Goal: Information Seeking & Learning: Learn about a topic

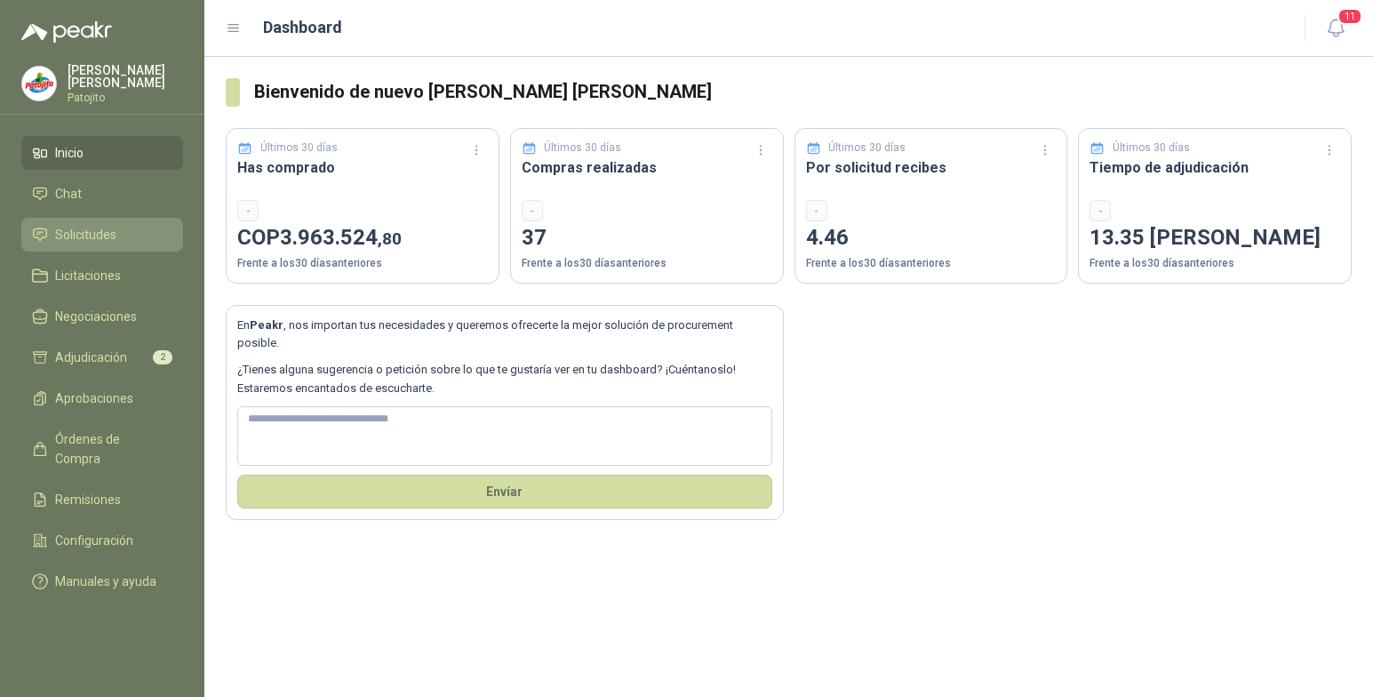
click at [108, 233] on span "Solicitudes" at bounding box center [85, 235] width 61 height 20
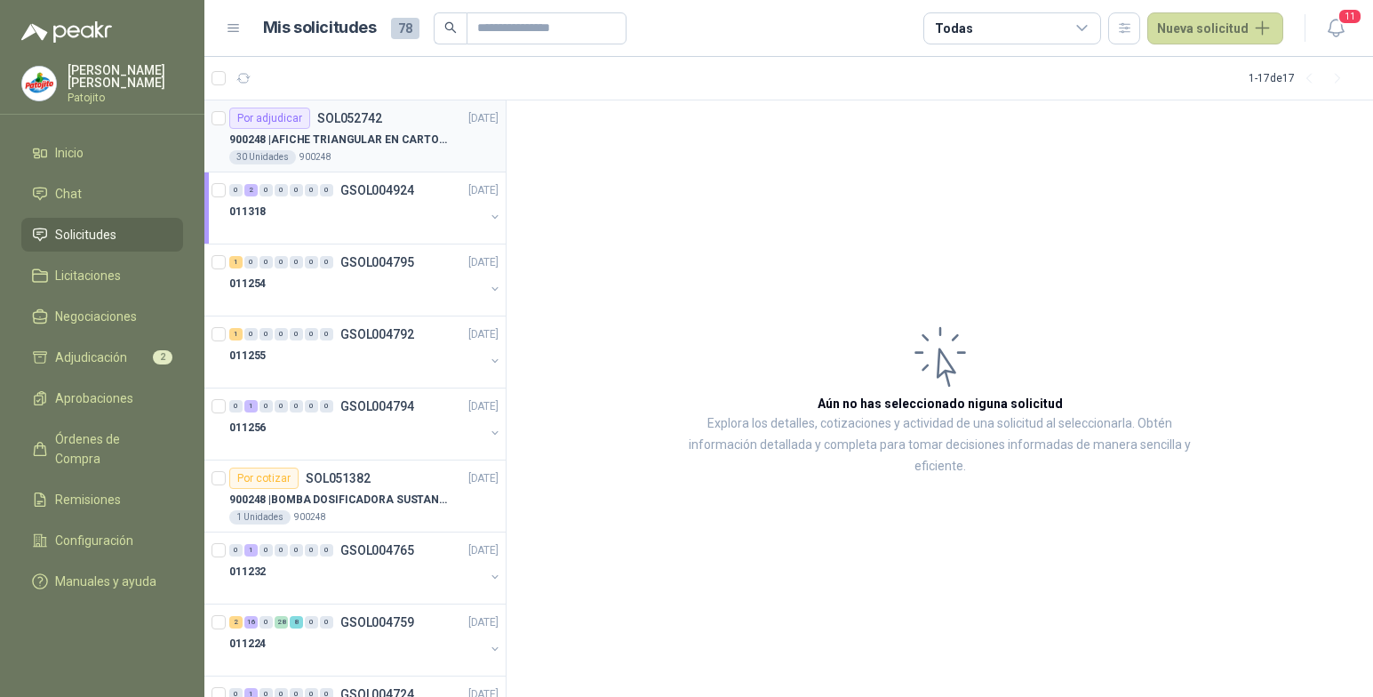
click at [350, 119] on p "SOL052742" at bounding box center [349, 118] width 65 height 12
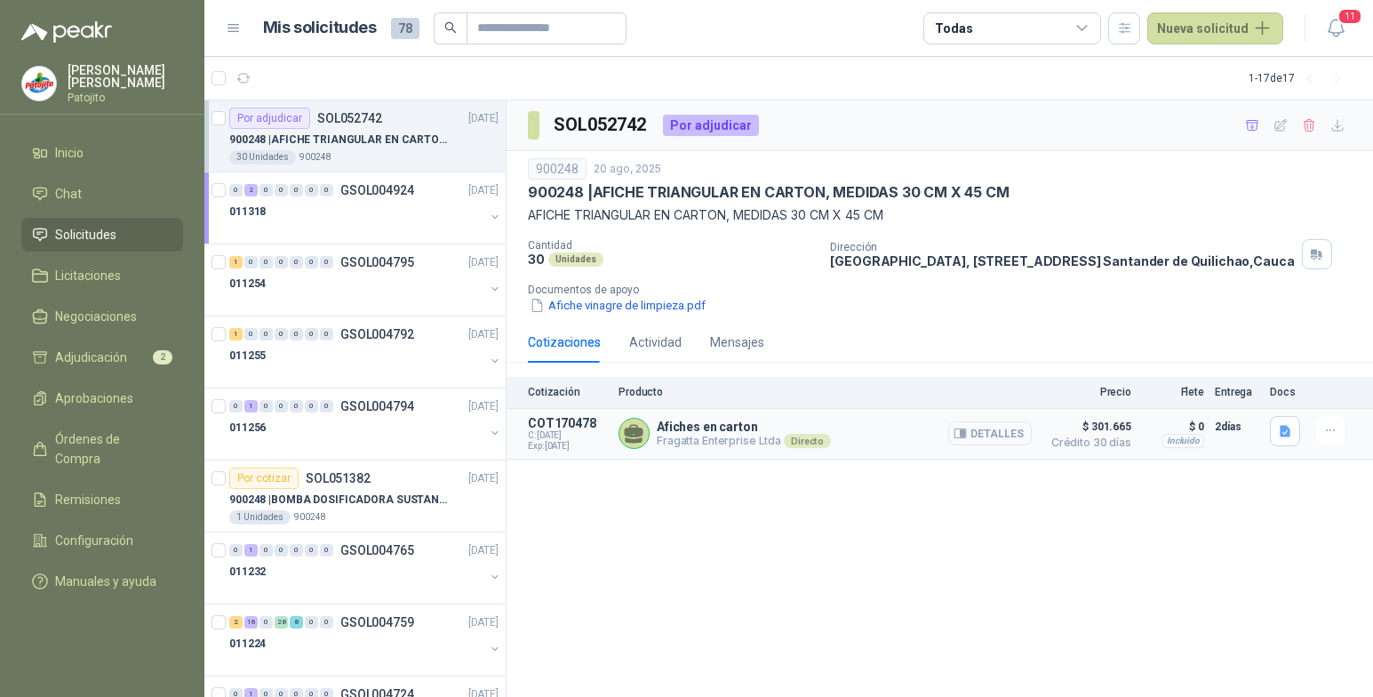
click at [1006, 435] on button "Detalles" at bounding box center [990, 433] width 84 height 24
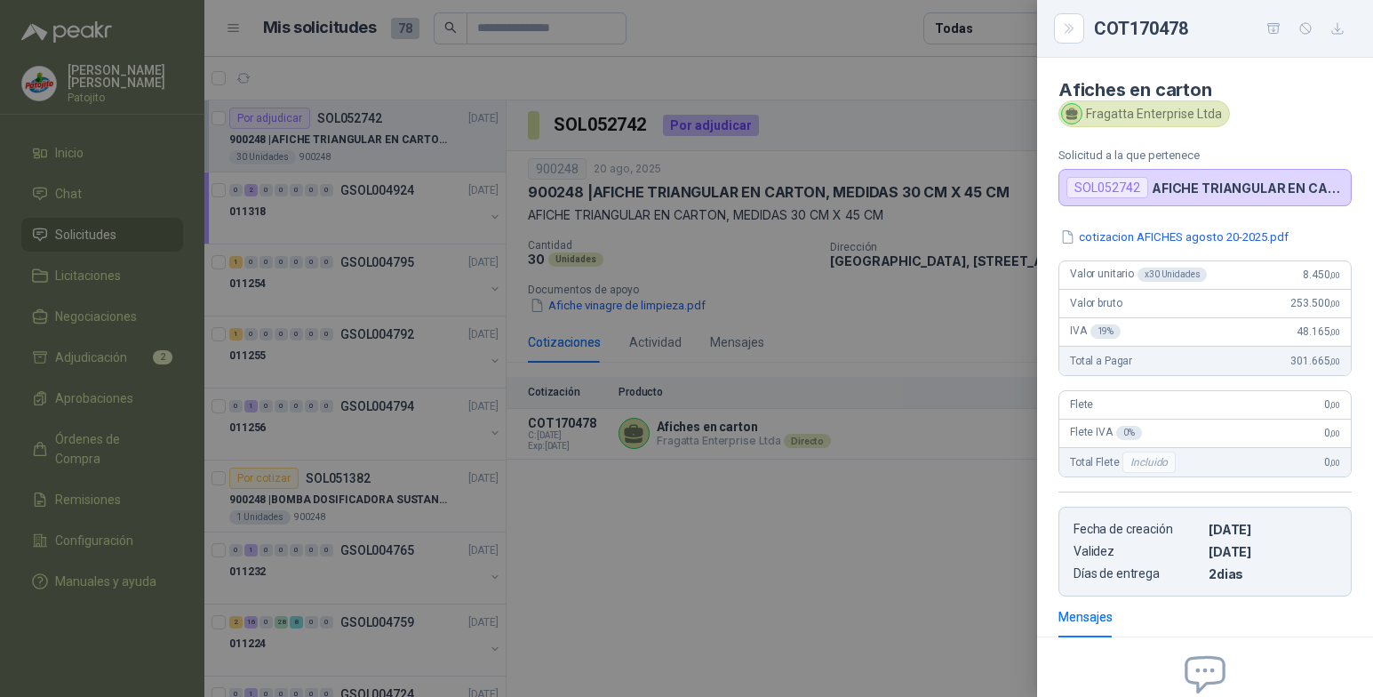
click at [668, 687] on div at bounding box center [686, 348] width 1373 height 697
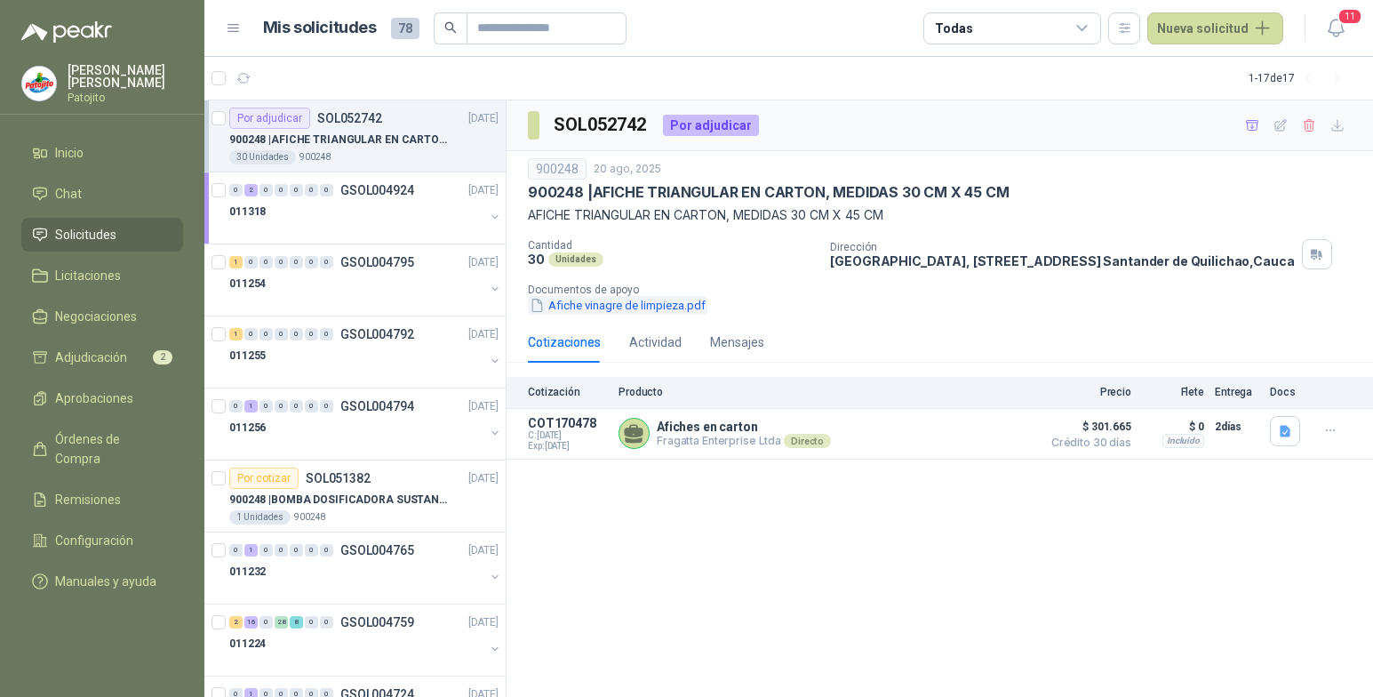
click at [674, 302] on button "Afiche vinagre de limpieza.pdf" at bounding box center [617, 305] width 179 height 19
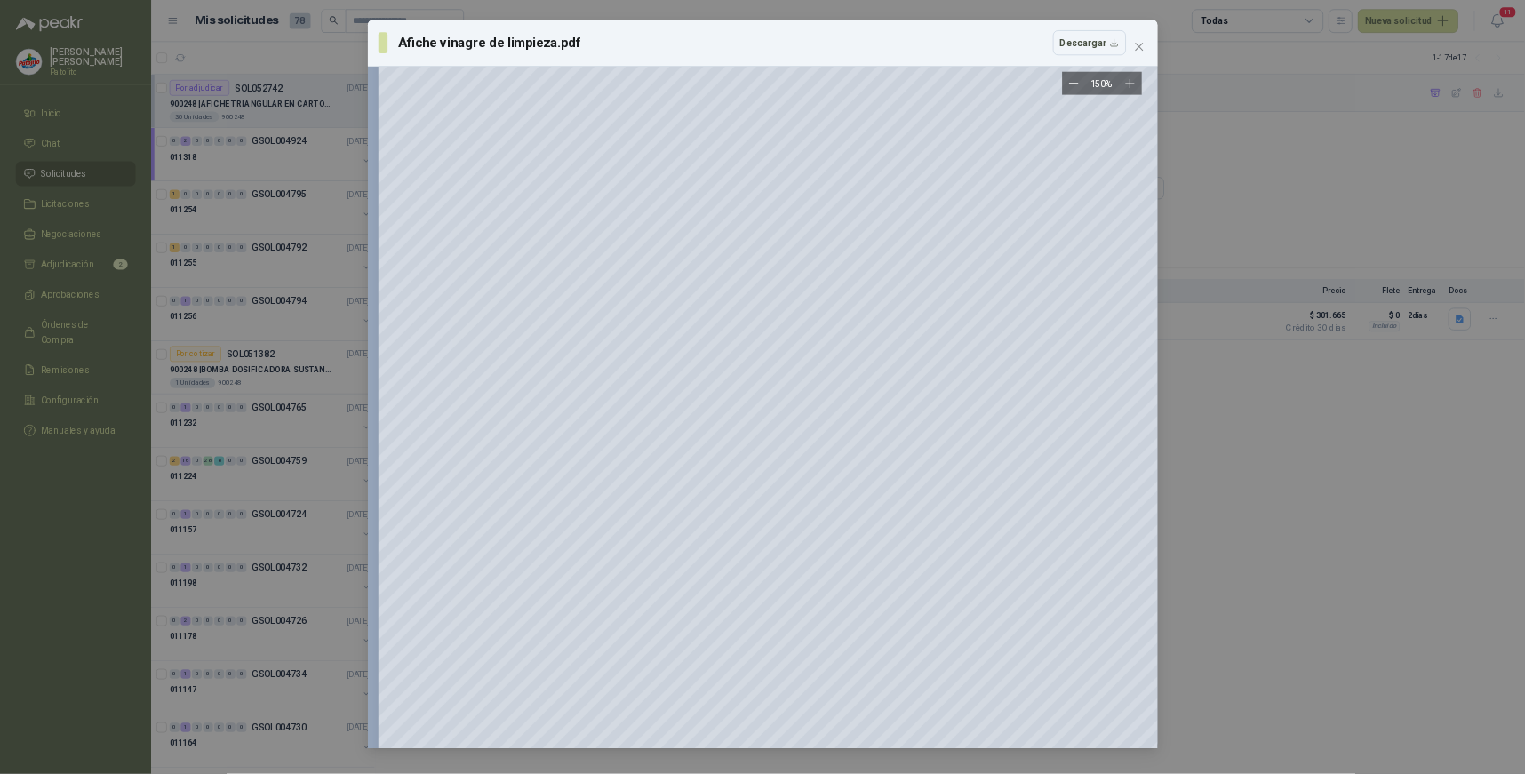
scroll to position [267, 0]
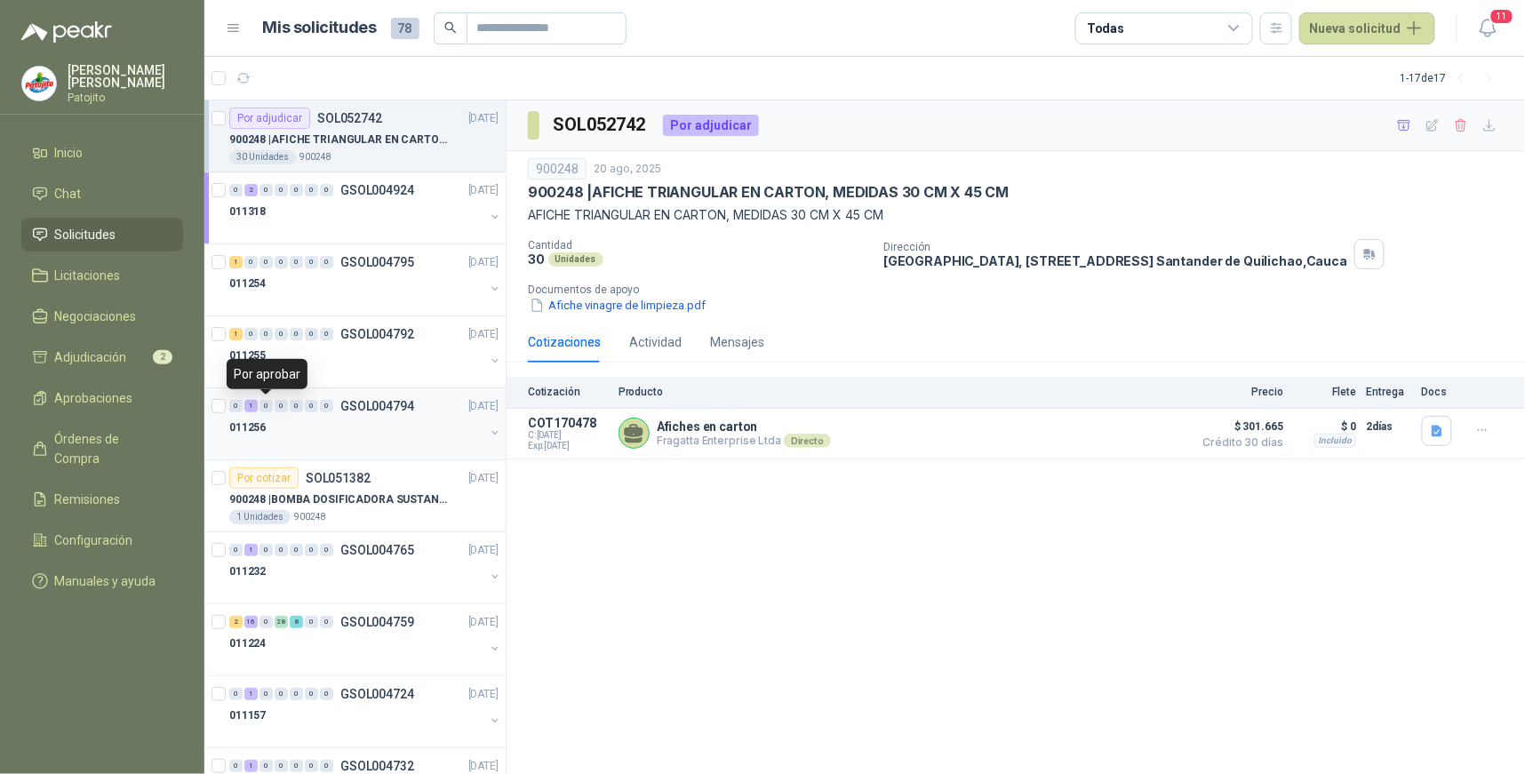
drag, startPoint x: 251, startPoint y: 405, endPoint x: 263, endPoint y: 405, distance: 11.6
click at [251, 405] on div "1" at bounding box center [250, 406] width 13 height 12
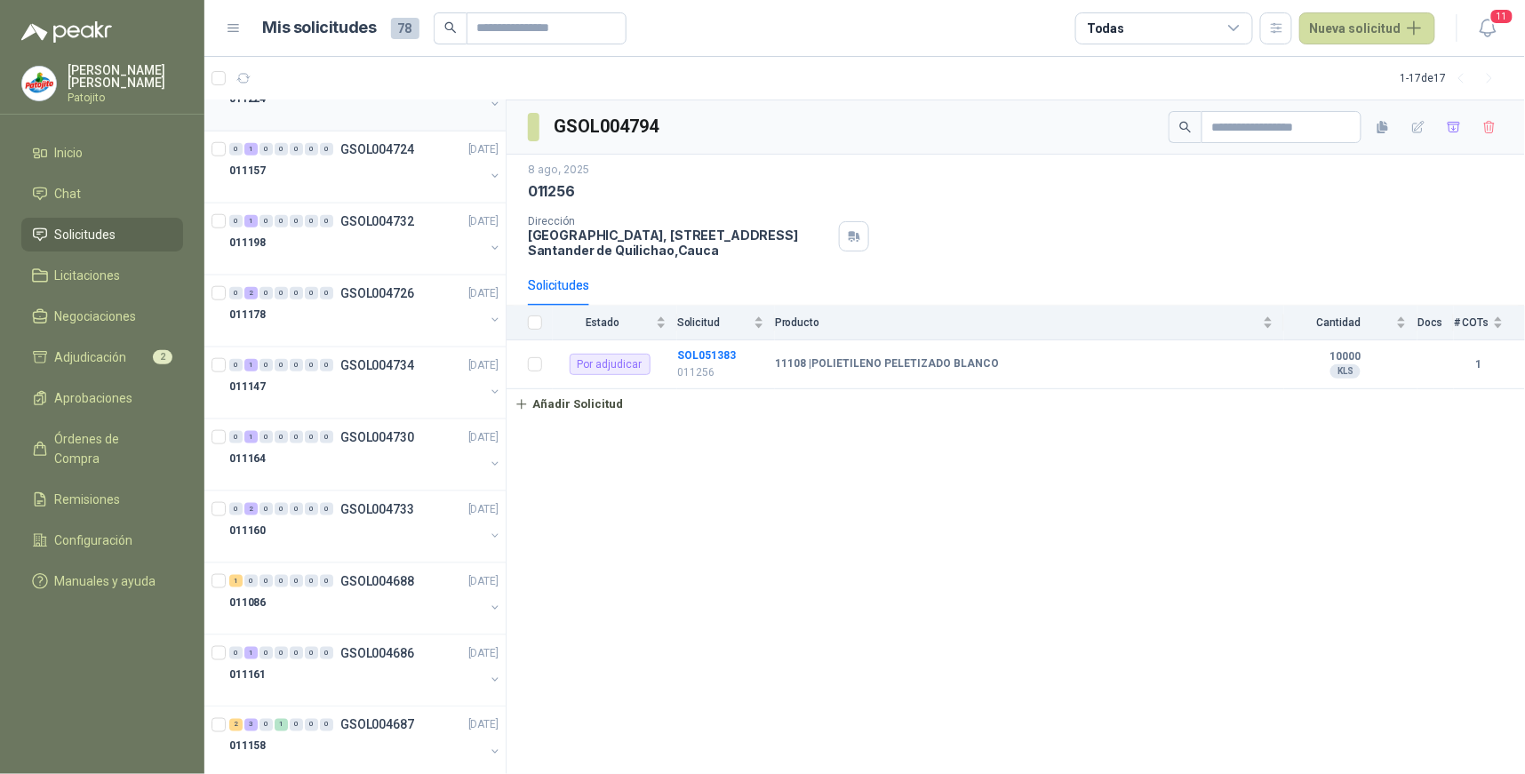
scroll to position [574, 0]
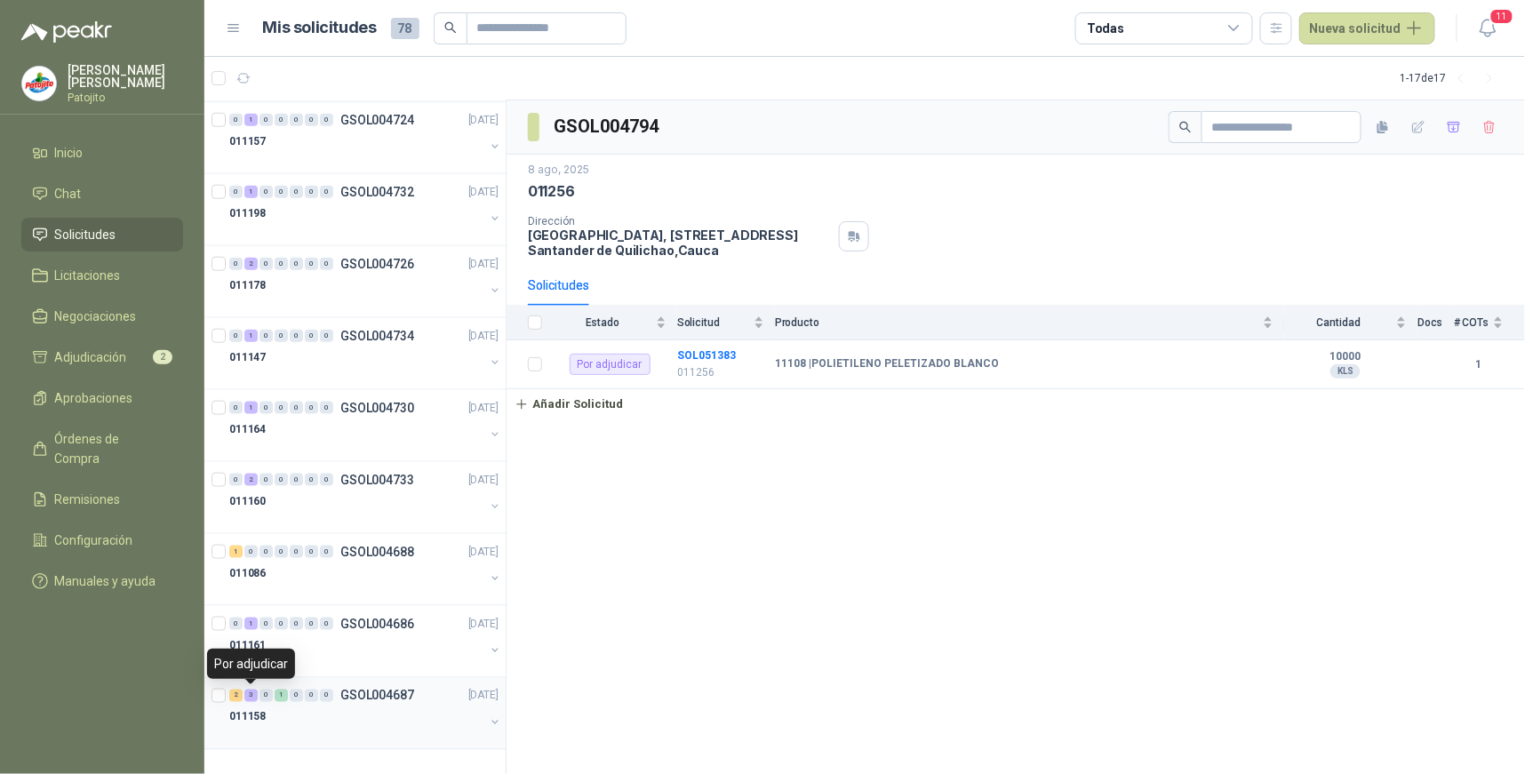
click at [252, 696] on div "3" at bounding box center [250, 696] width 13 height 12
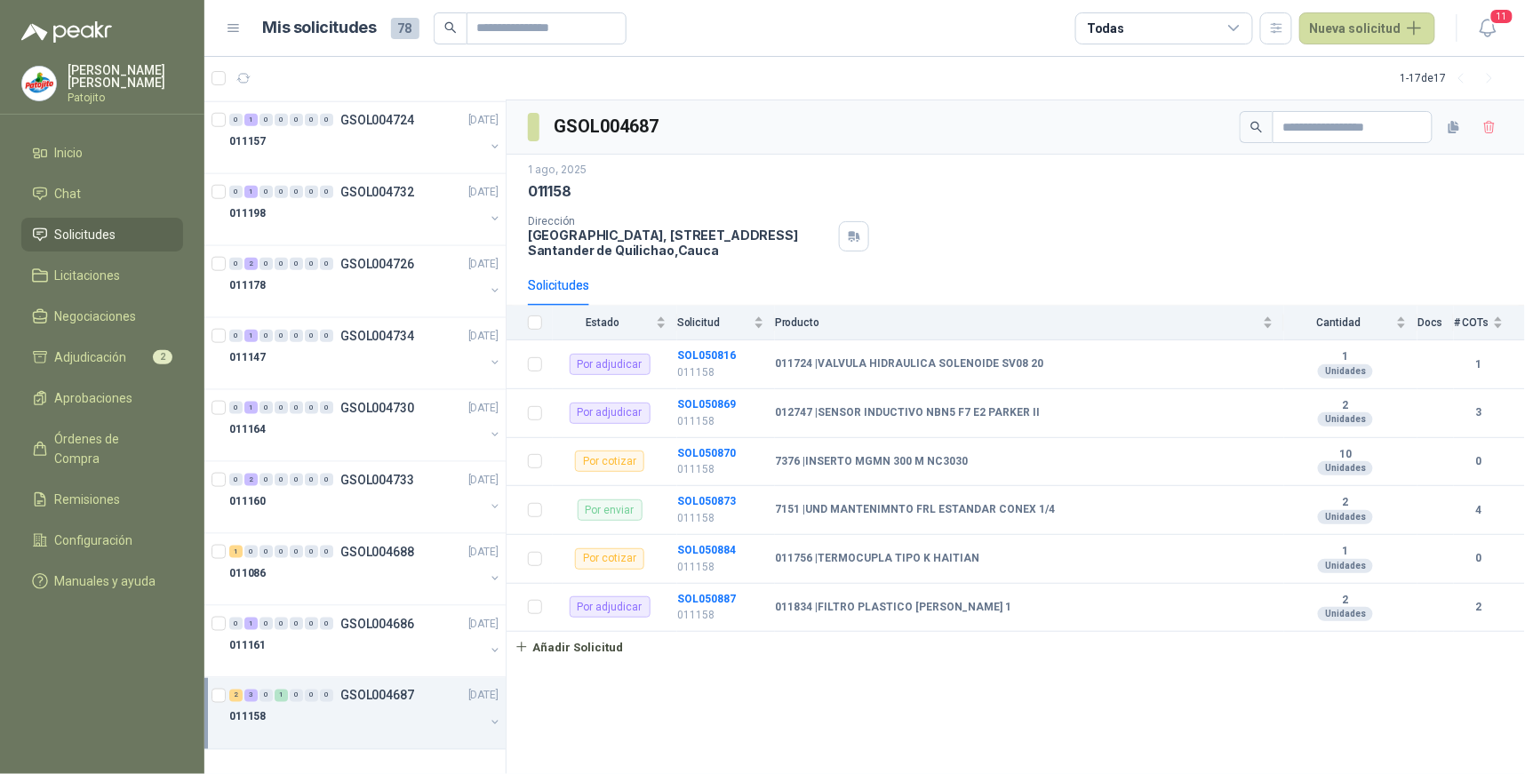
click at [126, 499] on ul "Inicio Chat Solicitudes Licitaciones Negociaciones Adjudicación 2 Aprobaciones …" at bounding box center [102, 370] width 204 height 469
click at [86, 146] on li "Inicio" at bounding box center [102, 153] width 140 height 20
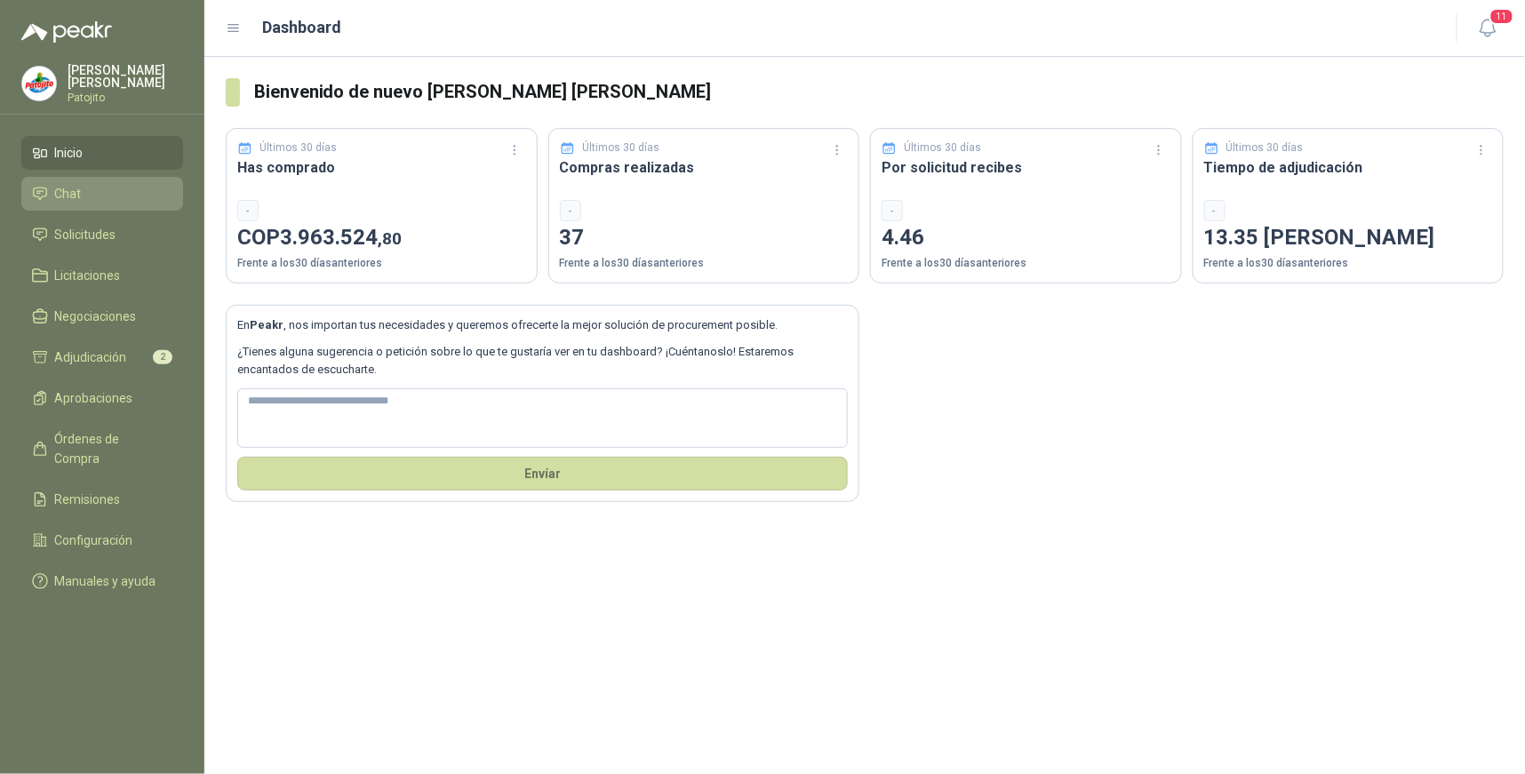
click at [100, 187] on li "Chat" at bounding box center [102, 194] width 140 height 20
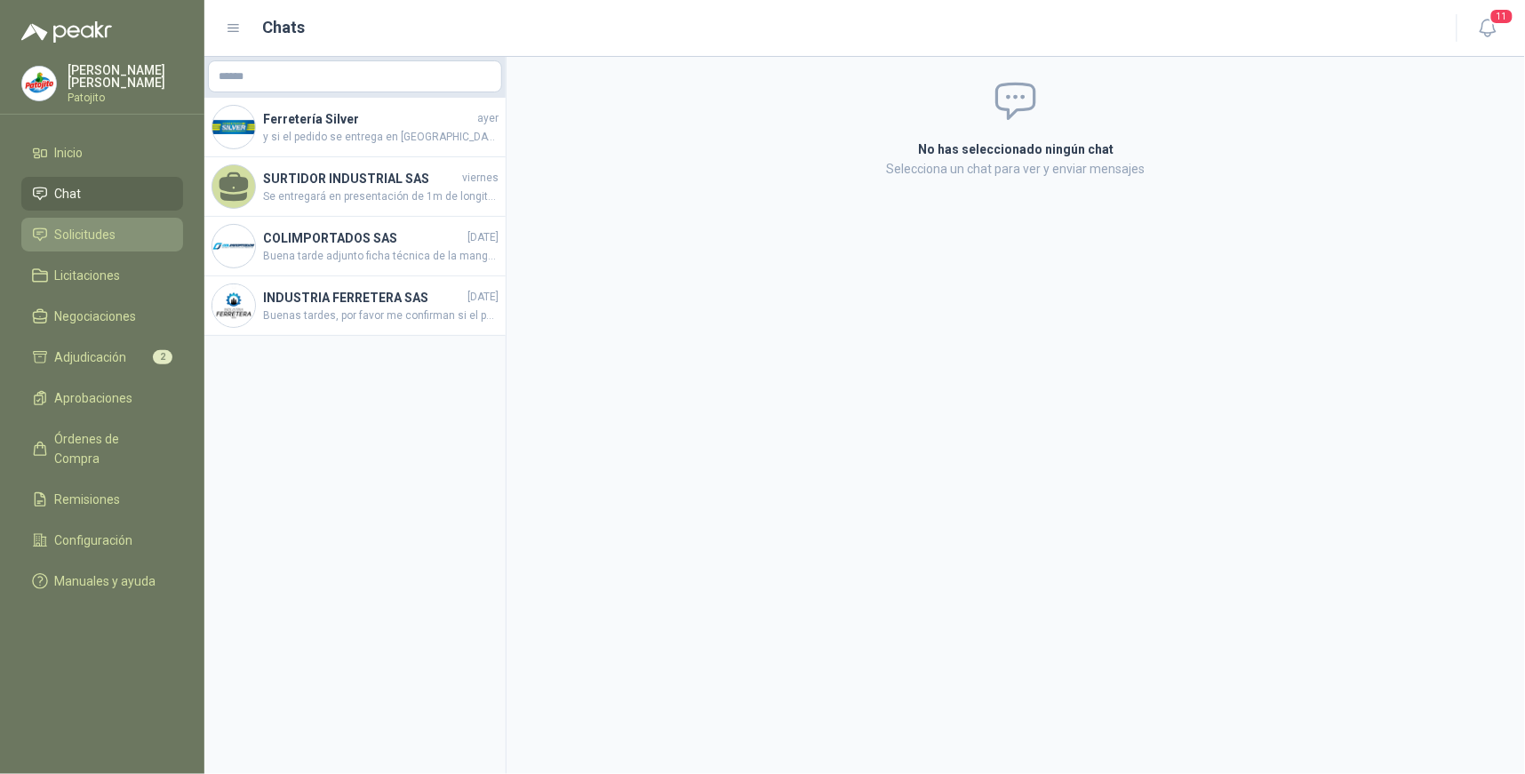
click at [100, 240] on span "Solicitudes" at bounding box center [85, 235] width 61 height 20
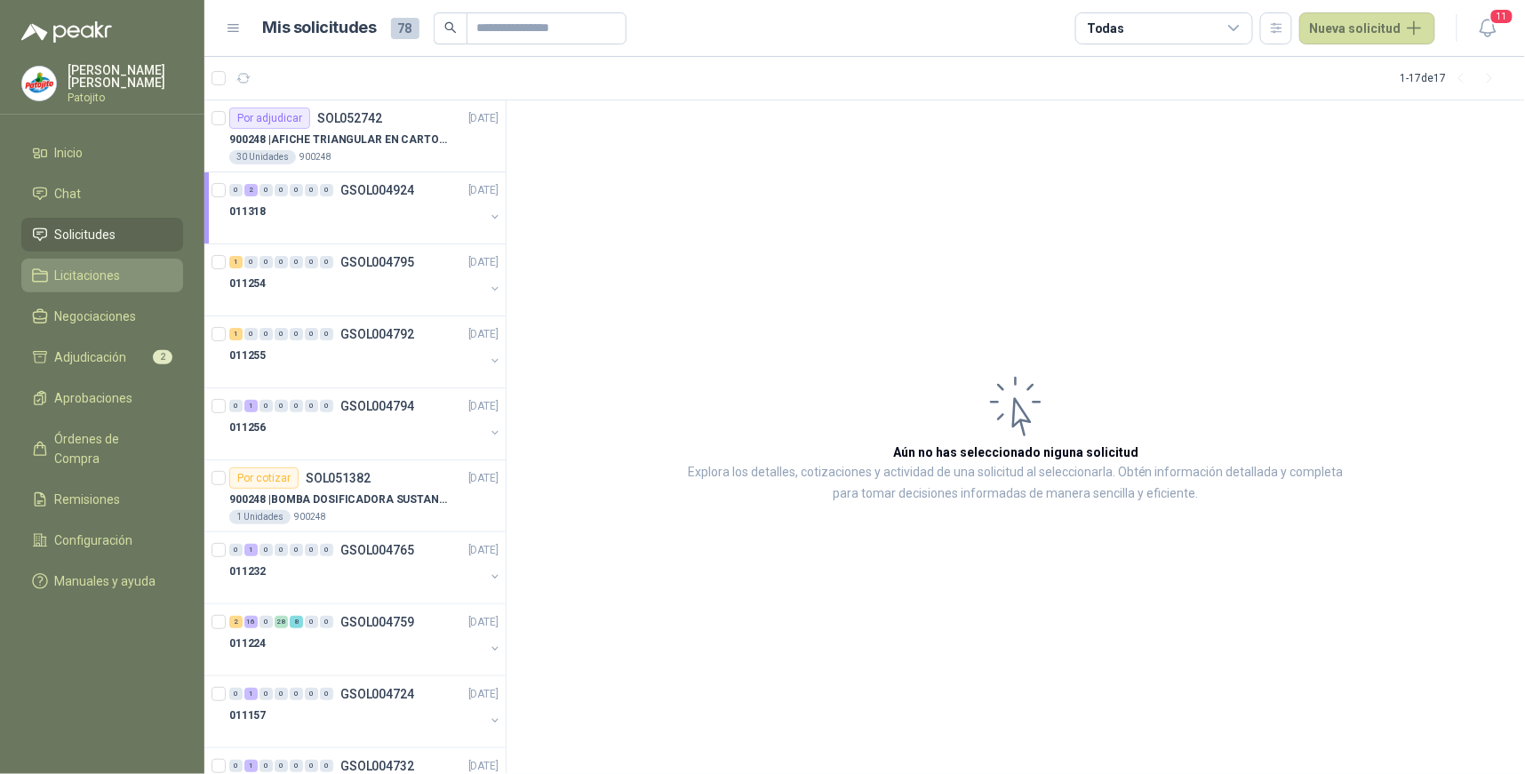
click at [108, 283] on span "Licitaciones" at bounding box center [88, 276] width 66 height 20
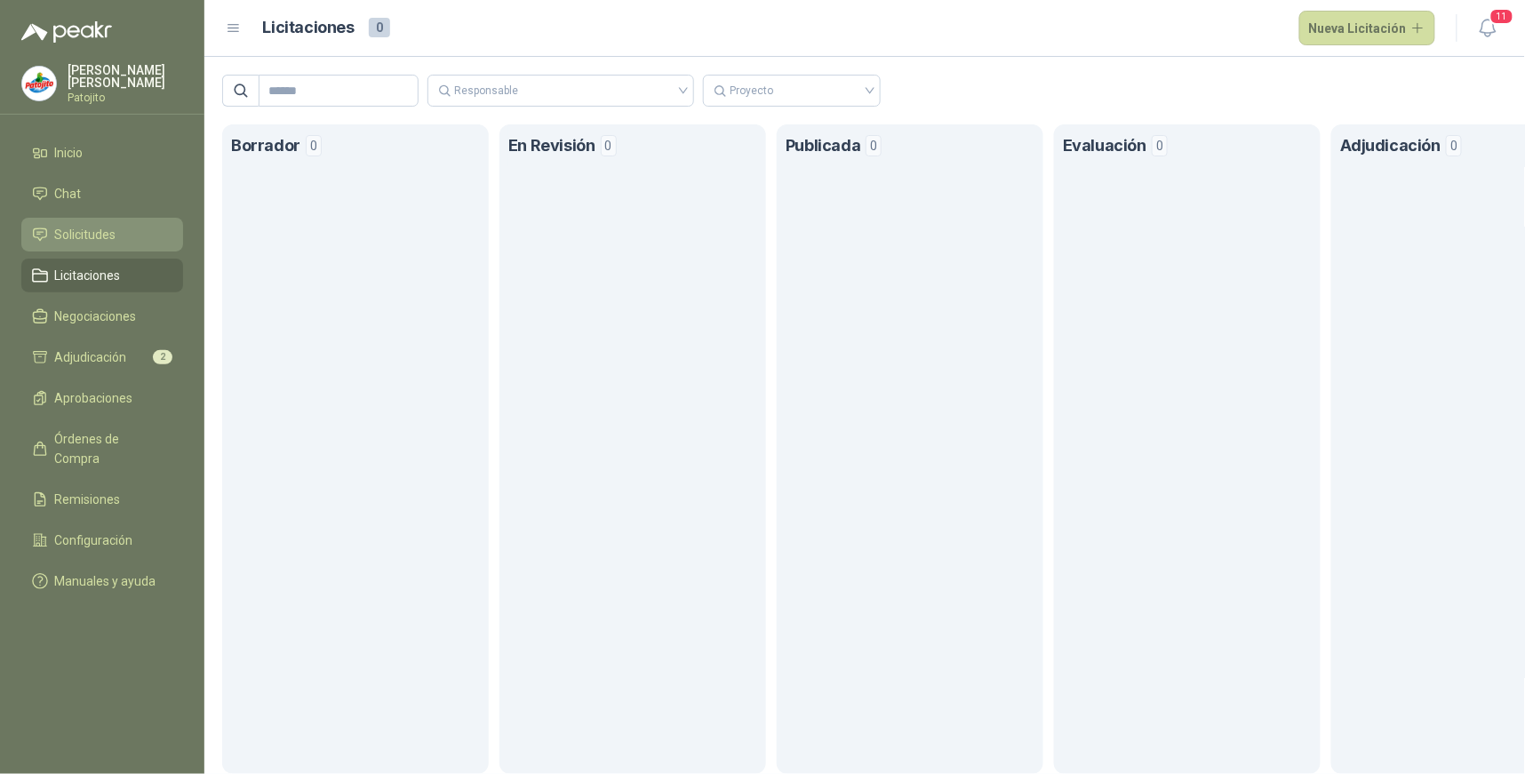
click at [104, 218] on link "Solicitudes" at bounding box center [102, 235] width 162 height 34
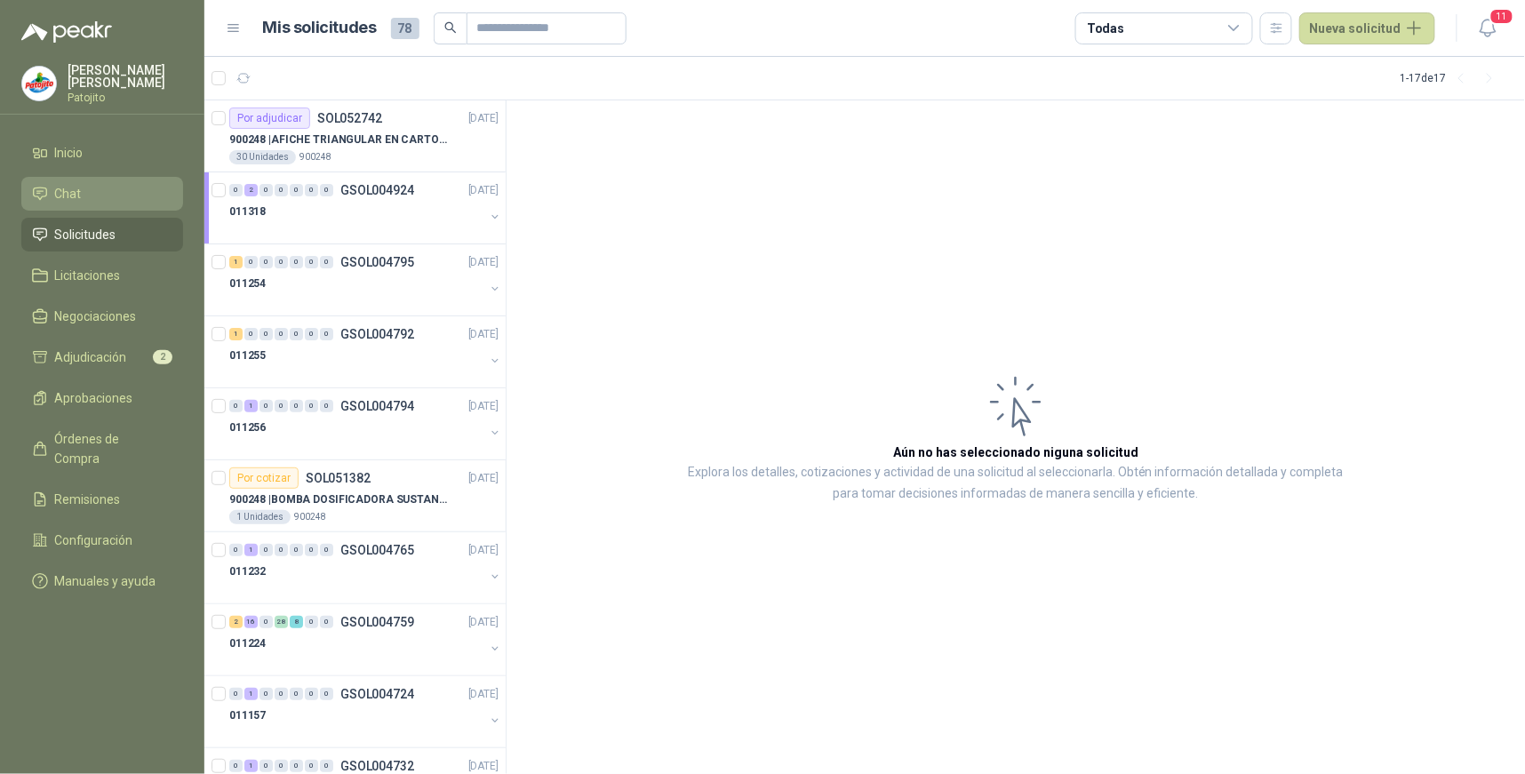
click at [112, 191] on li "Chat" at bounding box center [102, 194] width 140 height 20
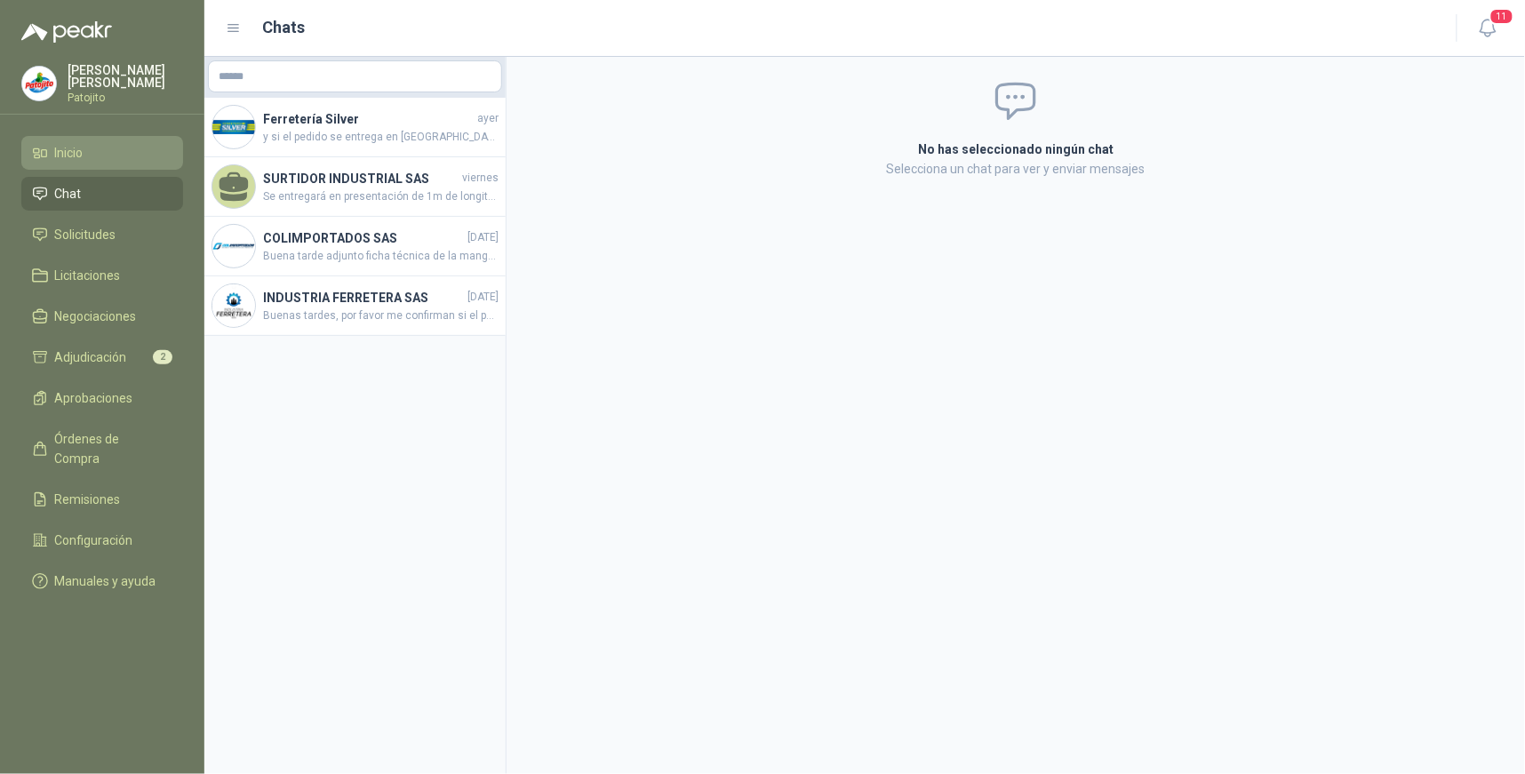
click at [98, 156] on li "Inicio" at bounding box center [102, 153] width 140 height 20
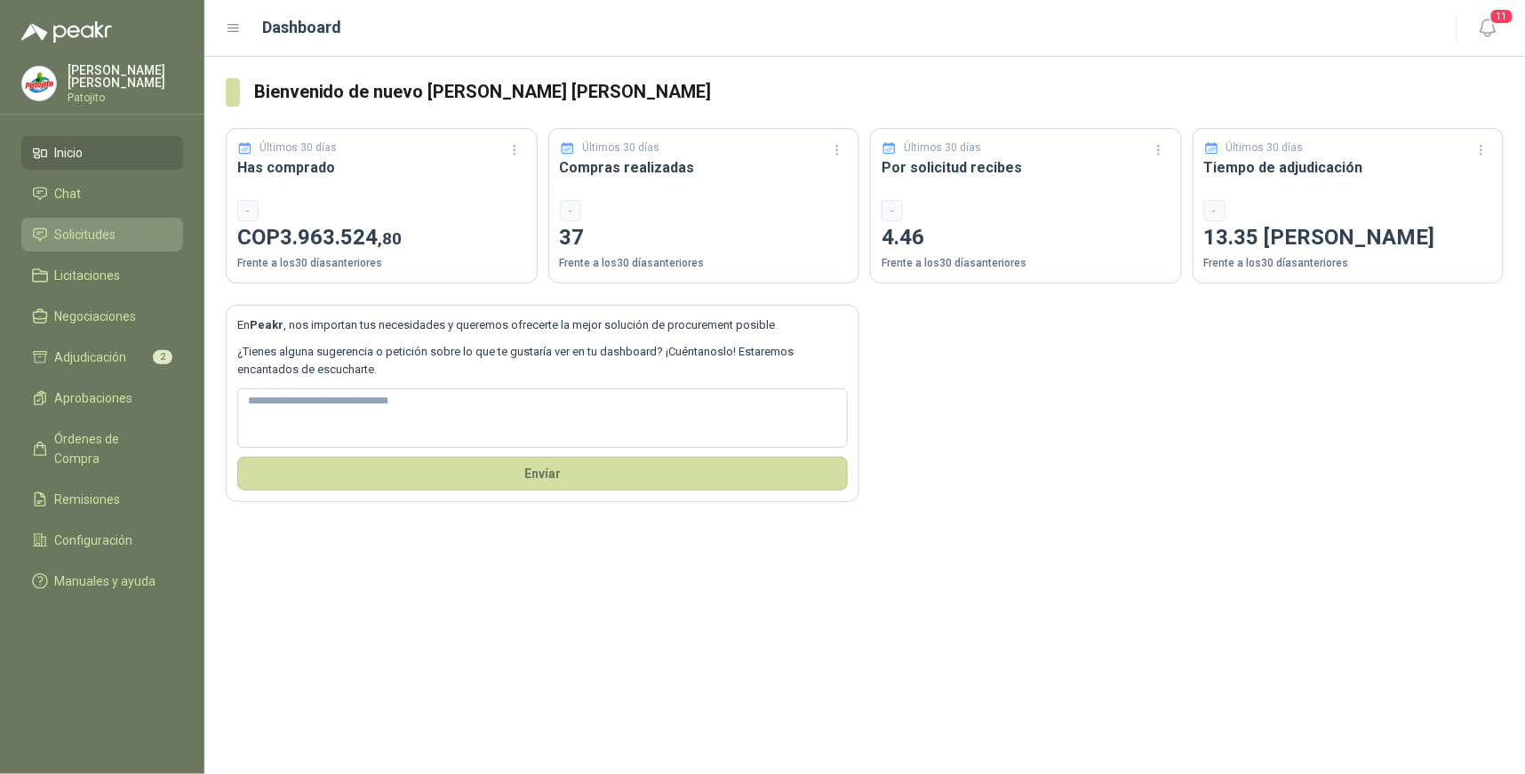
click at [87, 225] on span "Solicitudes" at bounding box center [85, 235] width 61 height 20
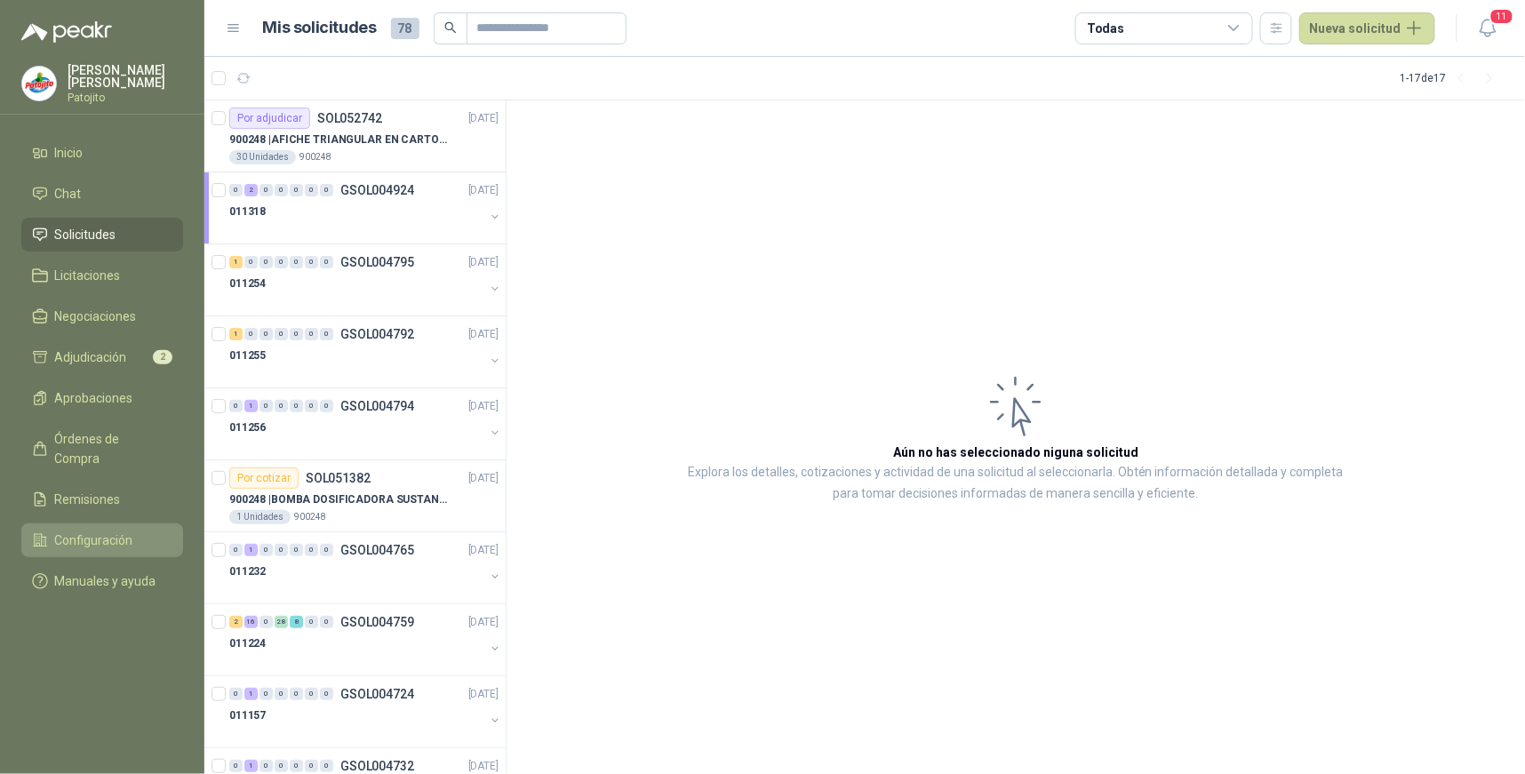
click at [105, 523] on link "Configuración" at bounding box center [102, 540] width 162 height 34
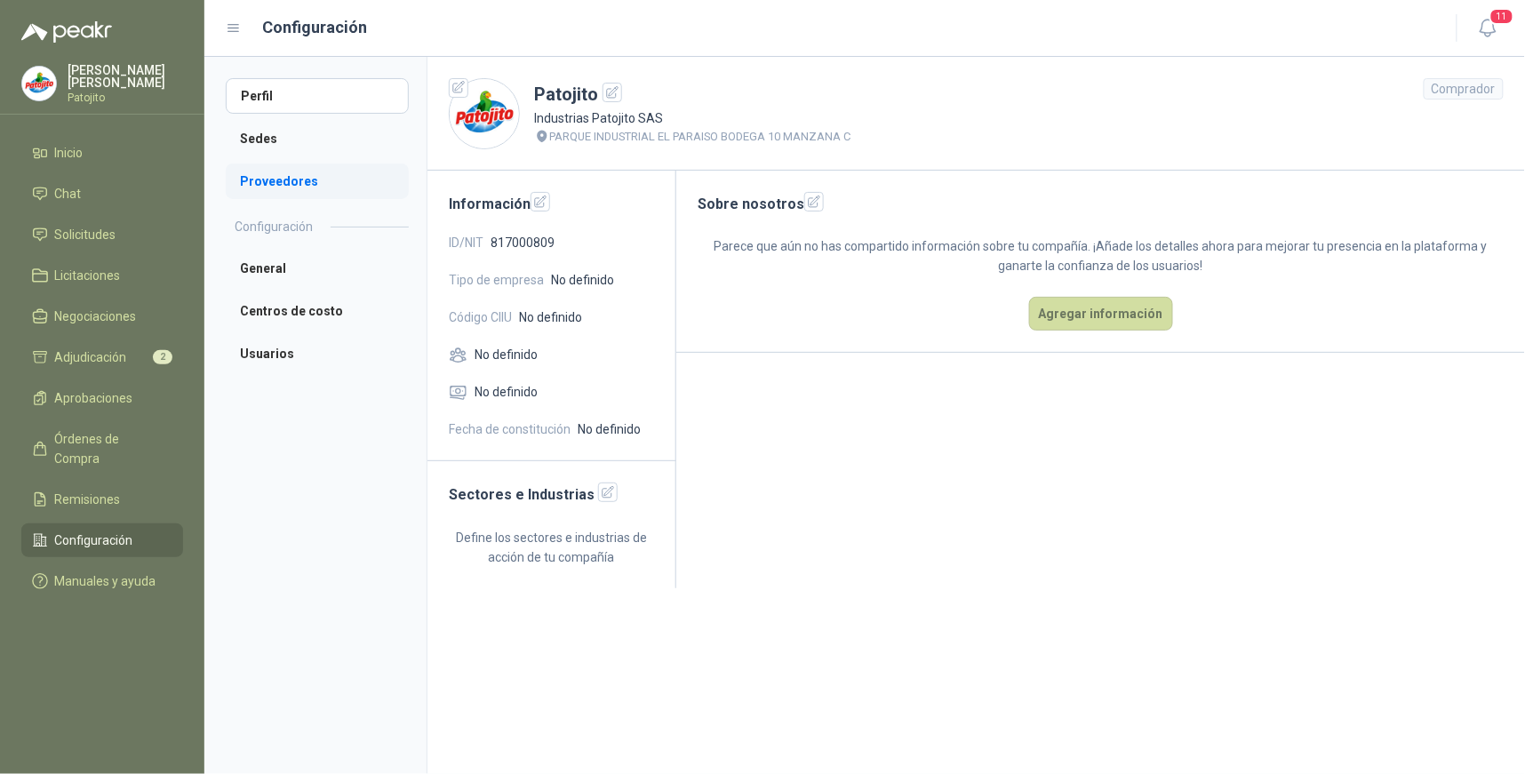
click at [296, 183] on li "Proveedores" at bounding box center [317, 181] width 183 height 36
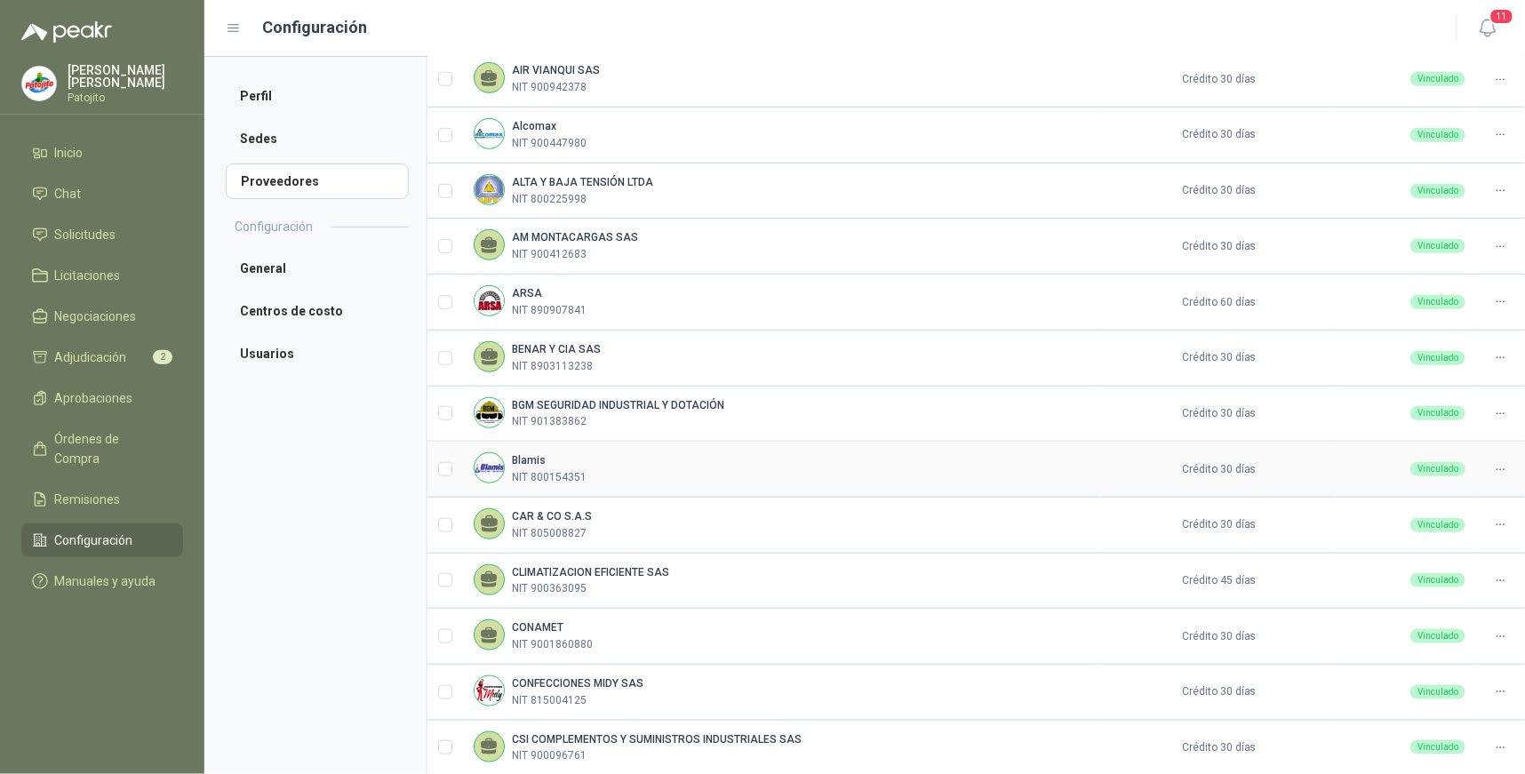
scroll to position [393, 0]
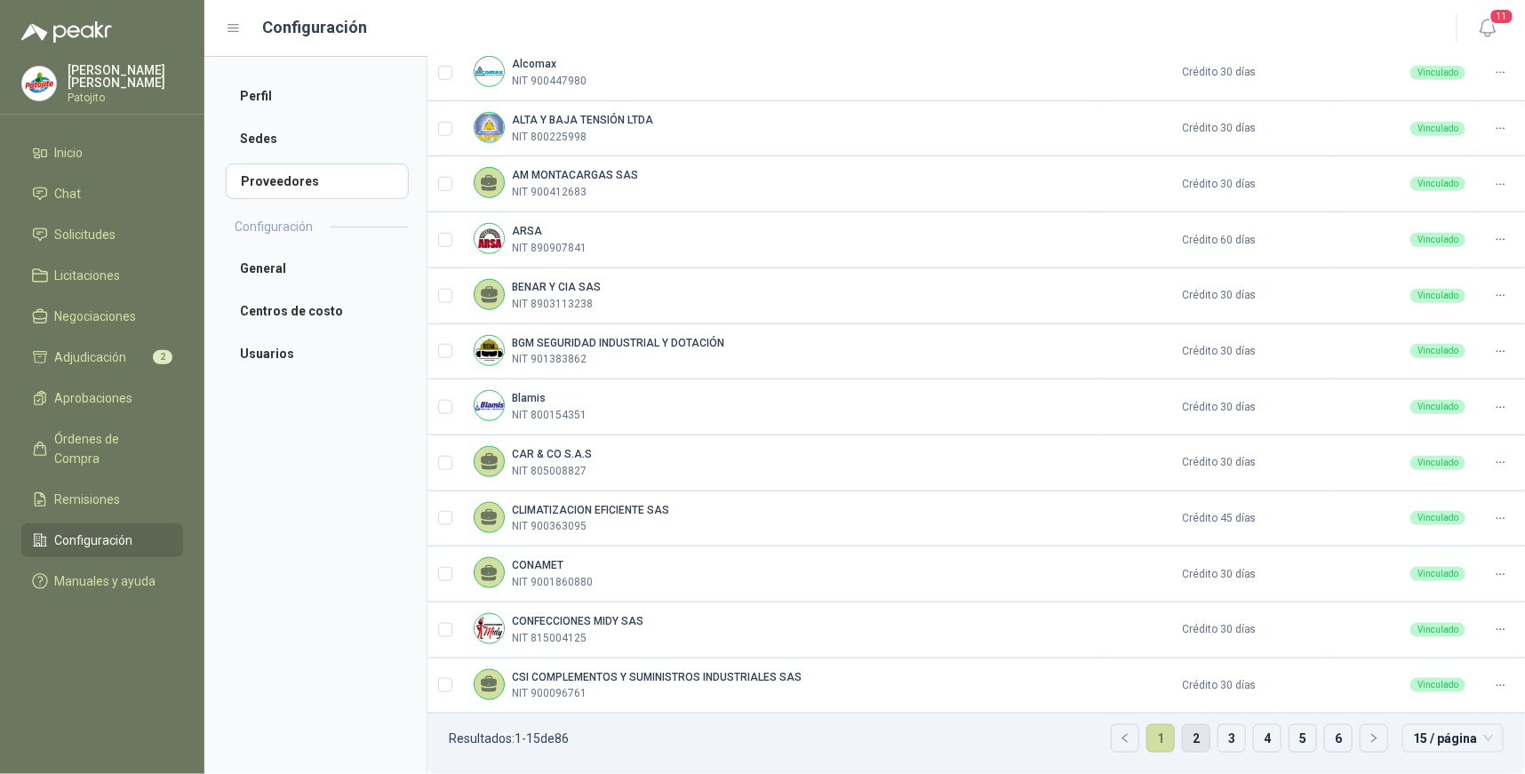
click at [1184, 696] on link "2" at bounding box center [1196, 738] width 27 height 27
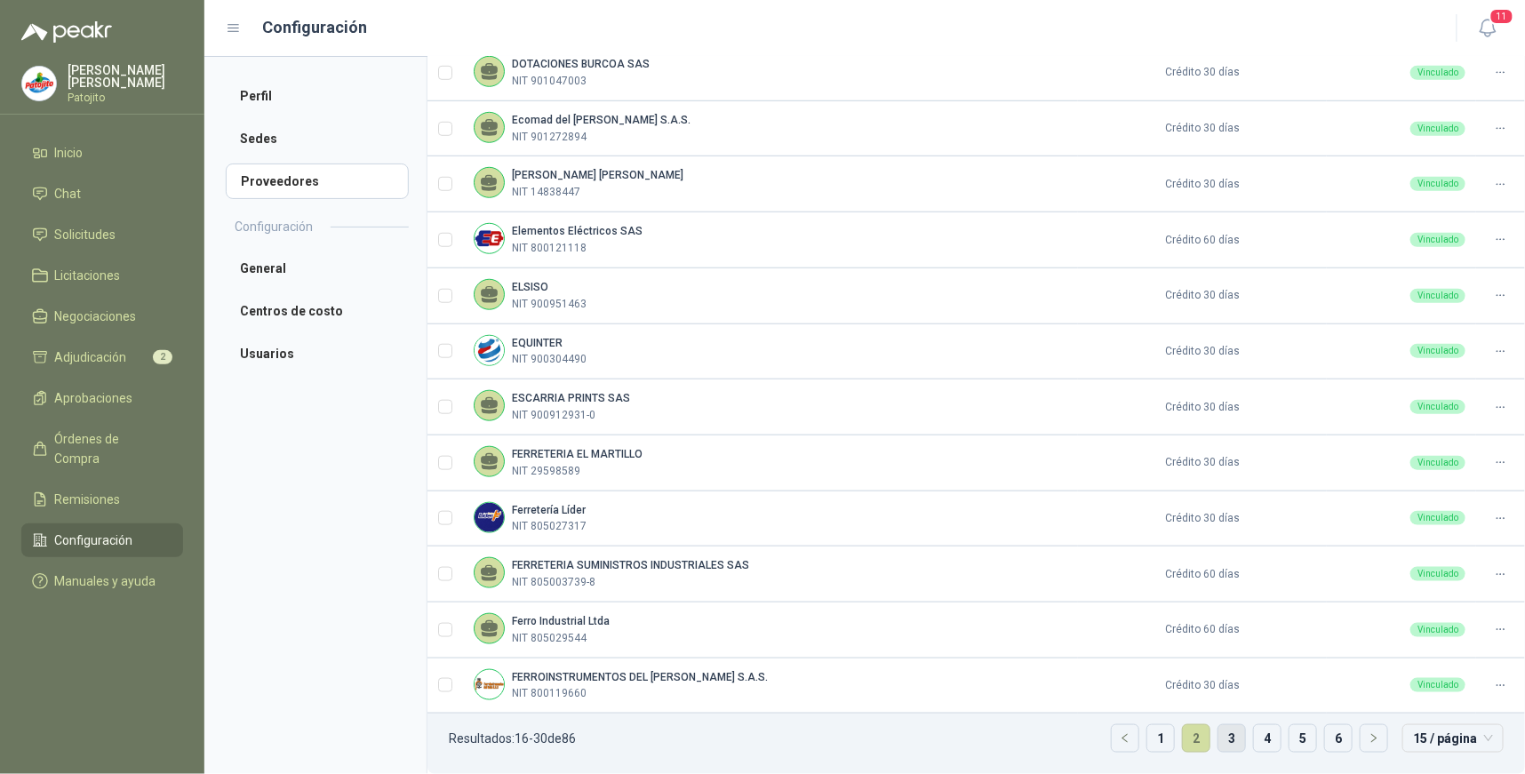
click at [1218, 696] on link "3" at bounding box center [1231, 738] width 27 height 27
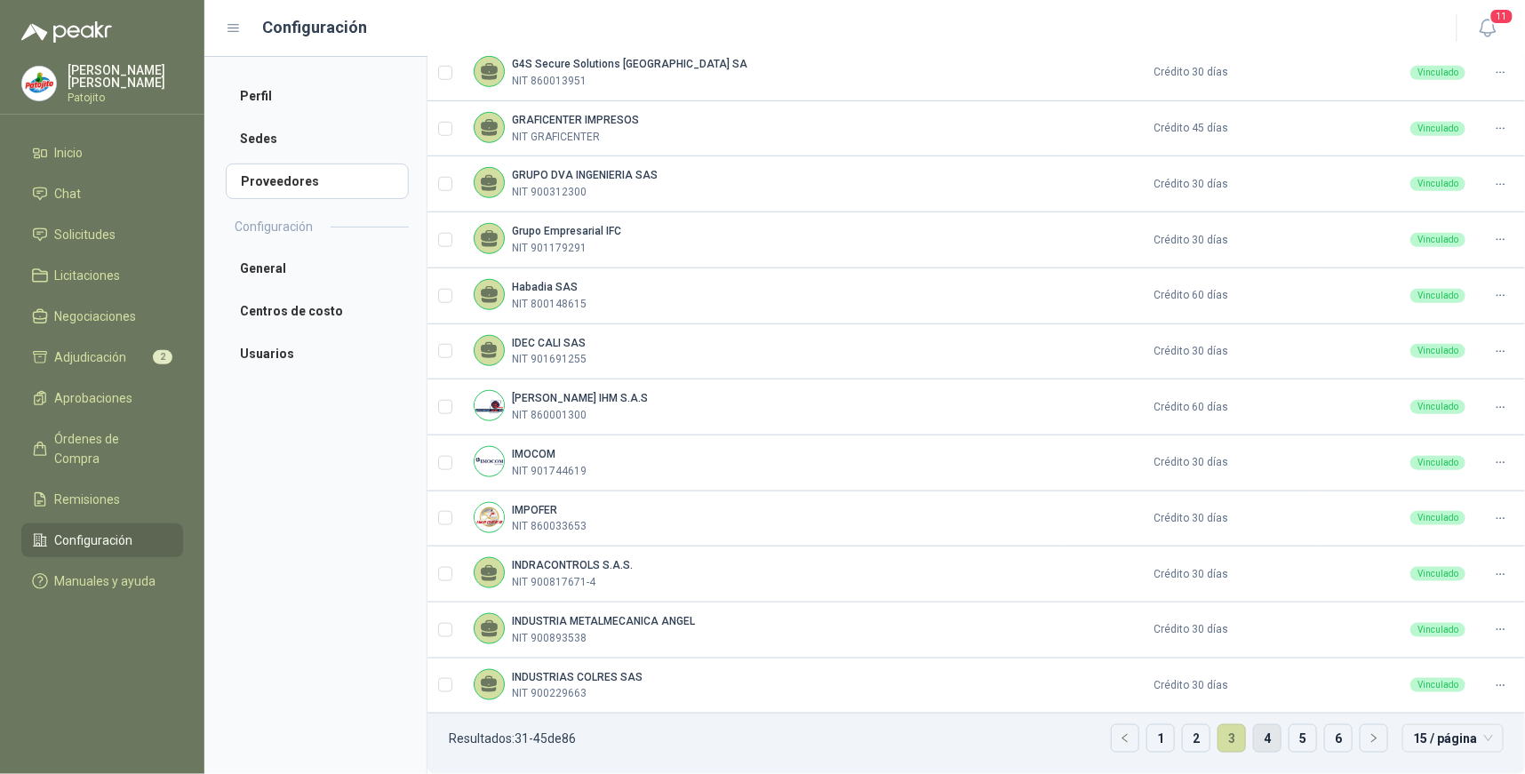
click at [1255, 696] on link "4" at bounding box center [1267, 738] width 27 height 27
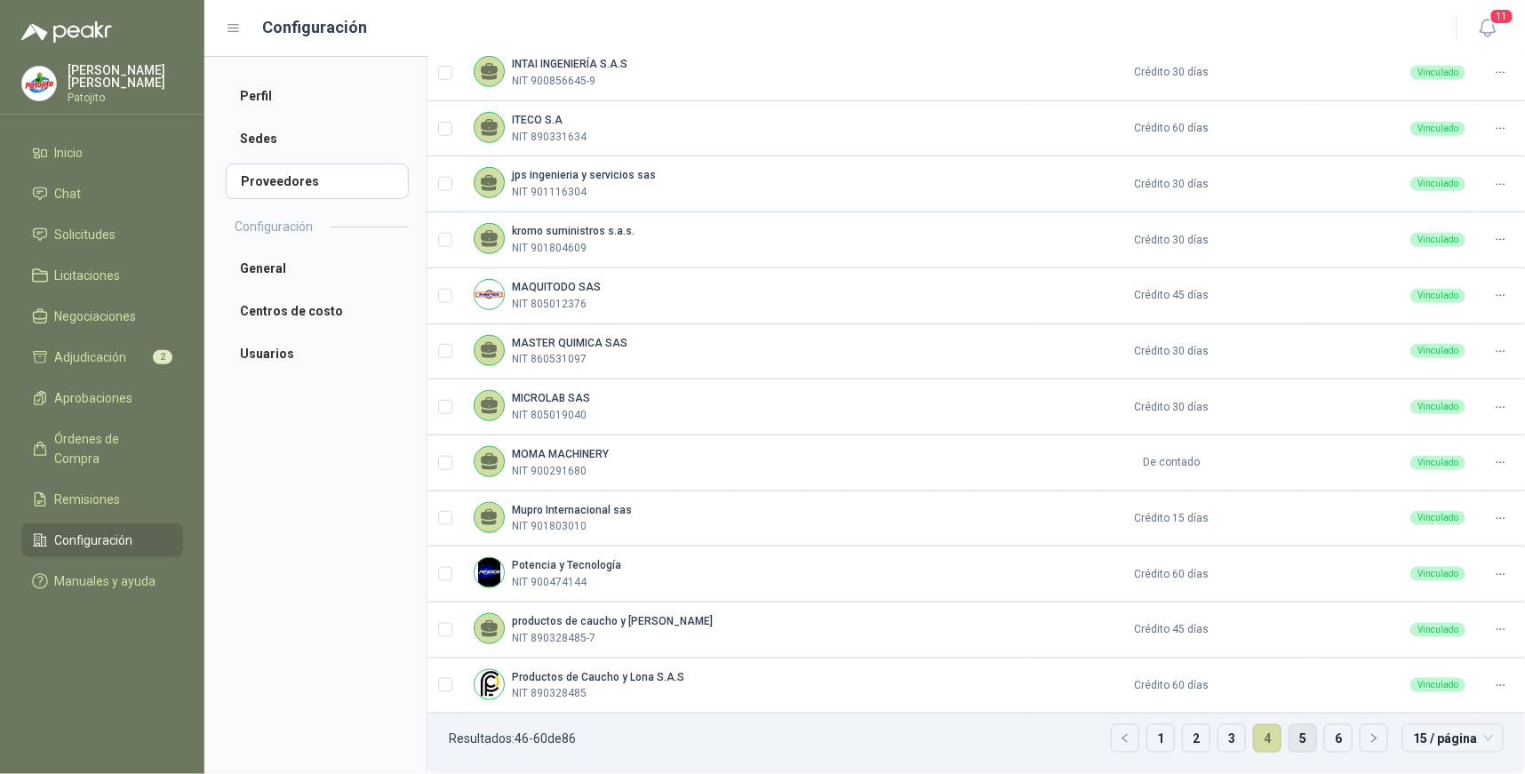
click at [1289, 696] on link "5" at bounding box center [1302, 738] width 27 height 27
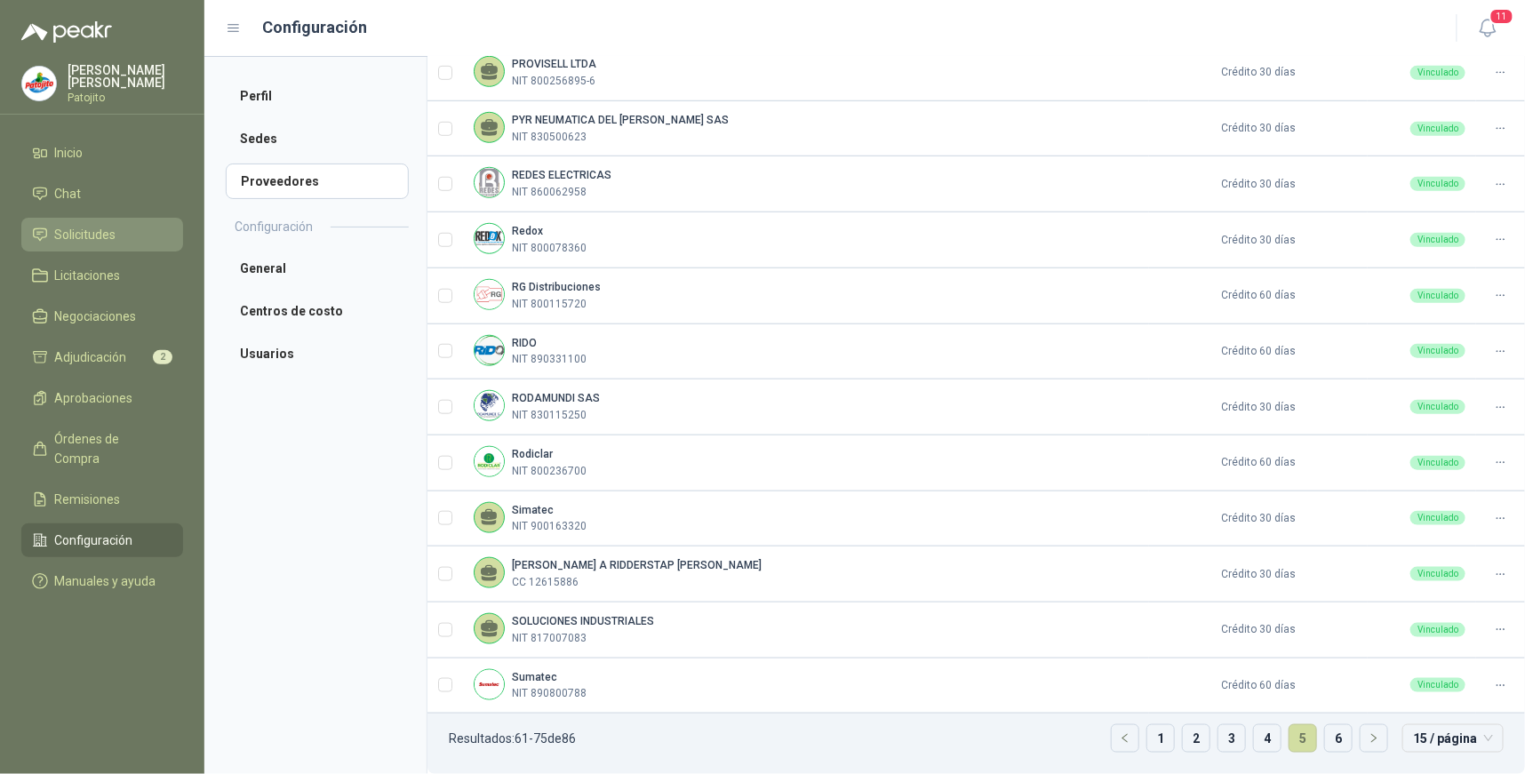
click at [148, 243] on li "Solicitudes" at bounding box center [102, 235] width 140 height 20
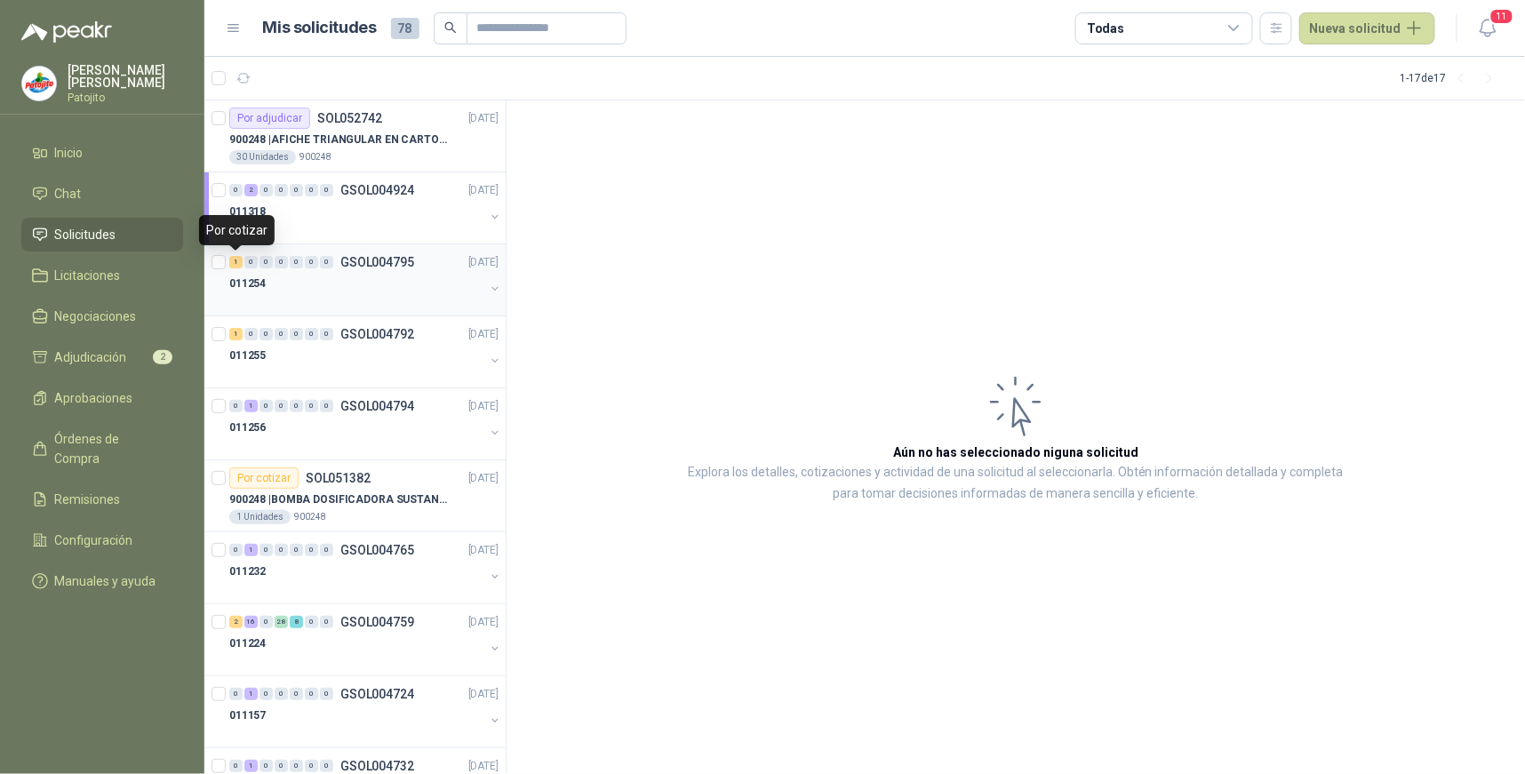
click at [242, 263] on div "1" at bounding box center [235, 262] width 13 height 12
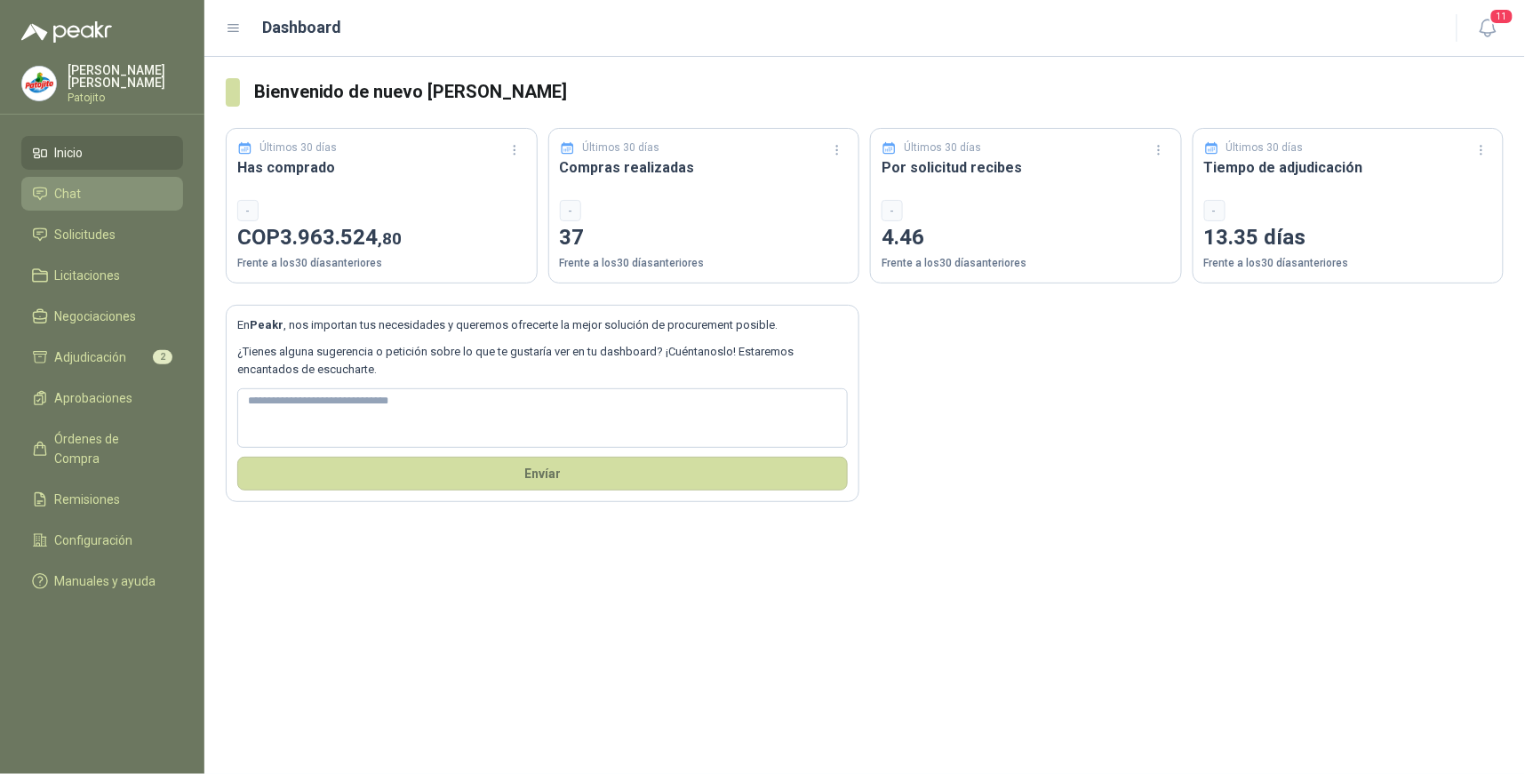
click at [59, 191] on span "Chat" at bounding box center [68, 194] width 27 height 20
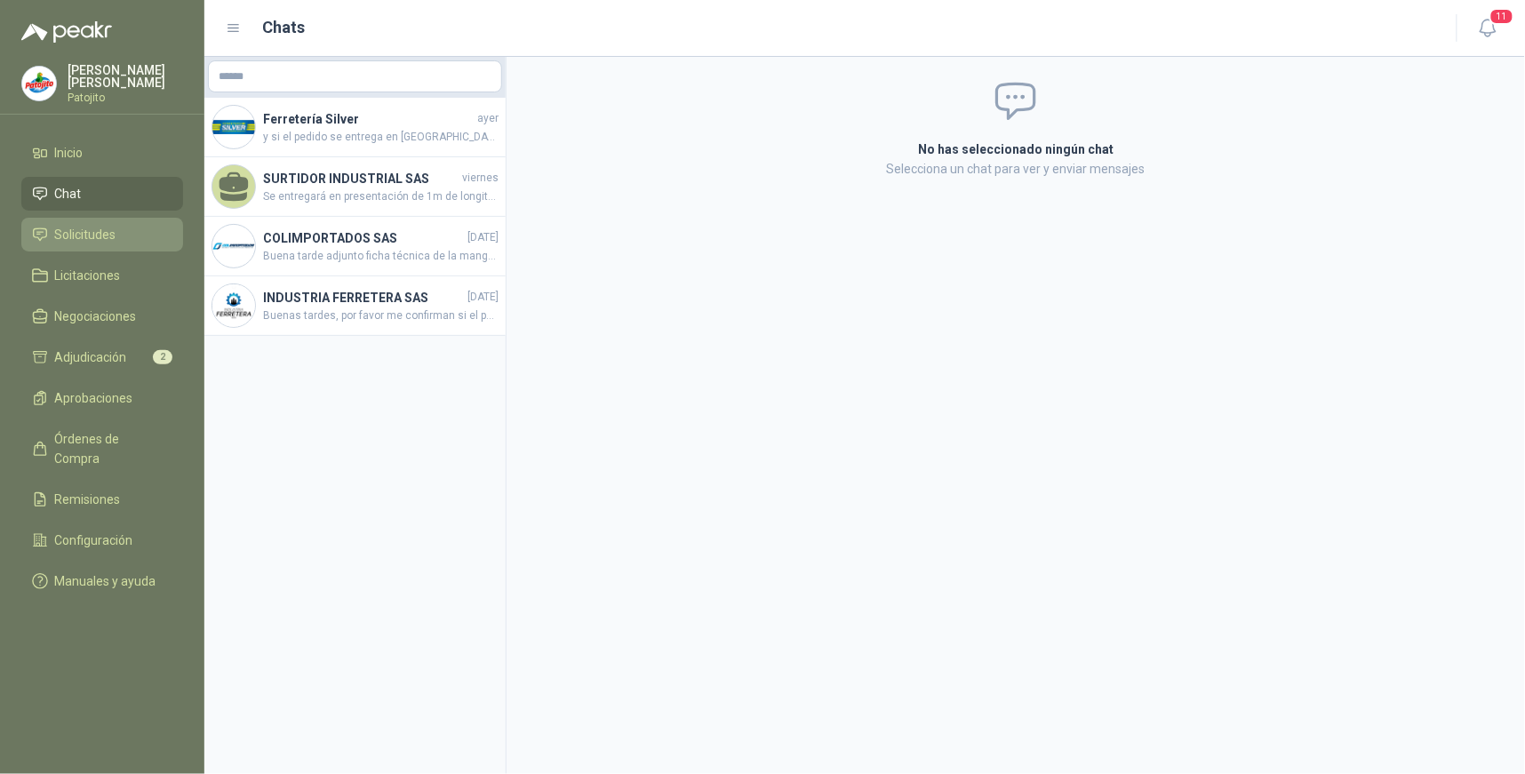
click at [139, 241] on li "Solicitudes" at bounding box center [102, 235] width 140 height 20
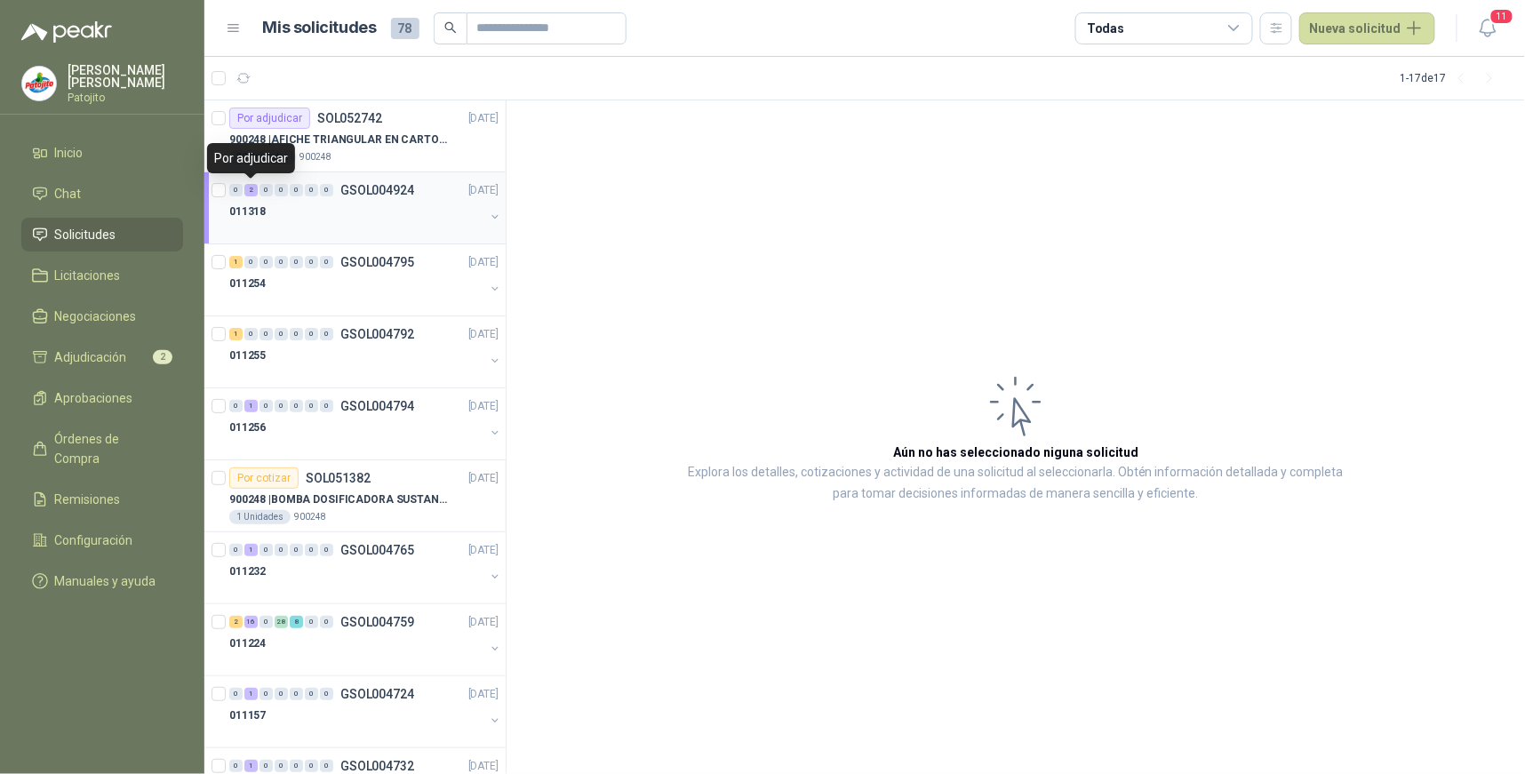
click at [256, 189] on div "2" at bounding box center [250, 190] width 13 height 12
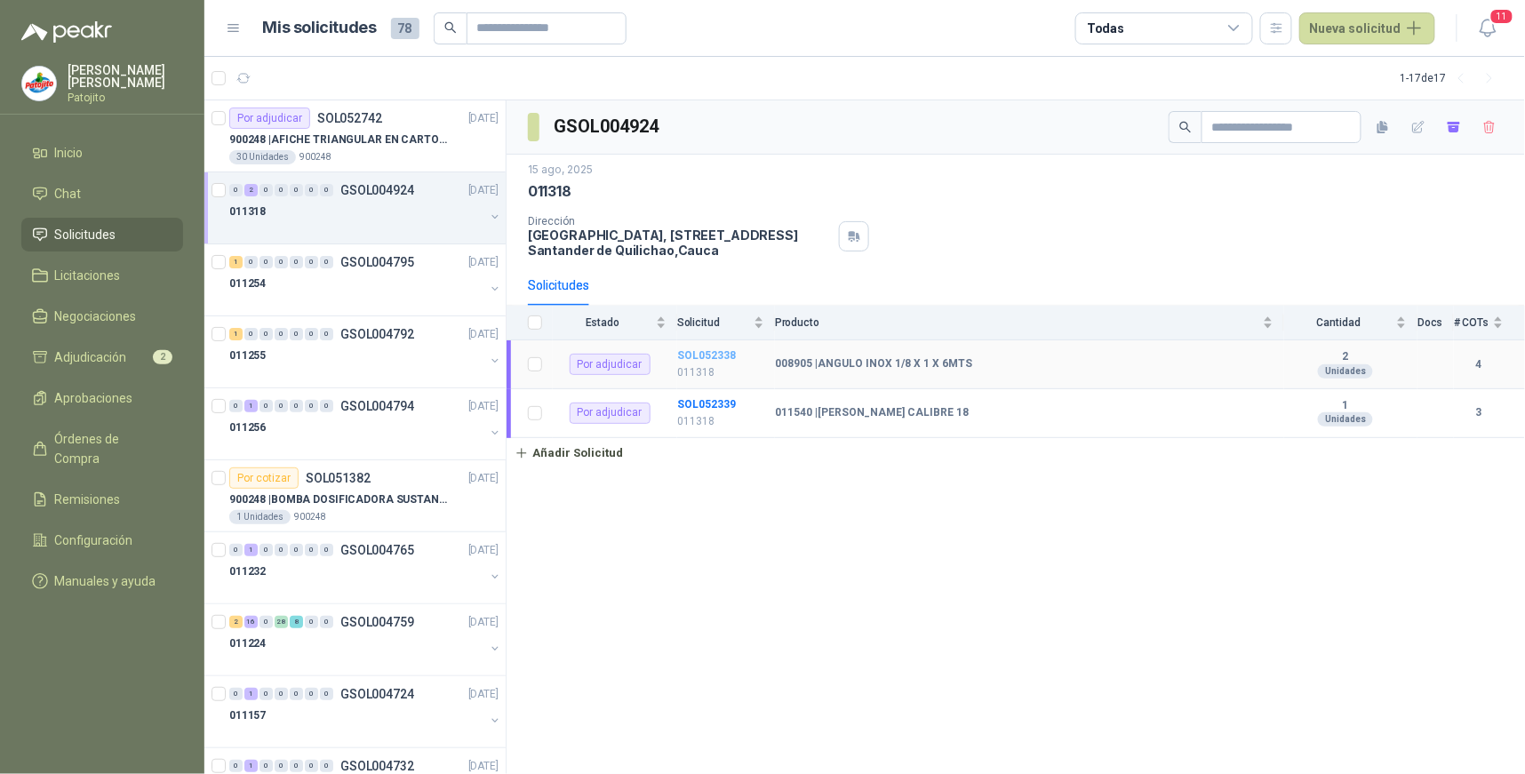
click at [720, 350] on b "SOL052338" at bounding box center [706, 355] width 59 height 12
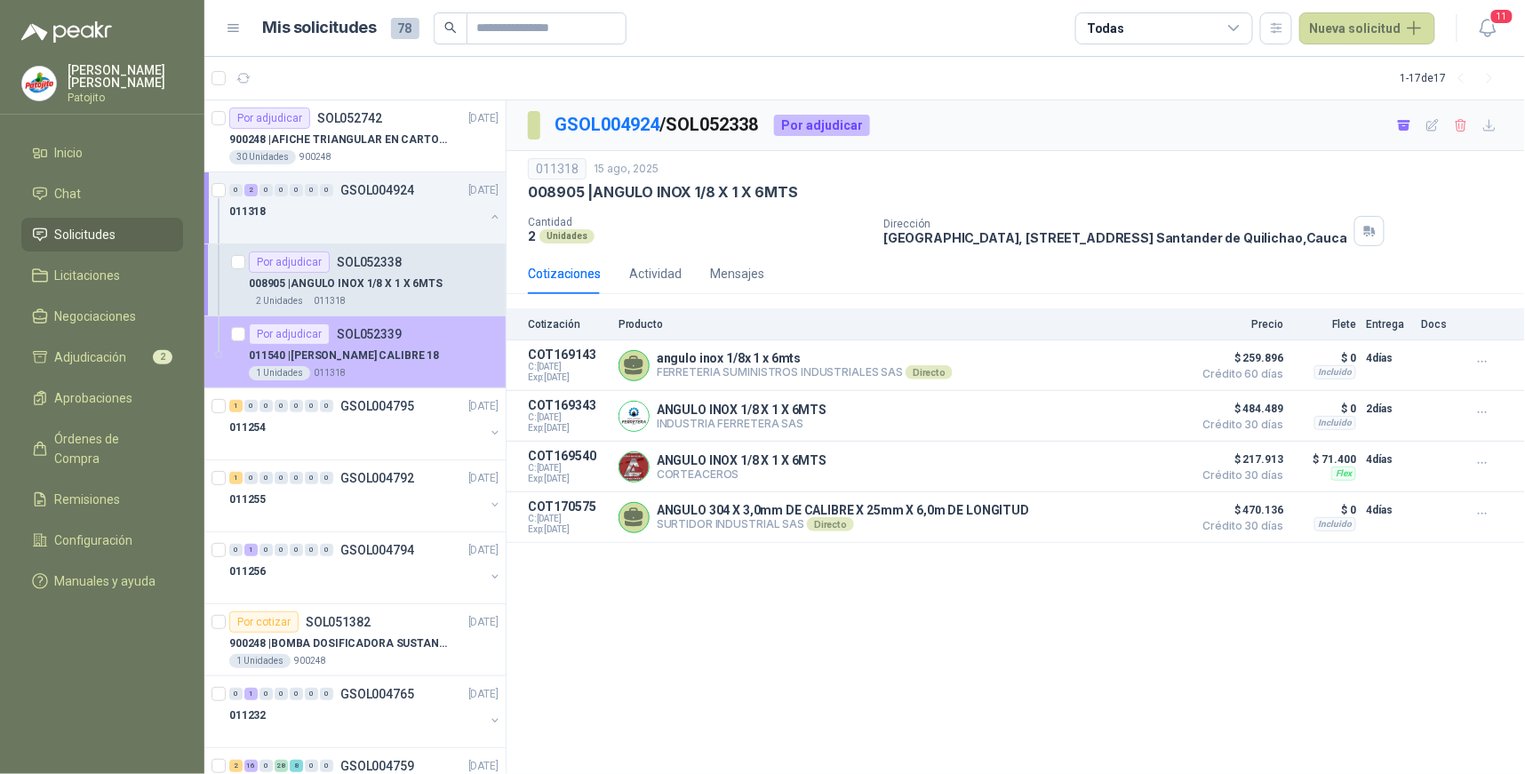
click at [364, 345] on div "011540 | LAMINA GALVANIZADA CALIBRE 18" at bounding box center [374, 355] width 250 height 21
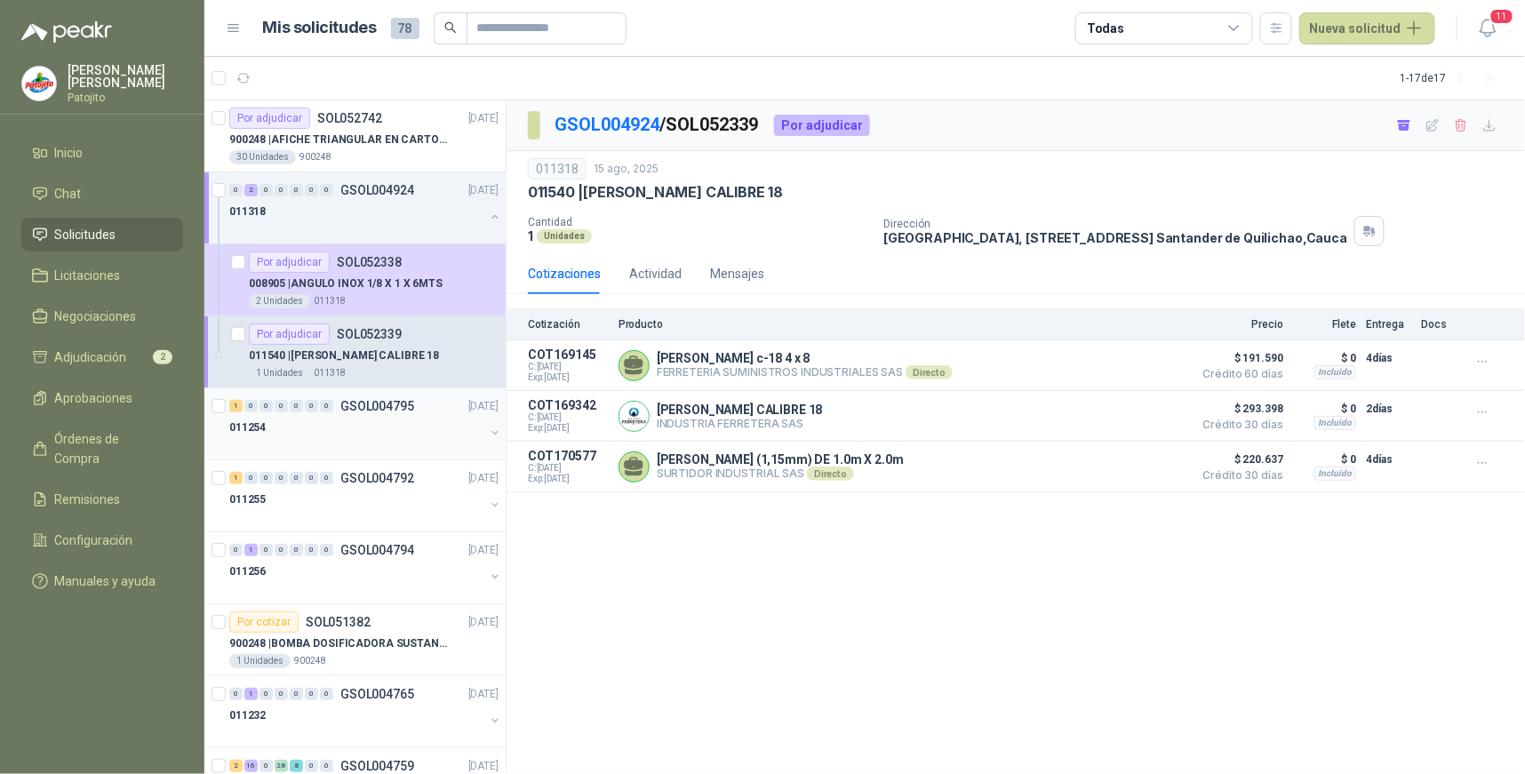
click at [240, 405] on div "1" at bounding box center [235, 406] width 13 height 12
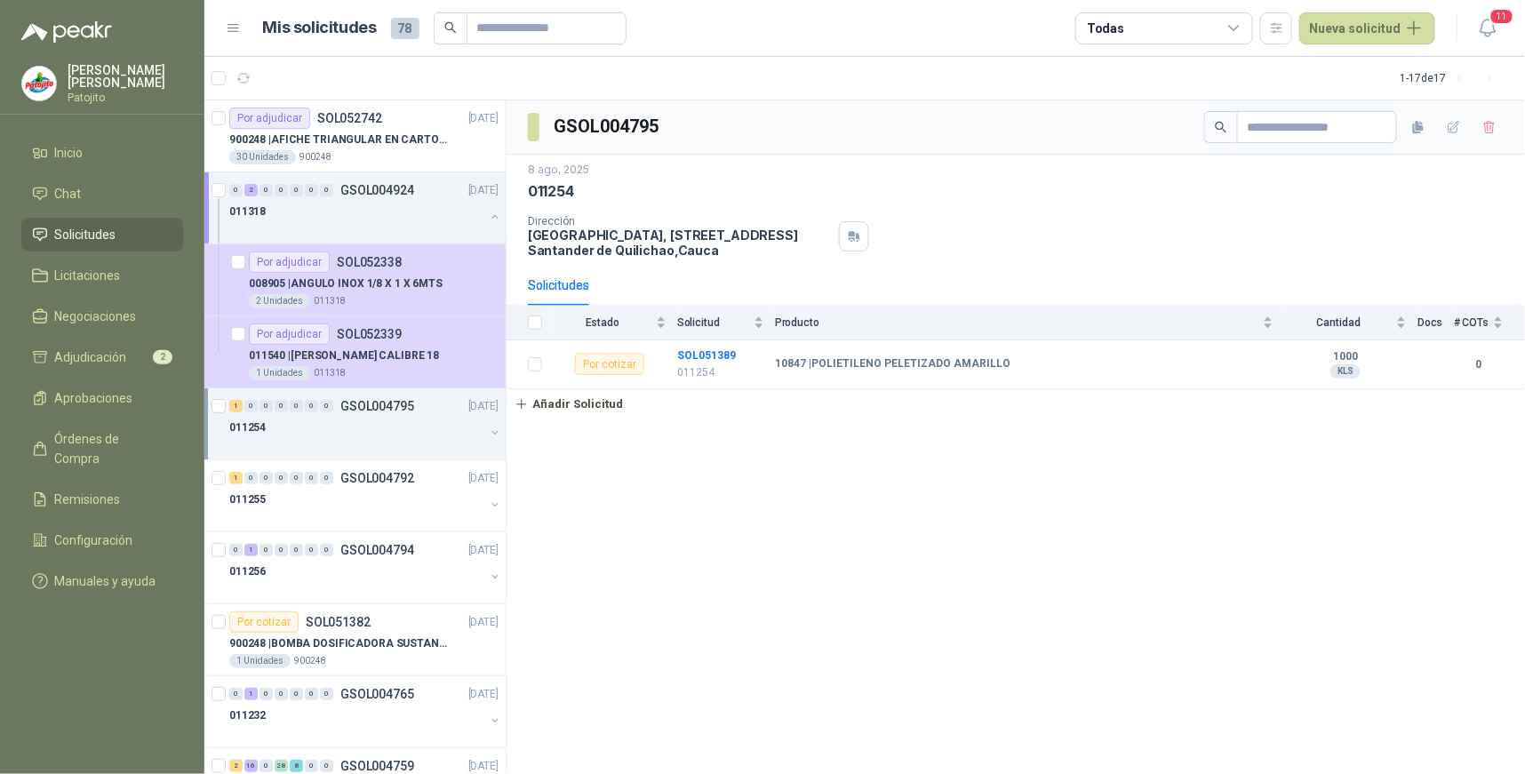
click at [583, 773] on html "Briggitte Paola Venegas Gómez Patojito Inicio Chat Solicitudes Licitaciones Neg…" at bounding box center [762, 387] width 1525 height 774
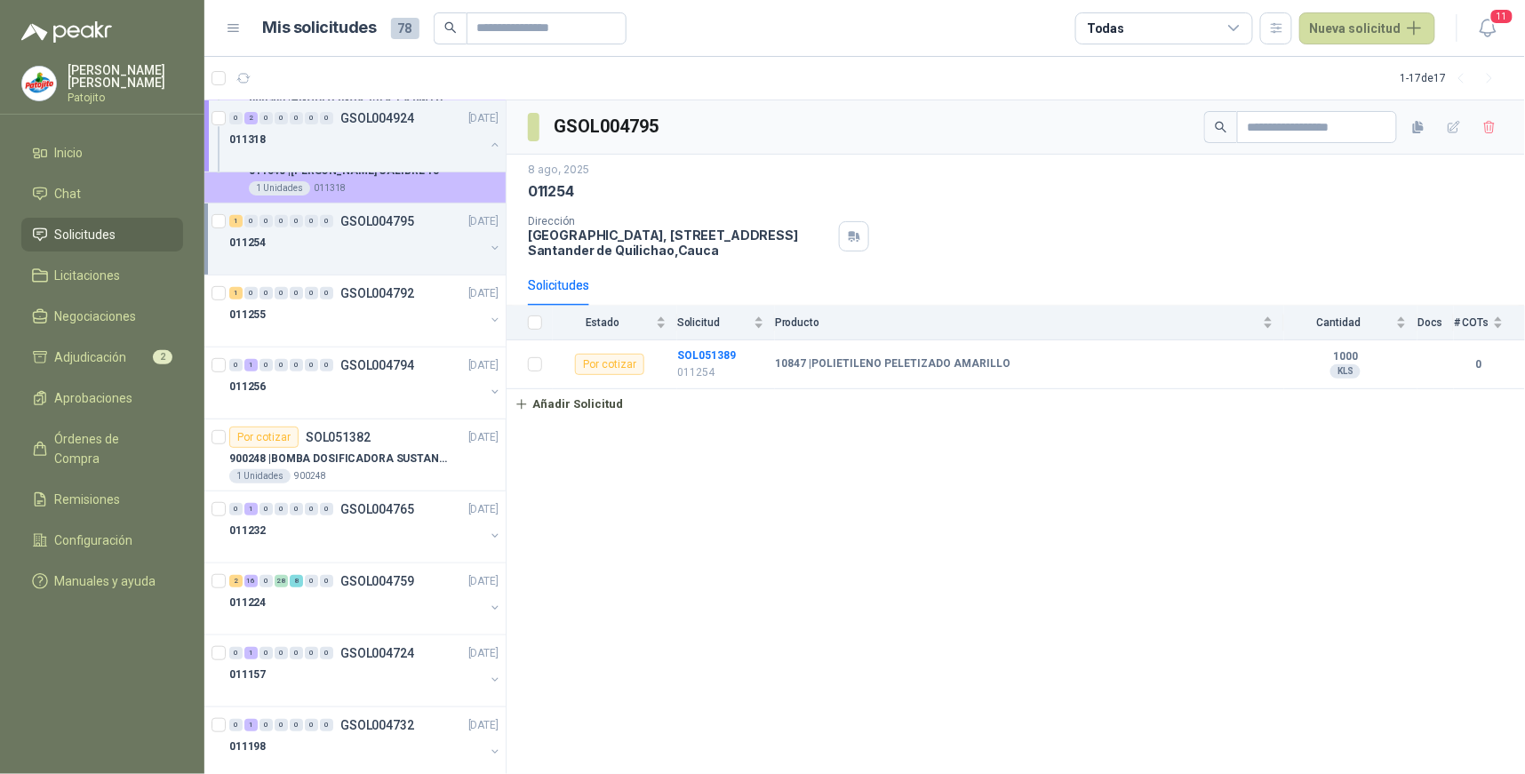
scroll to position [197, 0]
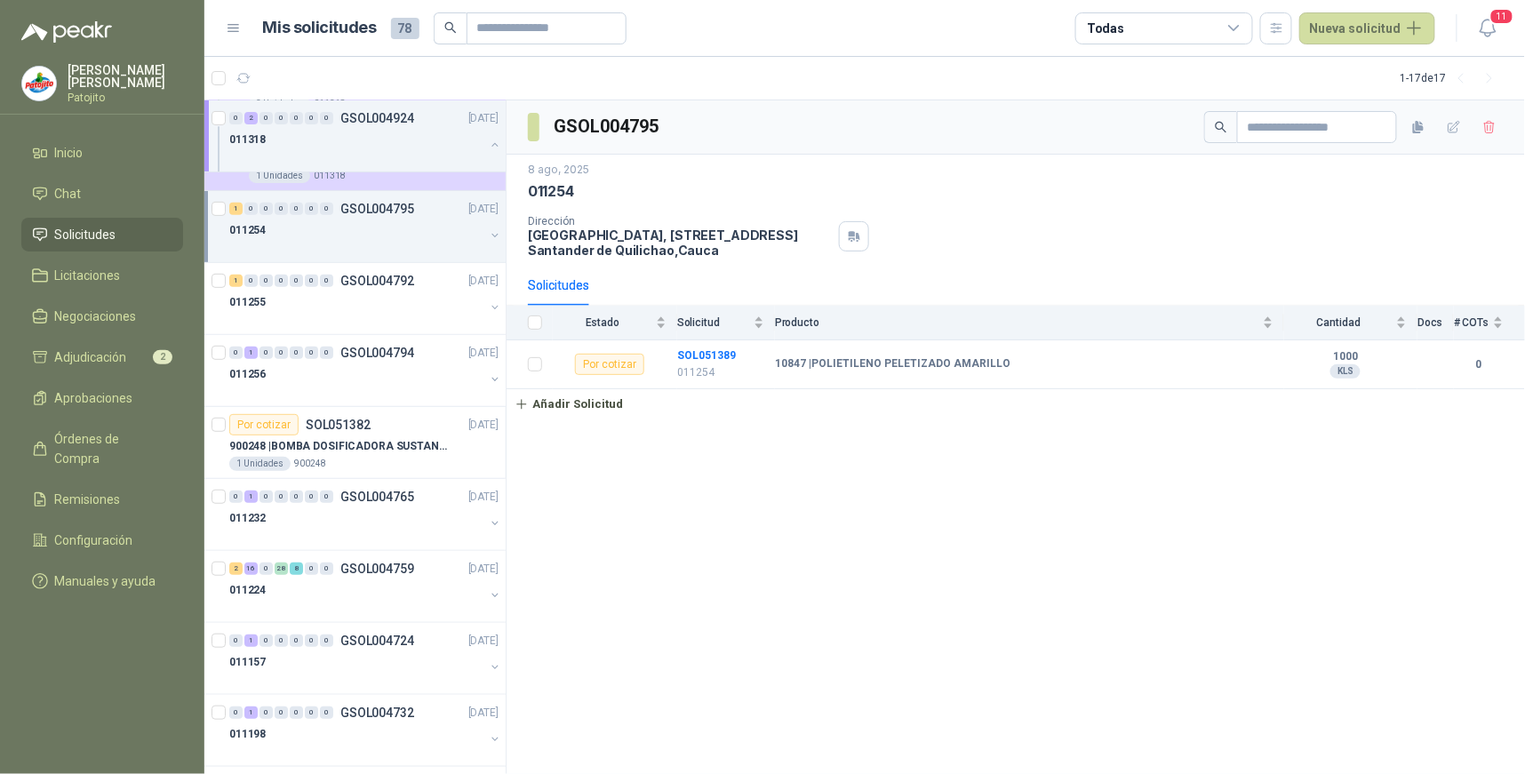
click at [241, 211] on div "1" at bounding box center [235, 209] width 13 height 12
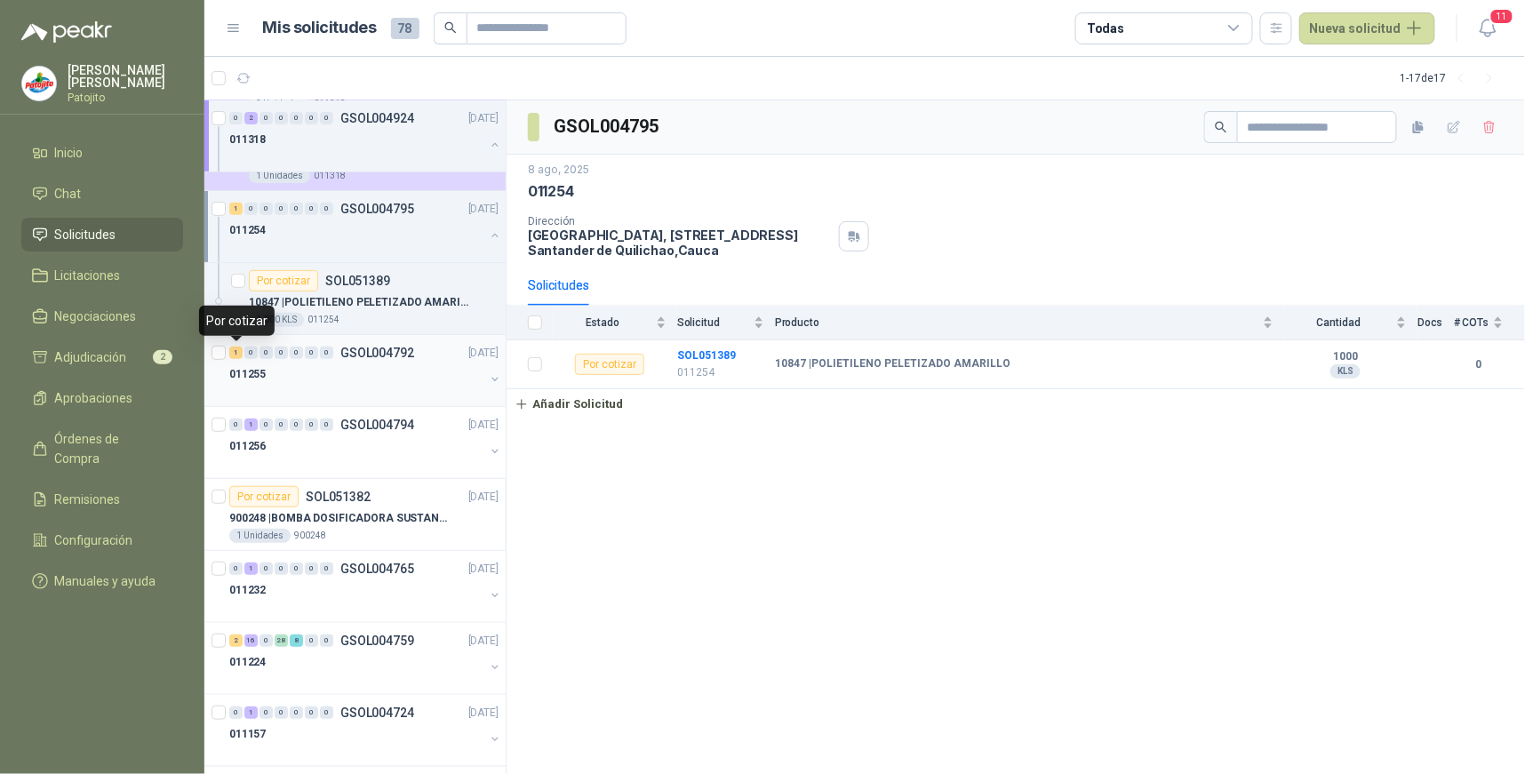
click at [237, 357] on div "1" at bounding box center [235, 353] width 13 height 12
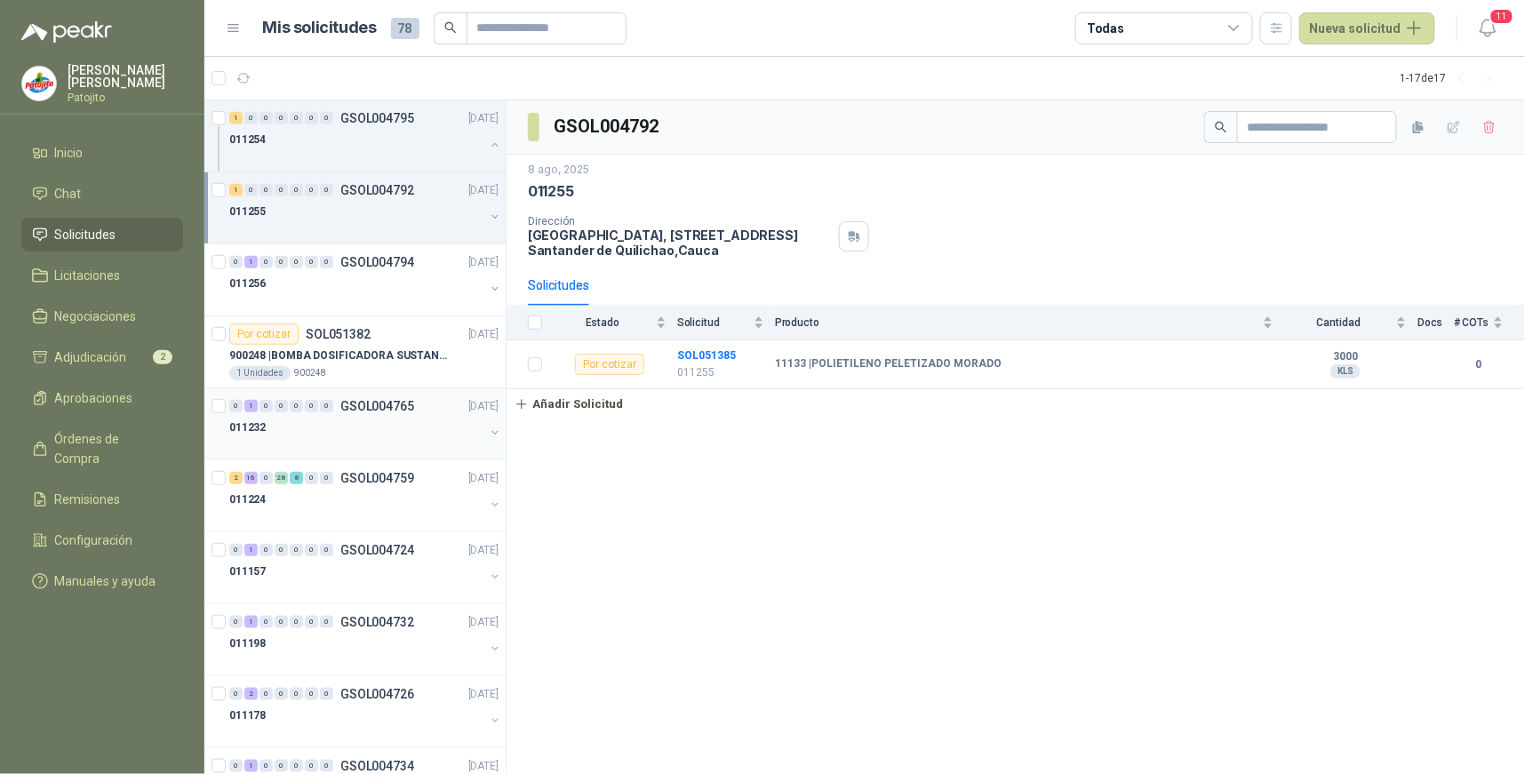
scroll to position [395, 0]
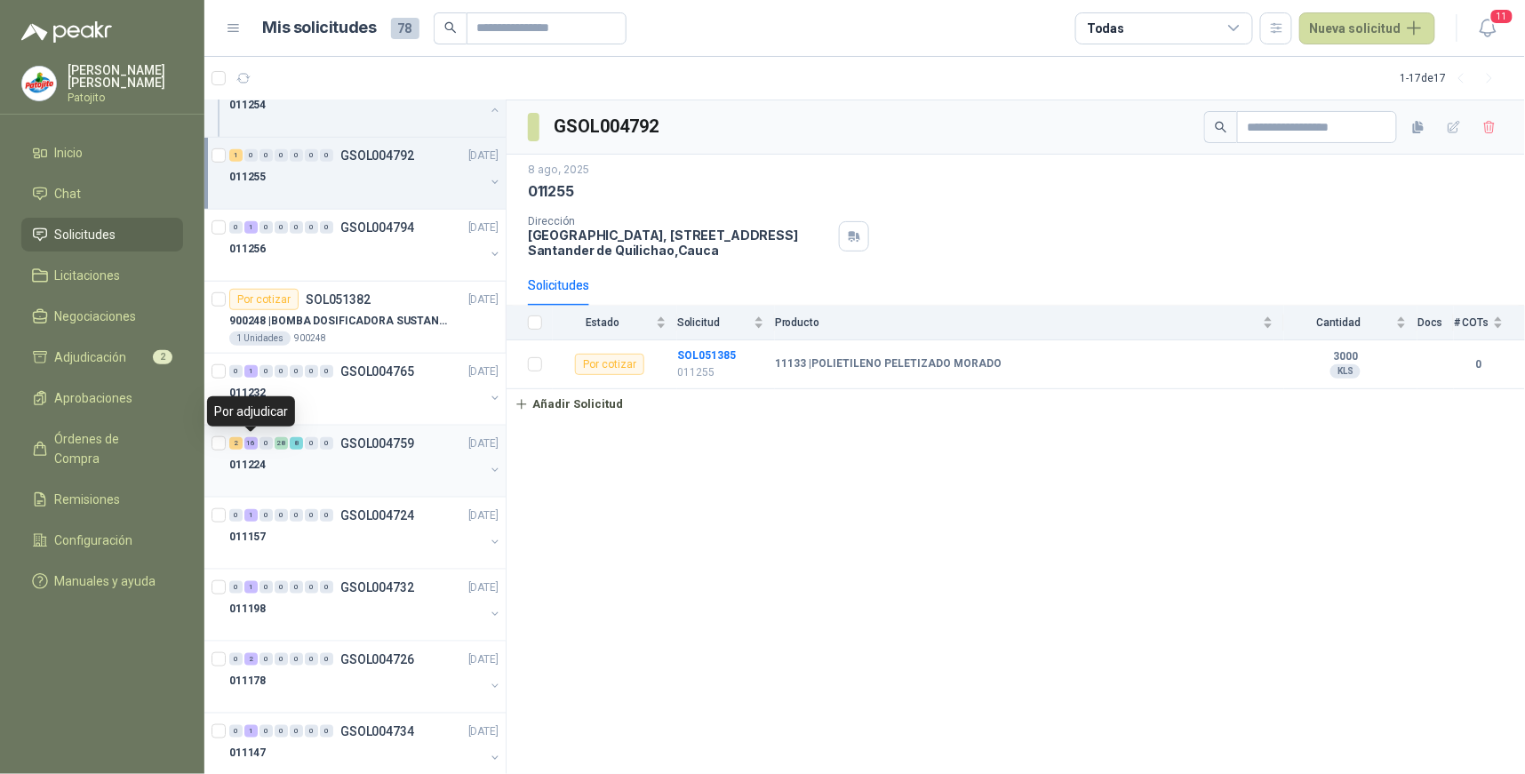
click at [252, 439] on div "16" at bounding box center [250, 443] width 13 height 12
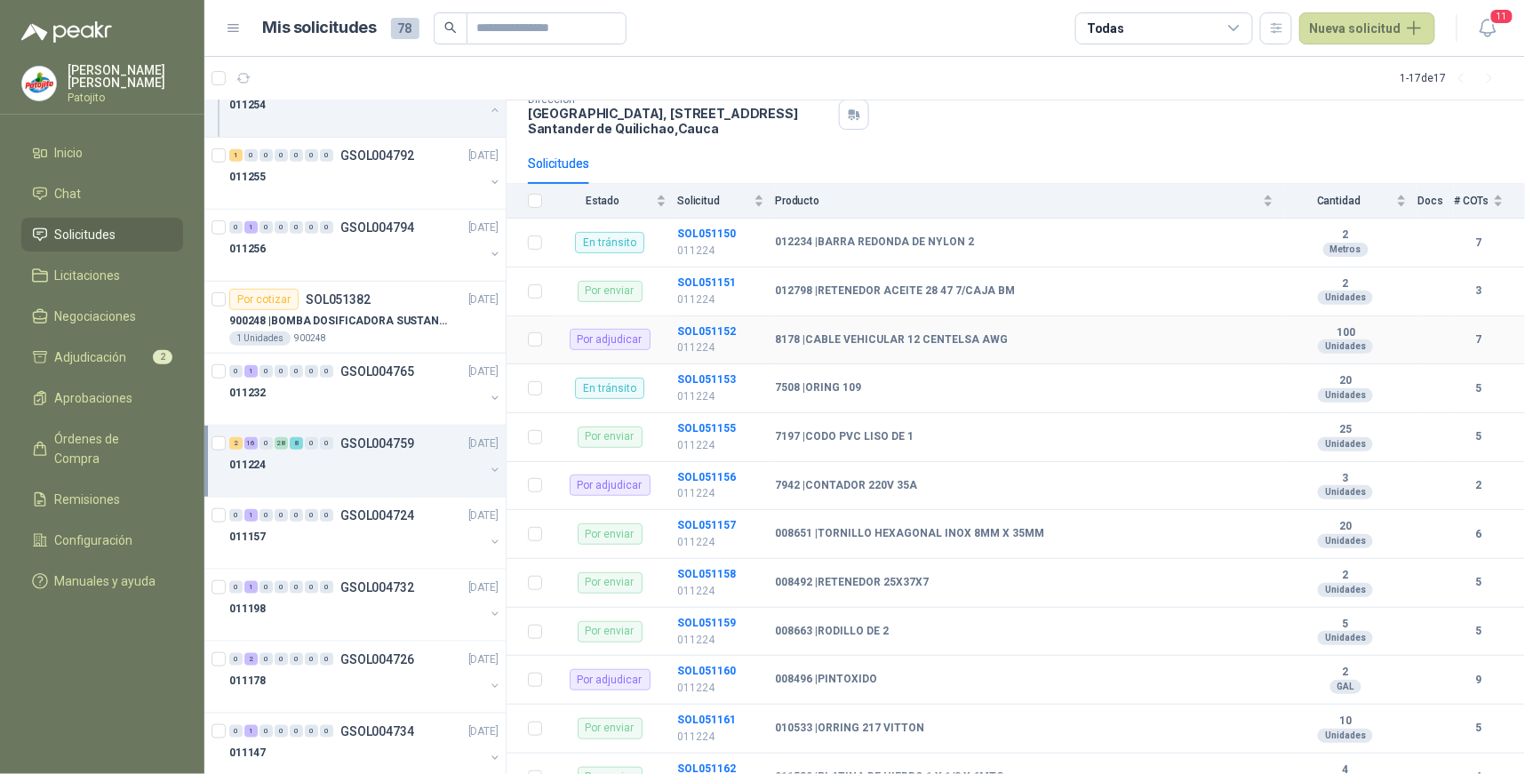
scroll to position [197, 0]
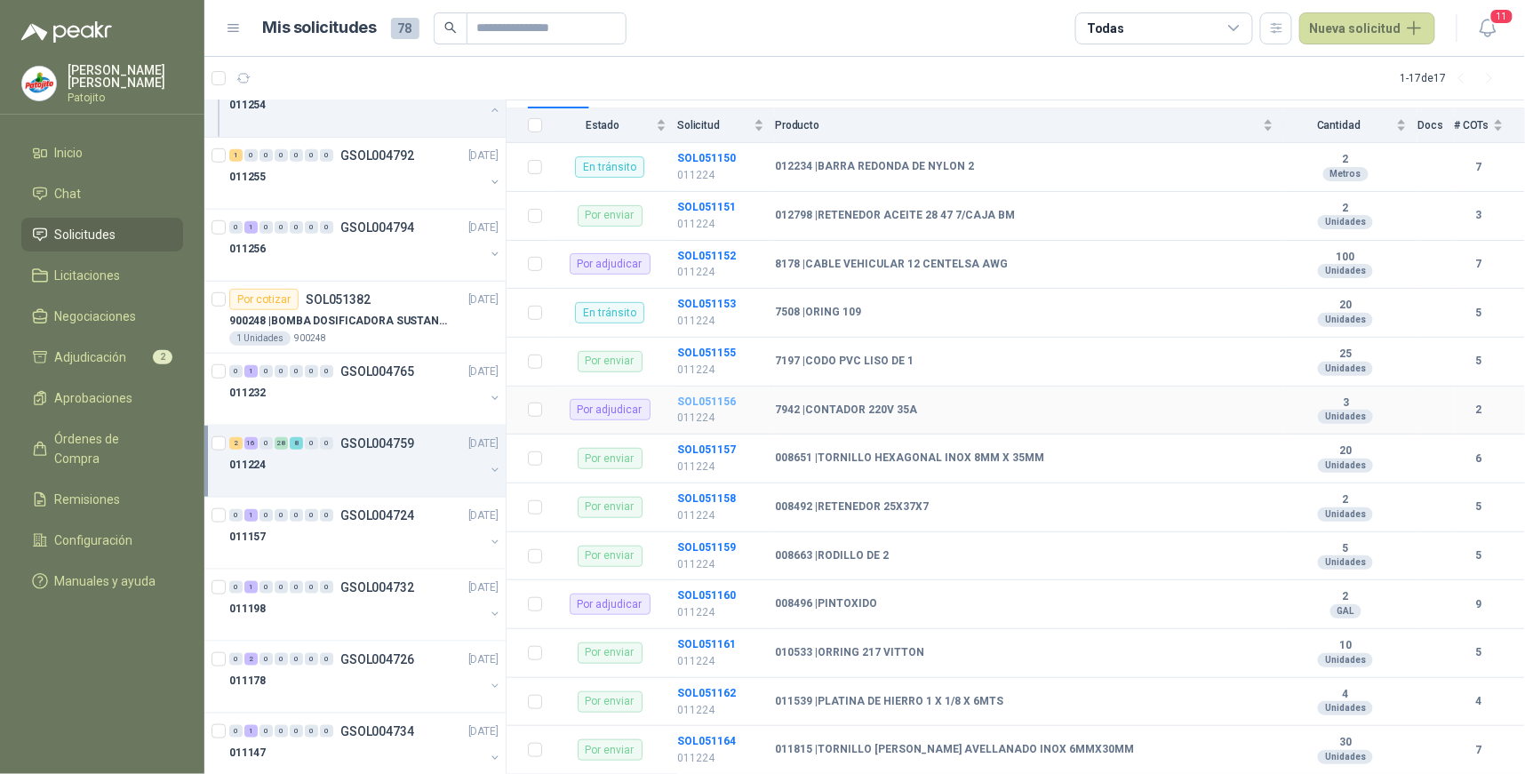
click at [690, 400] on b "SOL051156" at bounding box center [706, 401] width 59 height 12
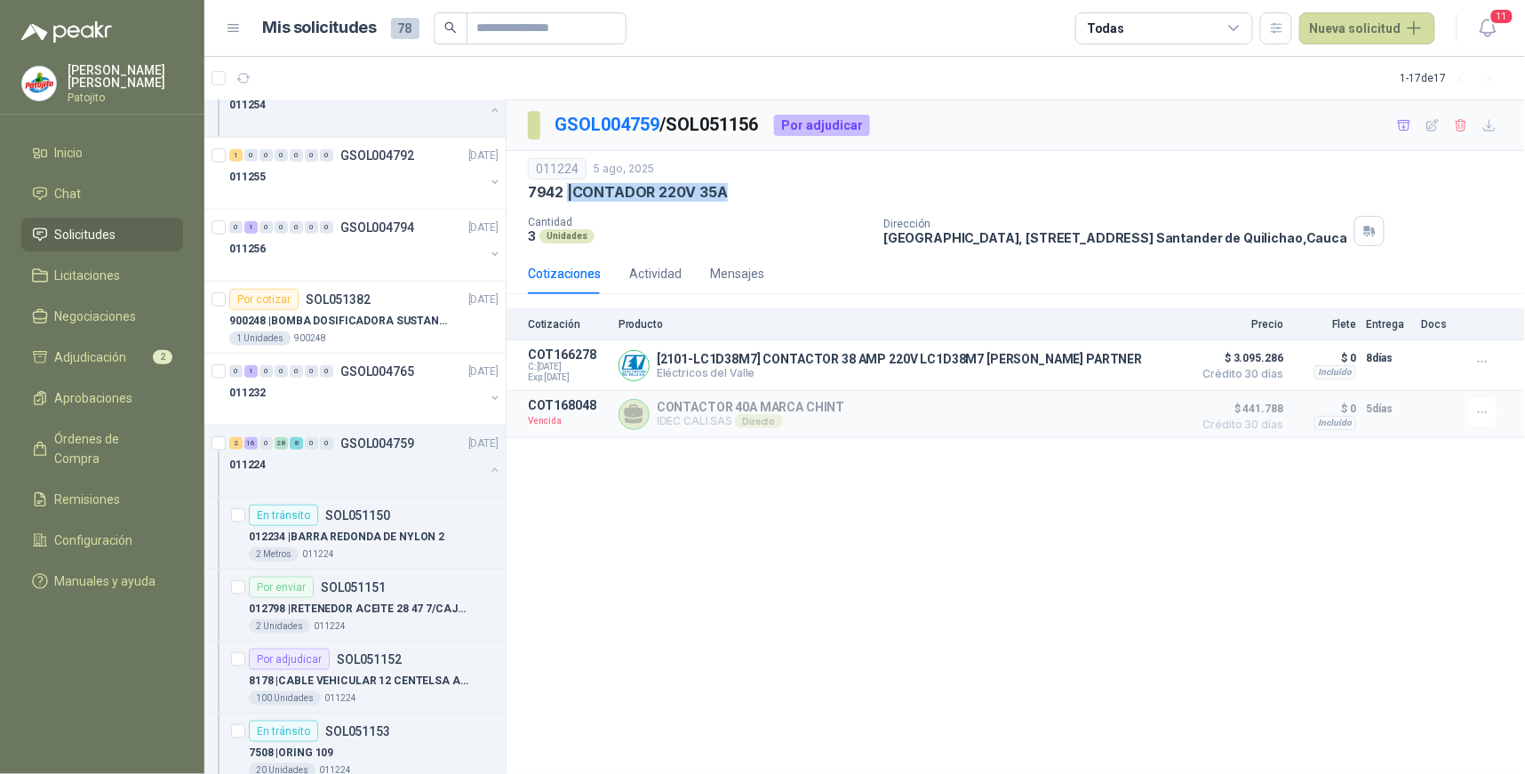
drag, startPoint x: 726, startPoint y: 194, endPoint x: 569, endPoint y: 187, distance: 157.4
click at [569, 187] on p "7942 | CONTADOR 220V 35A" at bounding box center [628, 192] width 200 height 19
drag, startPoint x: 569, startPoint y: 187, endPoint x: 606, endPoint y: 193, distance: 37.8
copy p "| CONTADOR 220V 35A"
click at [810, 370] on p "Eléctricos del Valle" at bounding box center [899, 372] width 485 height 13
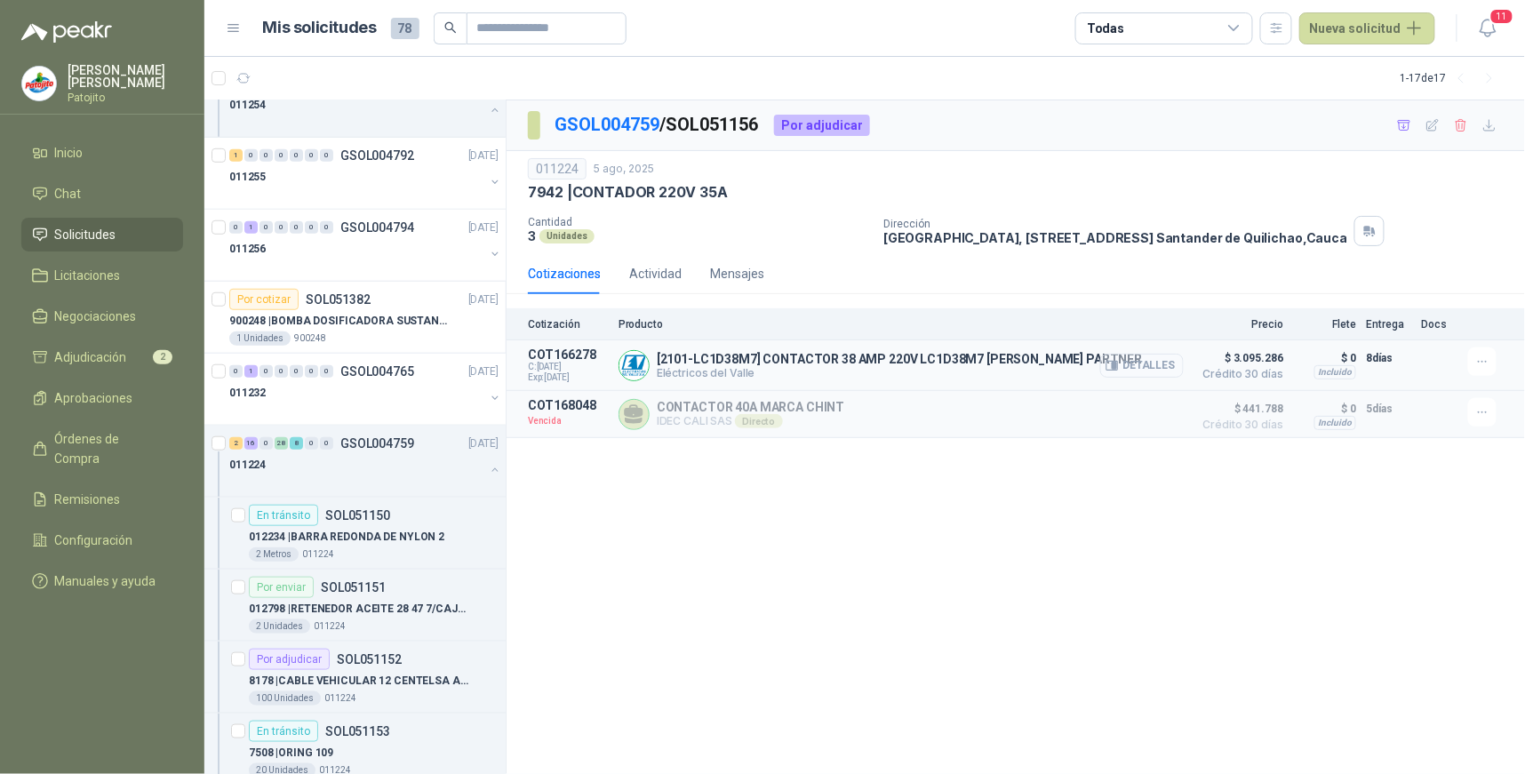
click at [1128, 366] on button "Detalles" at bounding box center [1142, 366] width 84 height 24
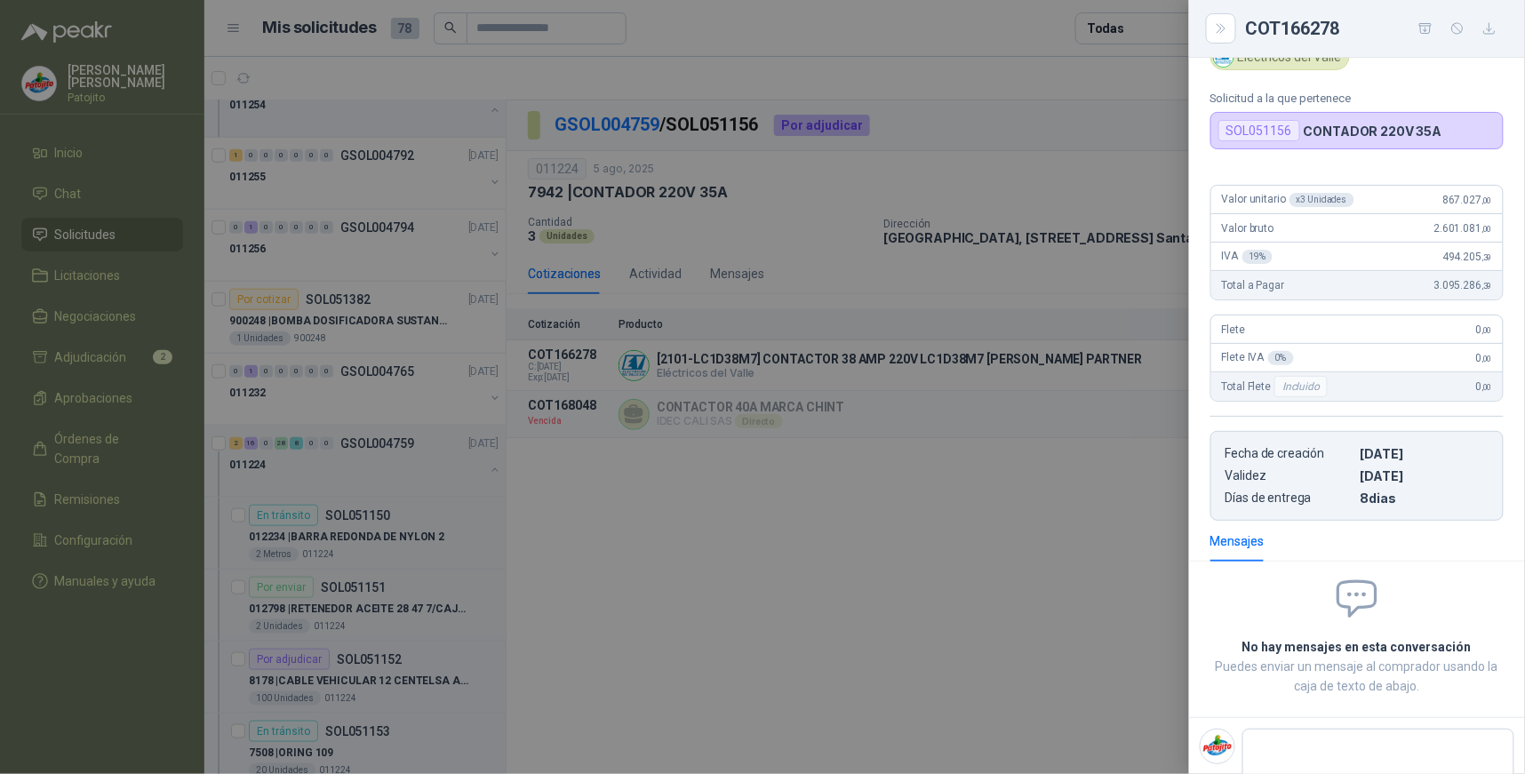
scroll to position [142, 0]
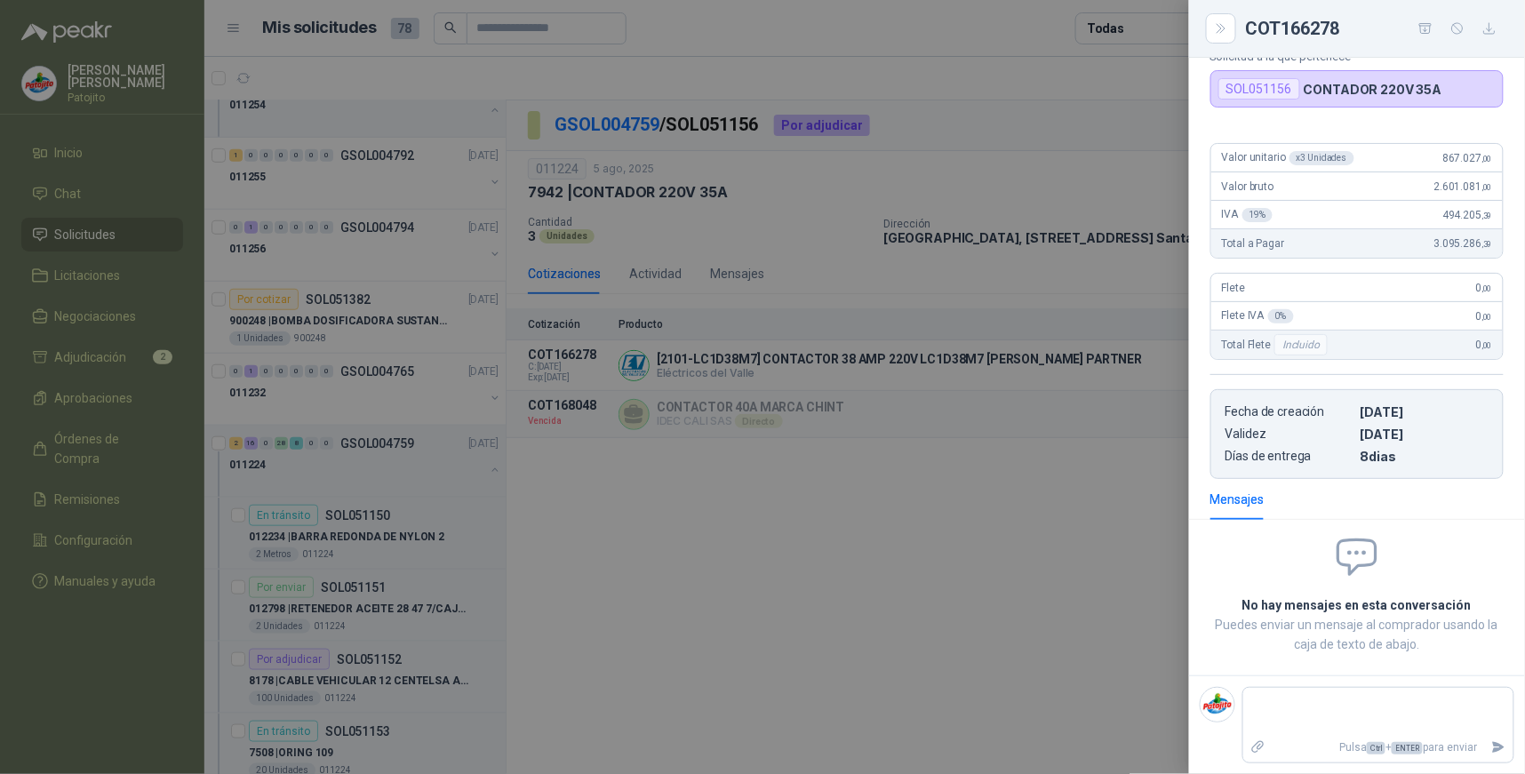
click at [859, 506] on div at bounding box center [762, 387] width 1525 height 774
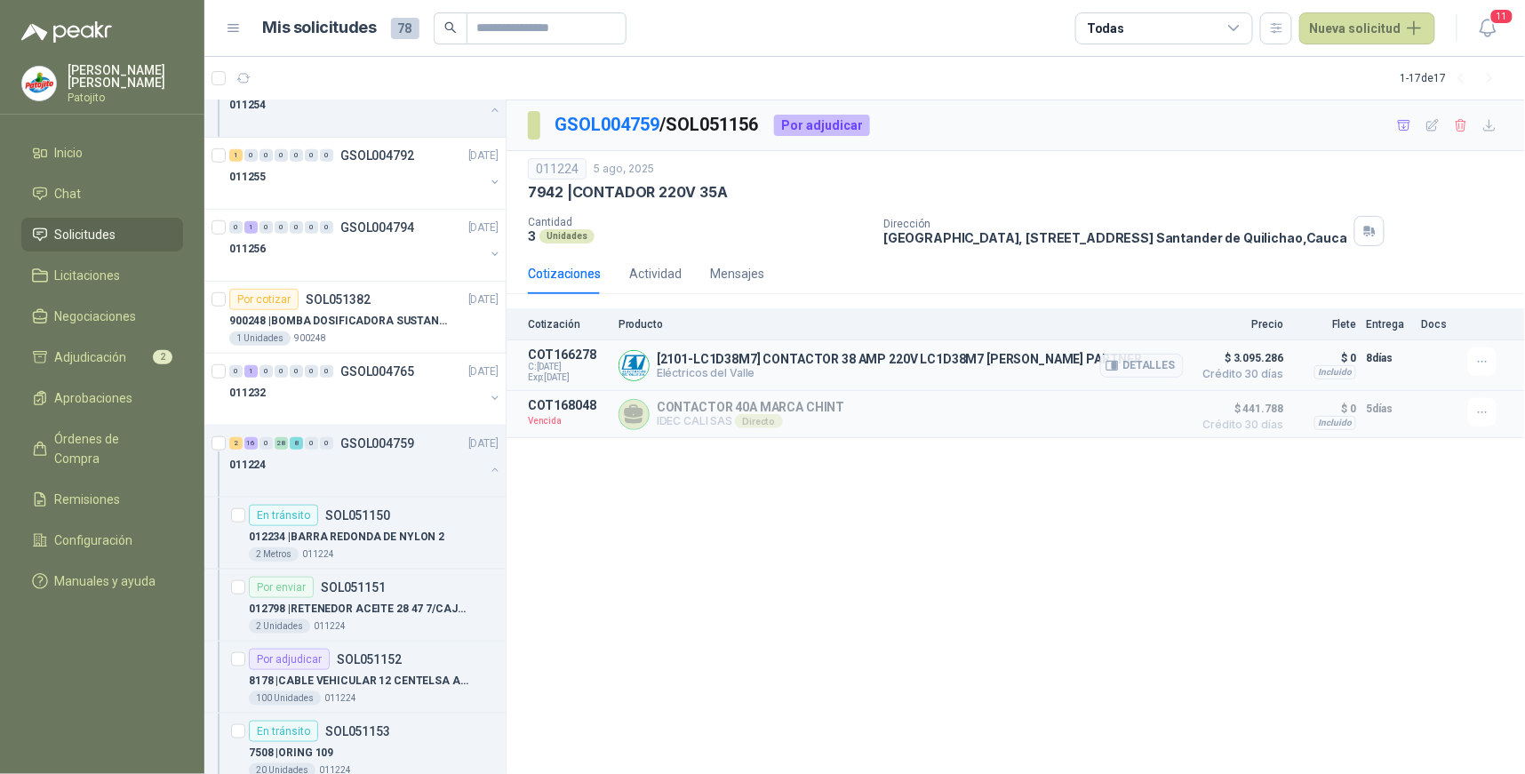
click at [1054, 360] on p "[2101-LC1D38M7] CONTACTOR 38 AMP 220V LC1D38M7 SCHNEIDER PARTNER" at bounding box center [899, 359] width 485 height 14
click at [1118, 366] on icon "button" at bounding box center [1112, 365] width 12 height 9
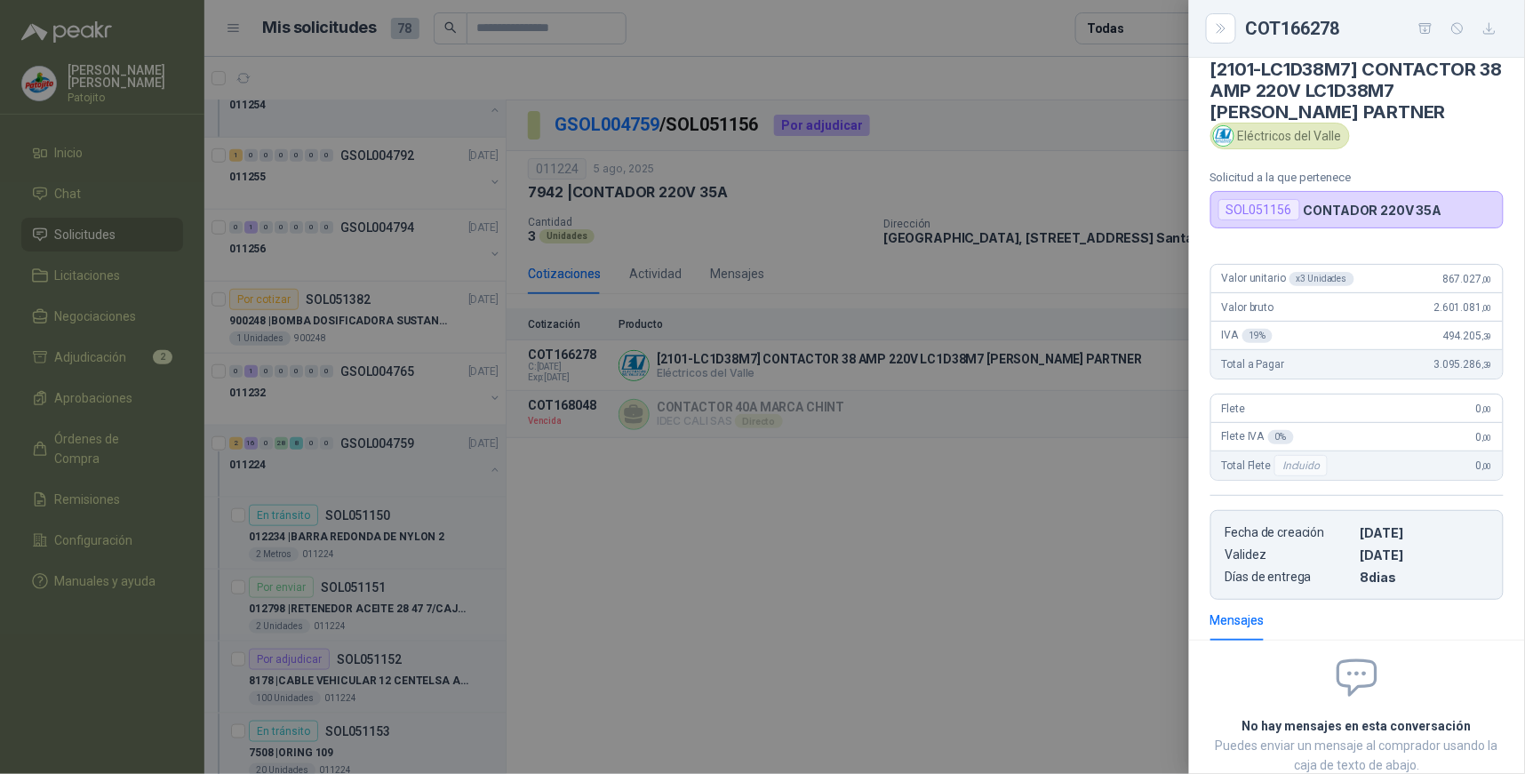
scroll to position [0, 0]
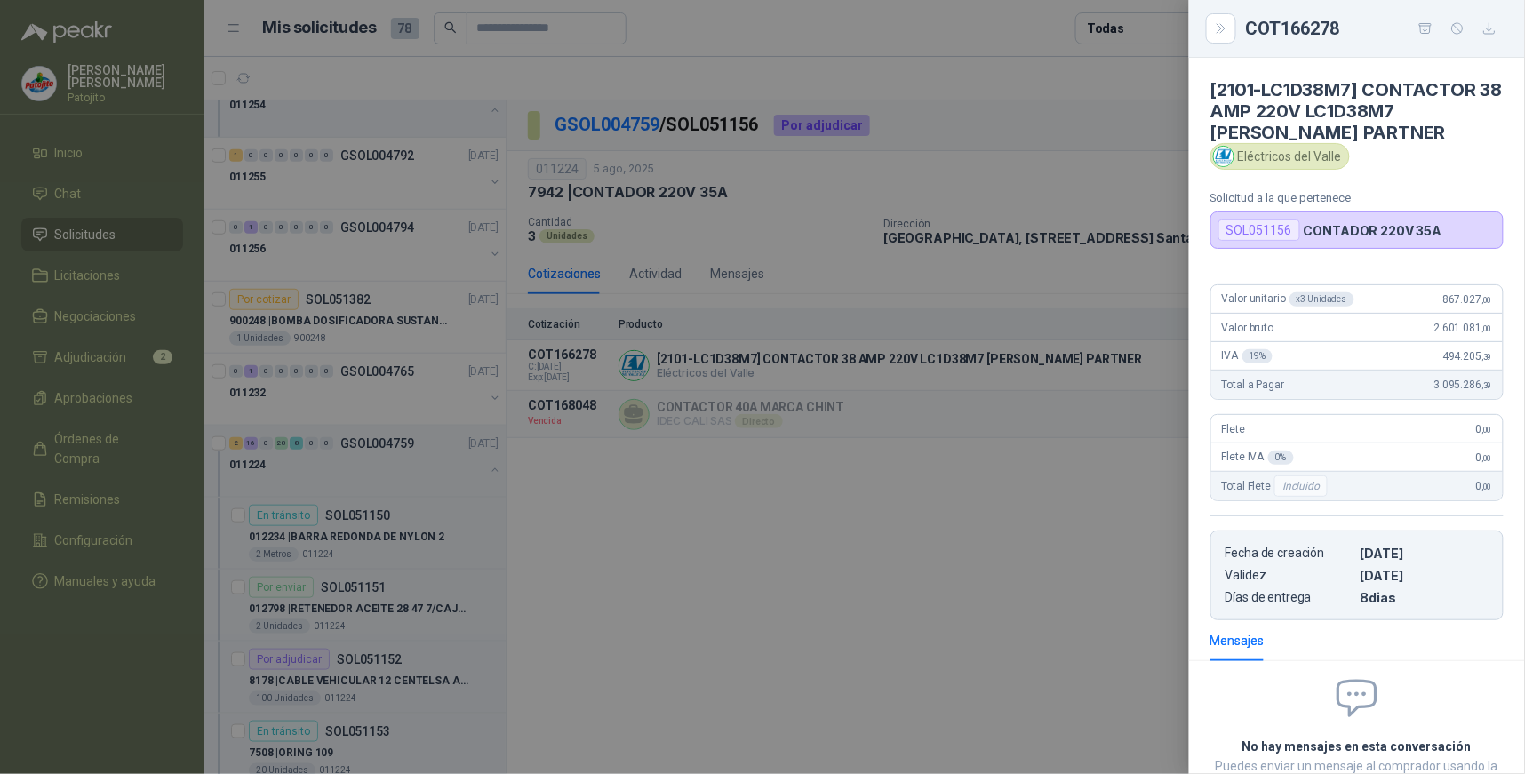
click at [811, 665] on div at bounding box center [762, 387] width 1525 height 774
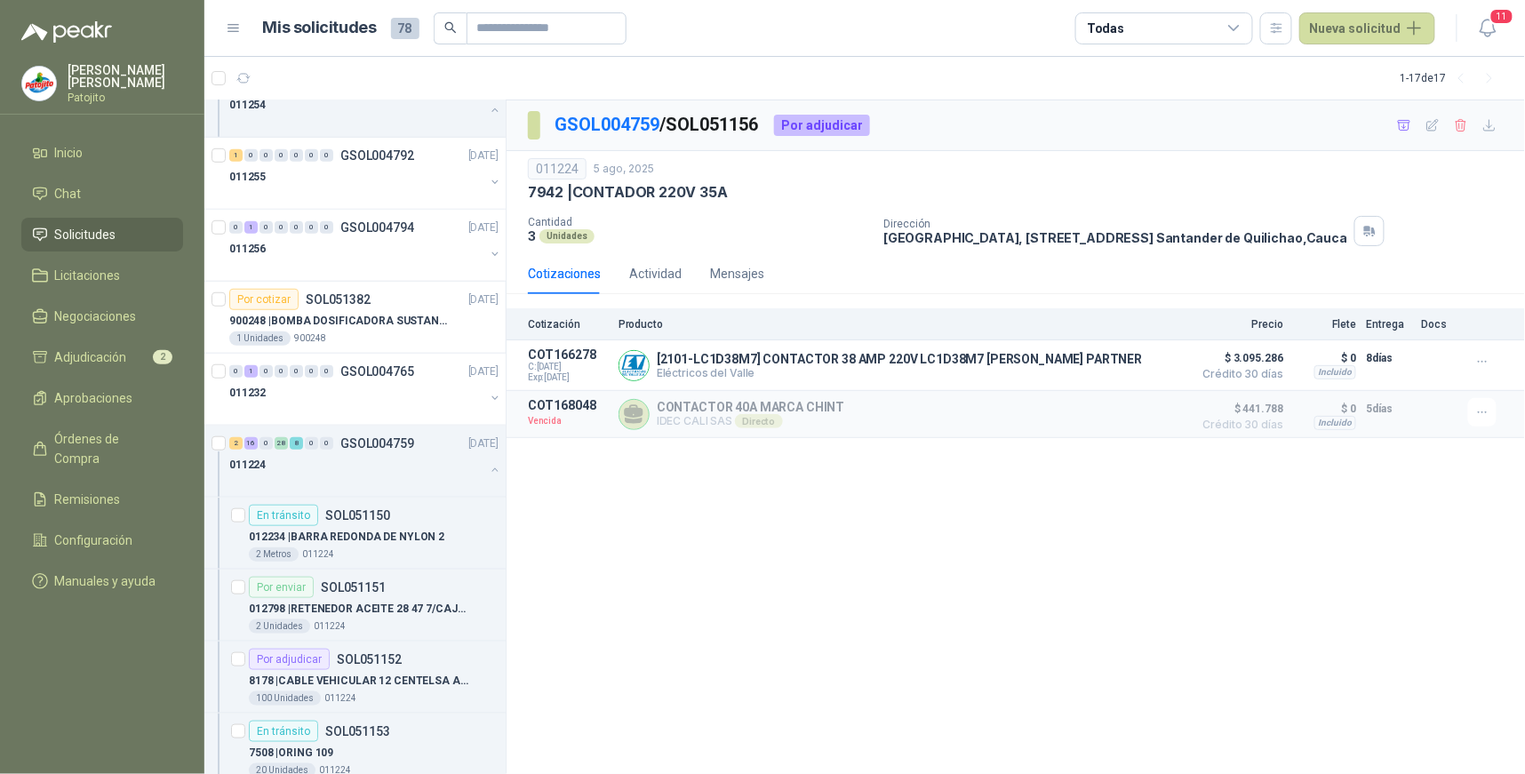
click at [945, 403] on div "CONTACTOR 40A MARCA CHINT IDEC CALI SAS Directo Detalles" at bounding box center [900, 414] width 565 height 32
click at [1117, 416] on icon "button" at bounding box center [1115, 414] width 4 height 7
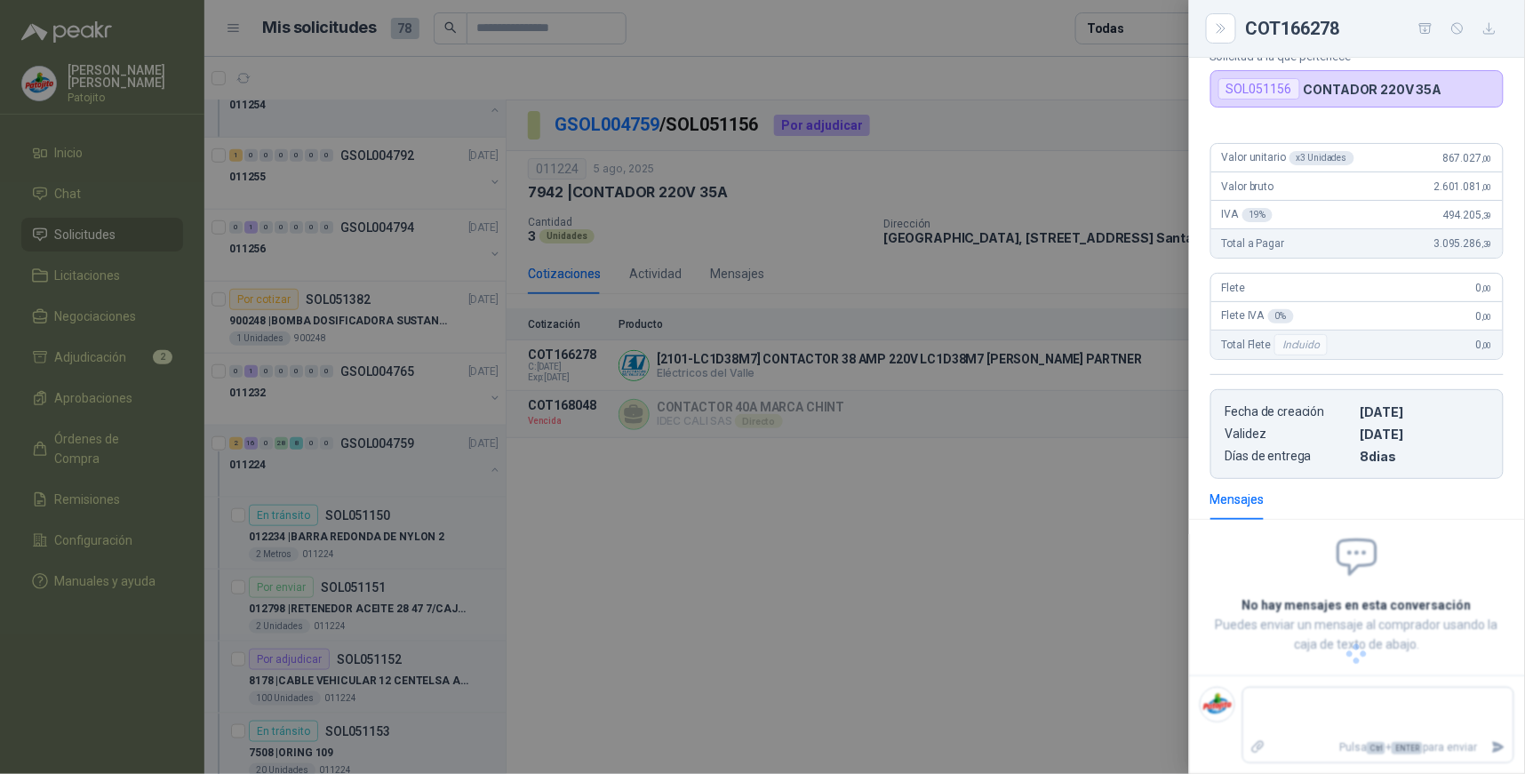
scroll to position [121, 0]
click at [1045, 481] on div at bounding box center [762, 387] width 1525 height 774
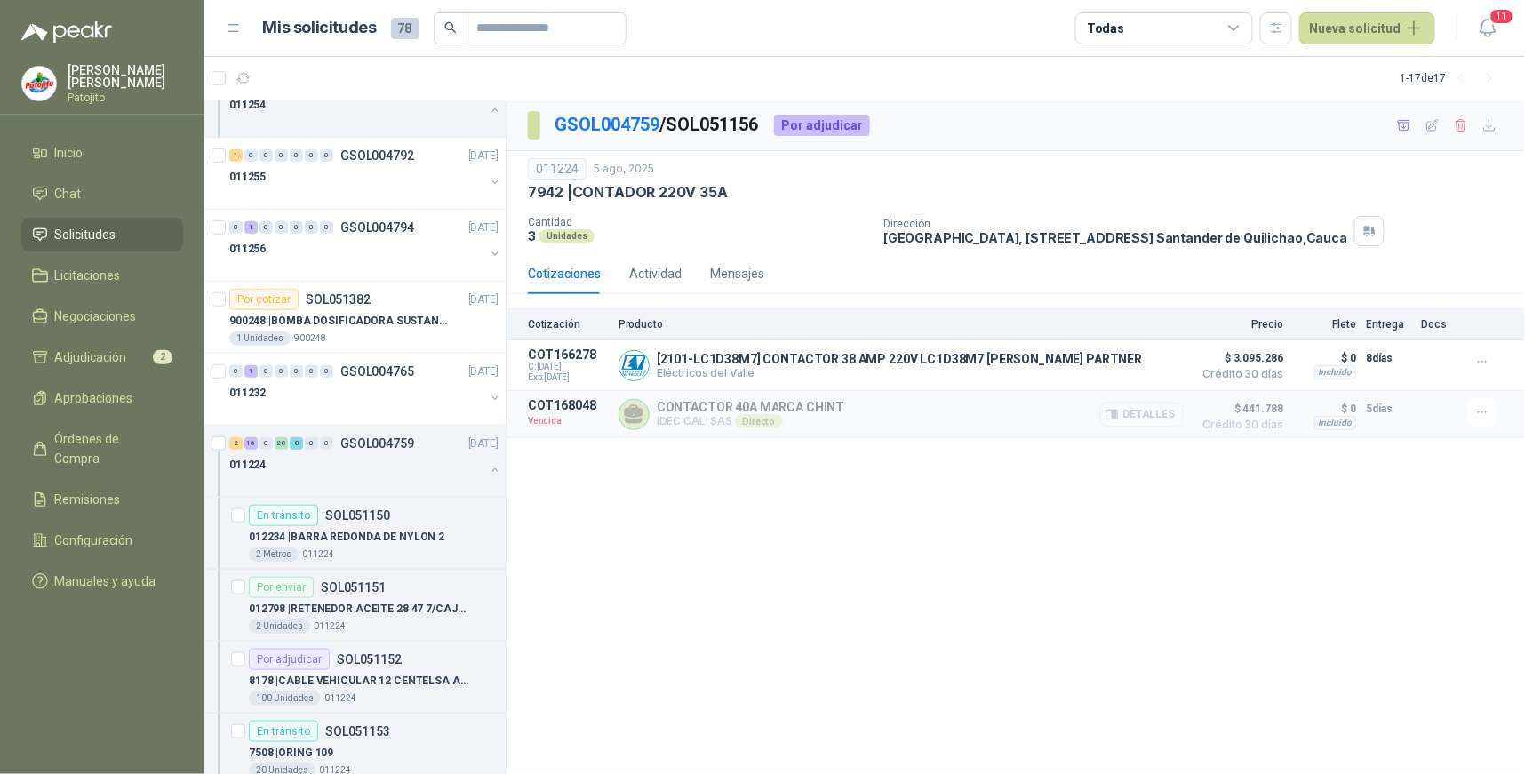
click at [1117, 413] on icon "button" at bounding box center [1115, 414] width 4 height 7
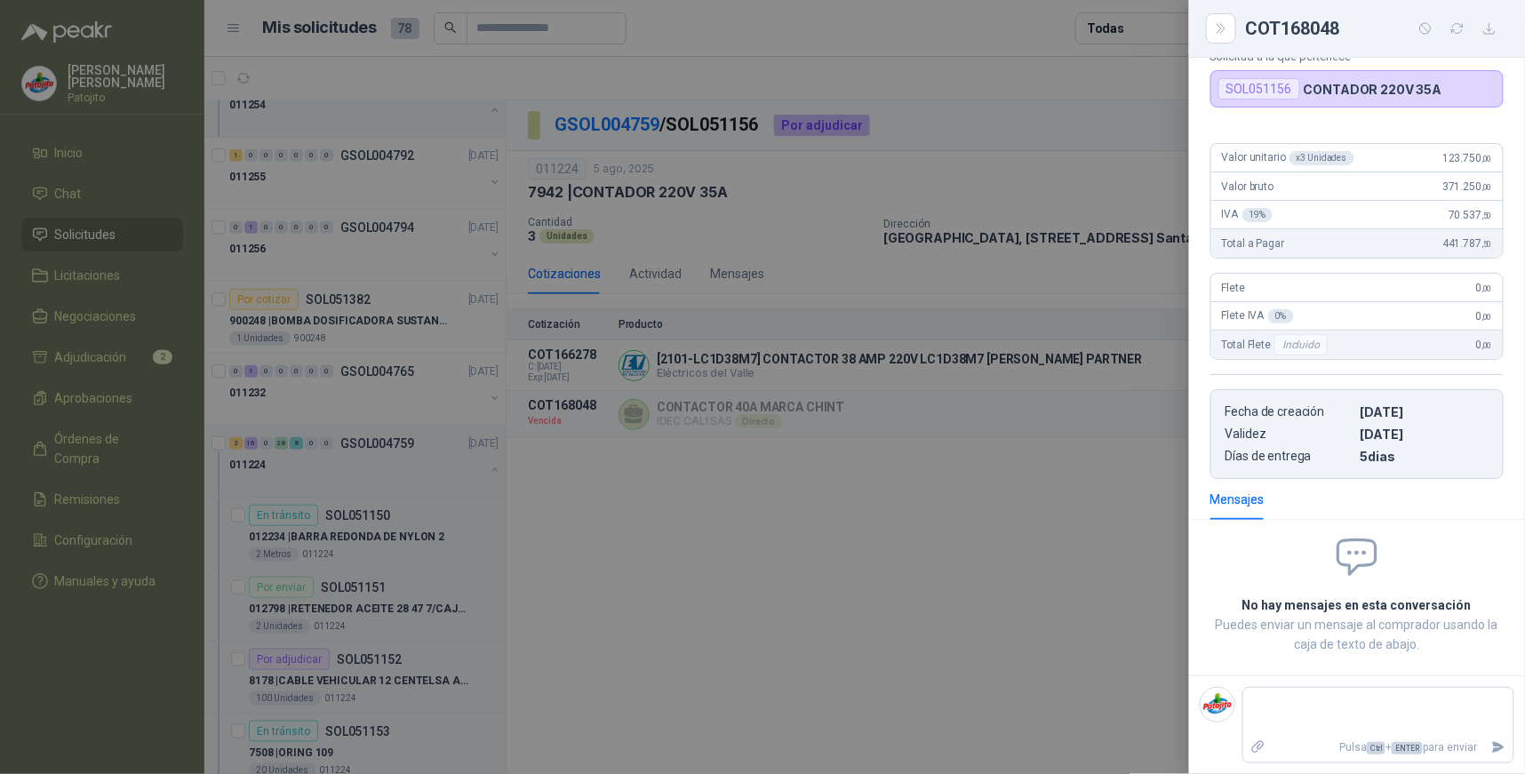
click at [984, 475] on div at bounding box center [762, 387] width 1525 height 774
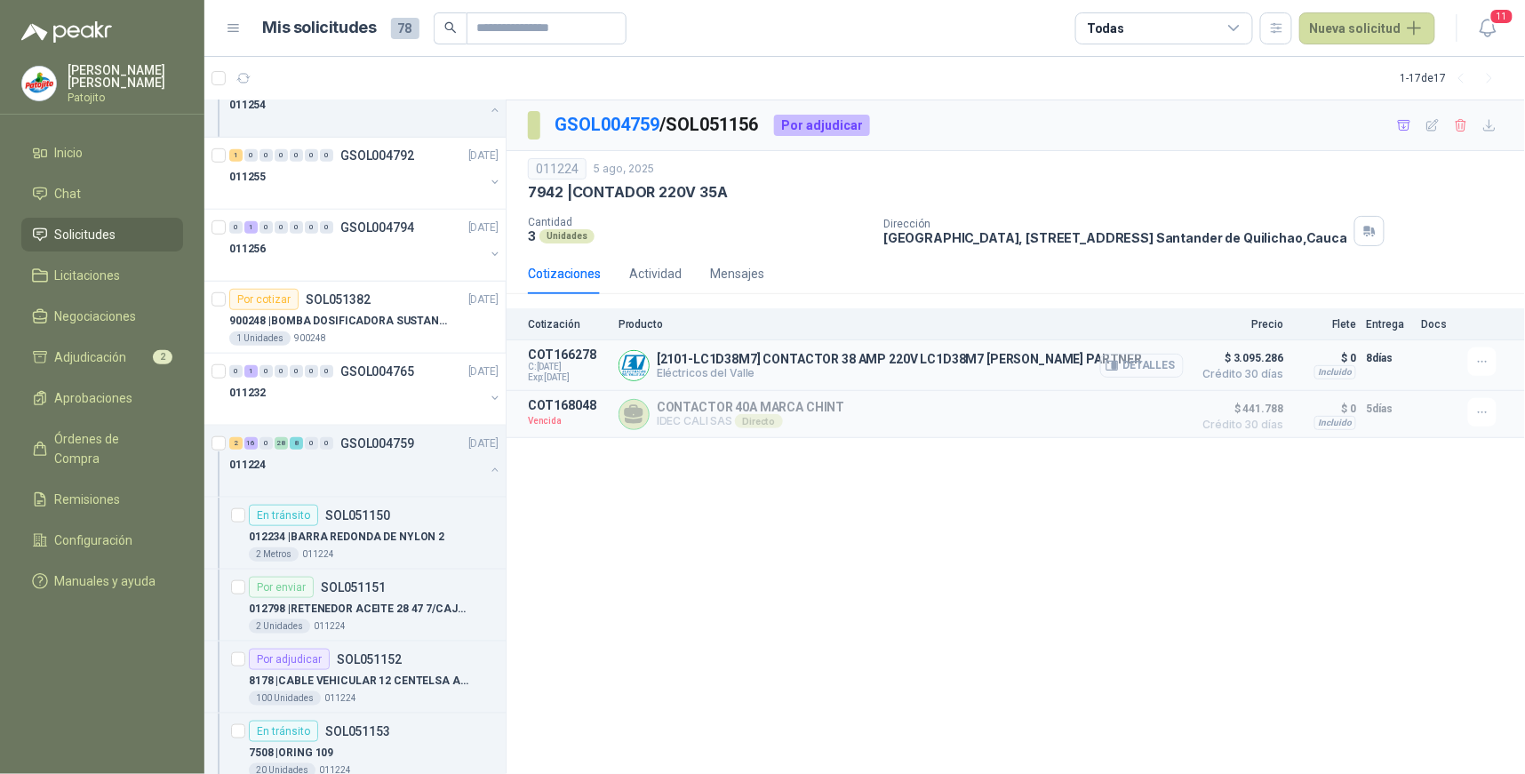
click at [1160, 361] on button "Detalles" at bounding box center [1142, 366] width 84 height 24
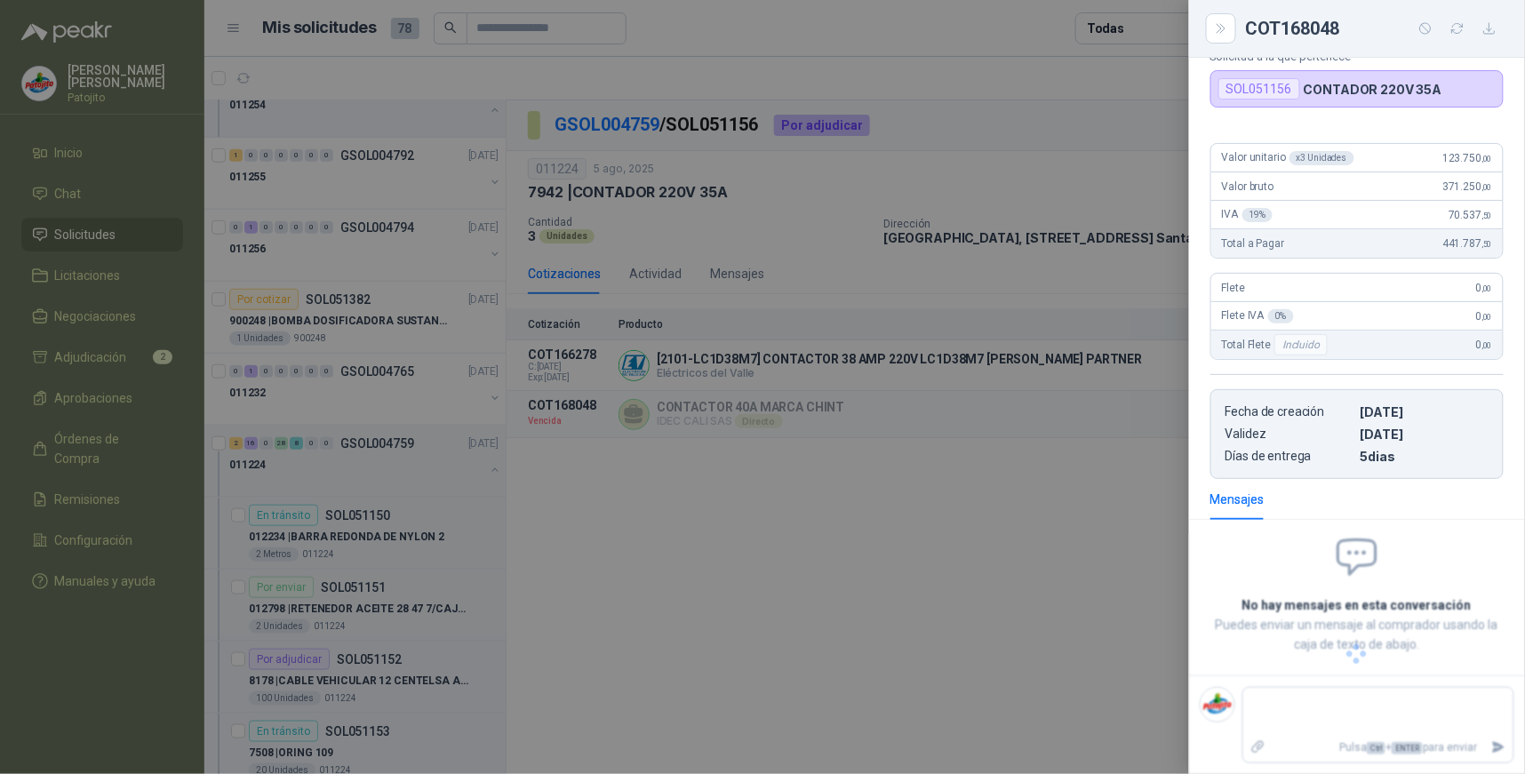
scroll to position [142, 0]
click at [952, 538] on div at bounding box center [762, 387] width 1525 height 774
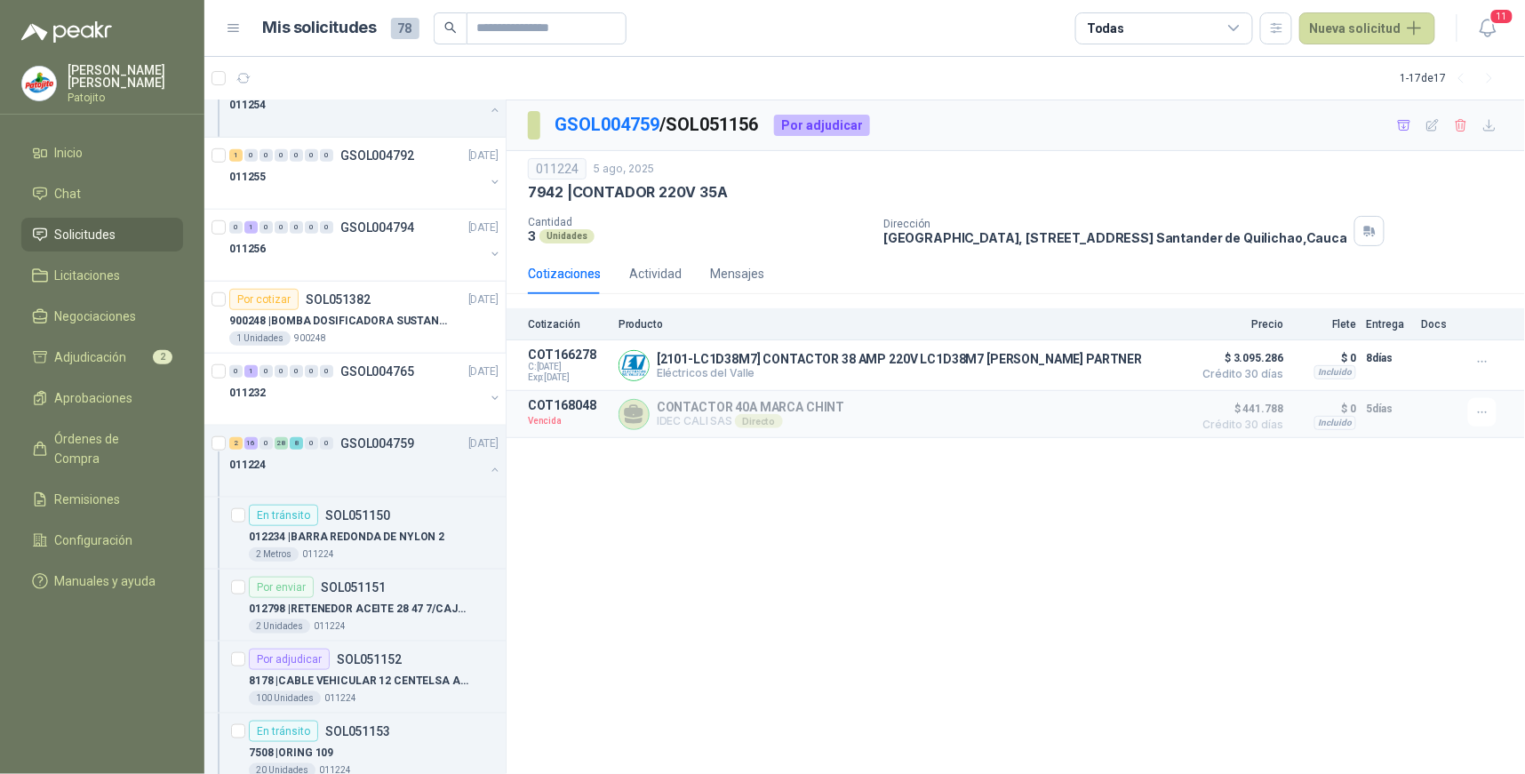
click at [652, 521] on div "GSOL004759 / SOL051156 Por adjudicar 011224 5 ago, 2025 7942 | CONTADOR 220V 35…" at bounding box center [1015, 437] width 1018 height 674
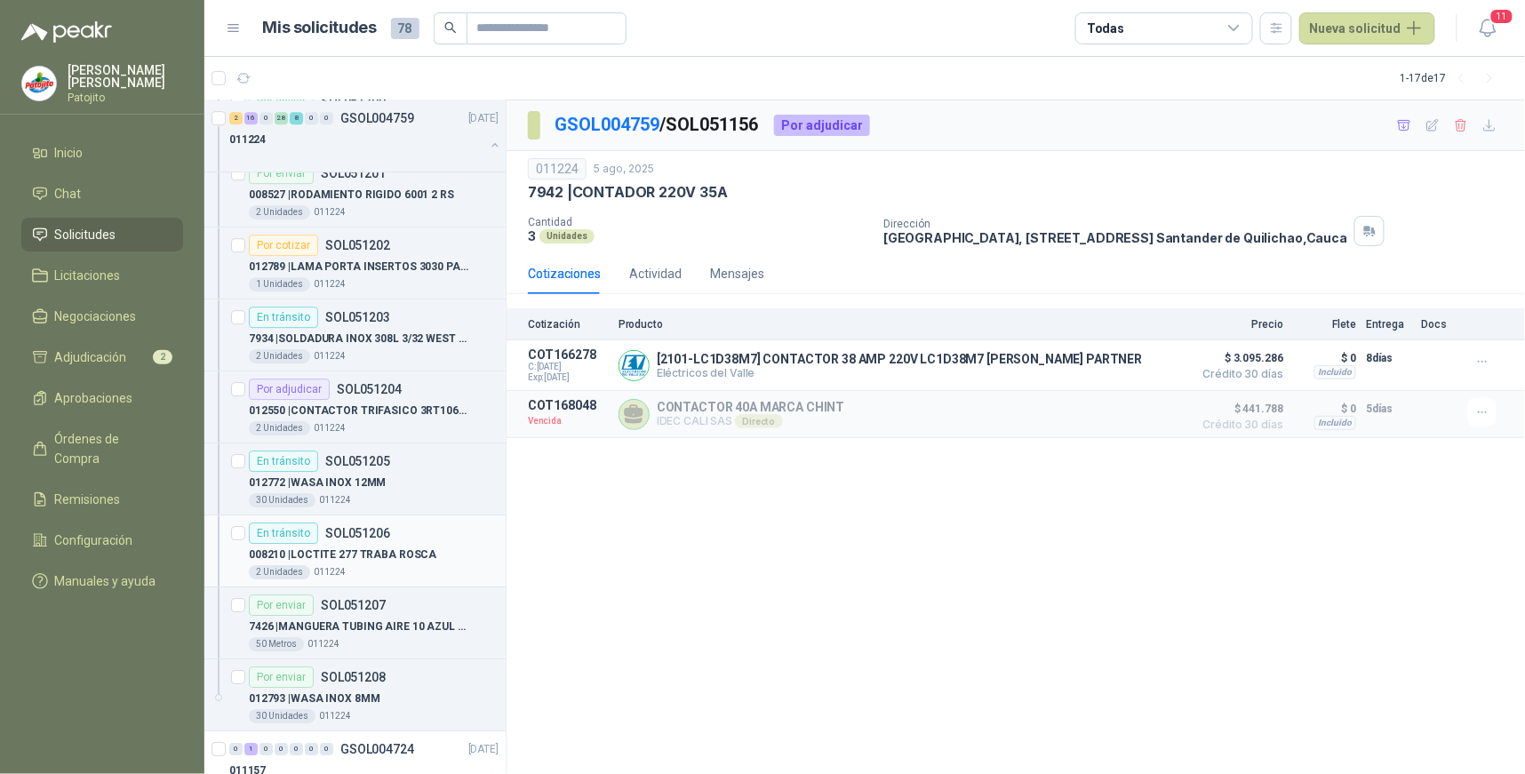
scroll to position [4679, 0]
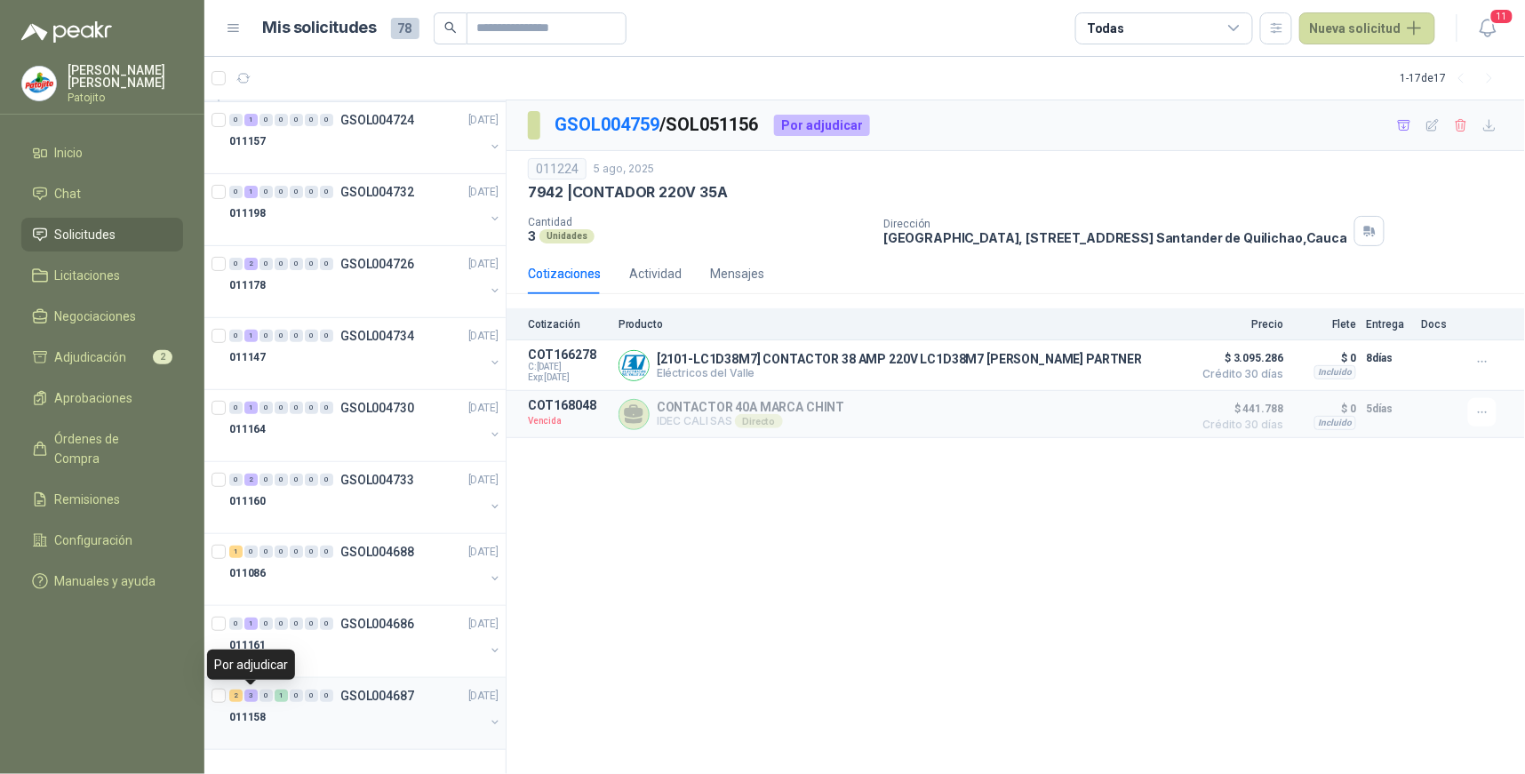
click at [255, 695] on div "3" at bounding box center [250, 696] width 13 height 12
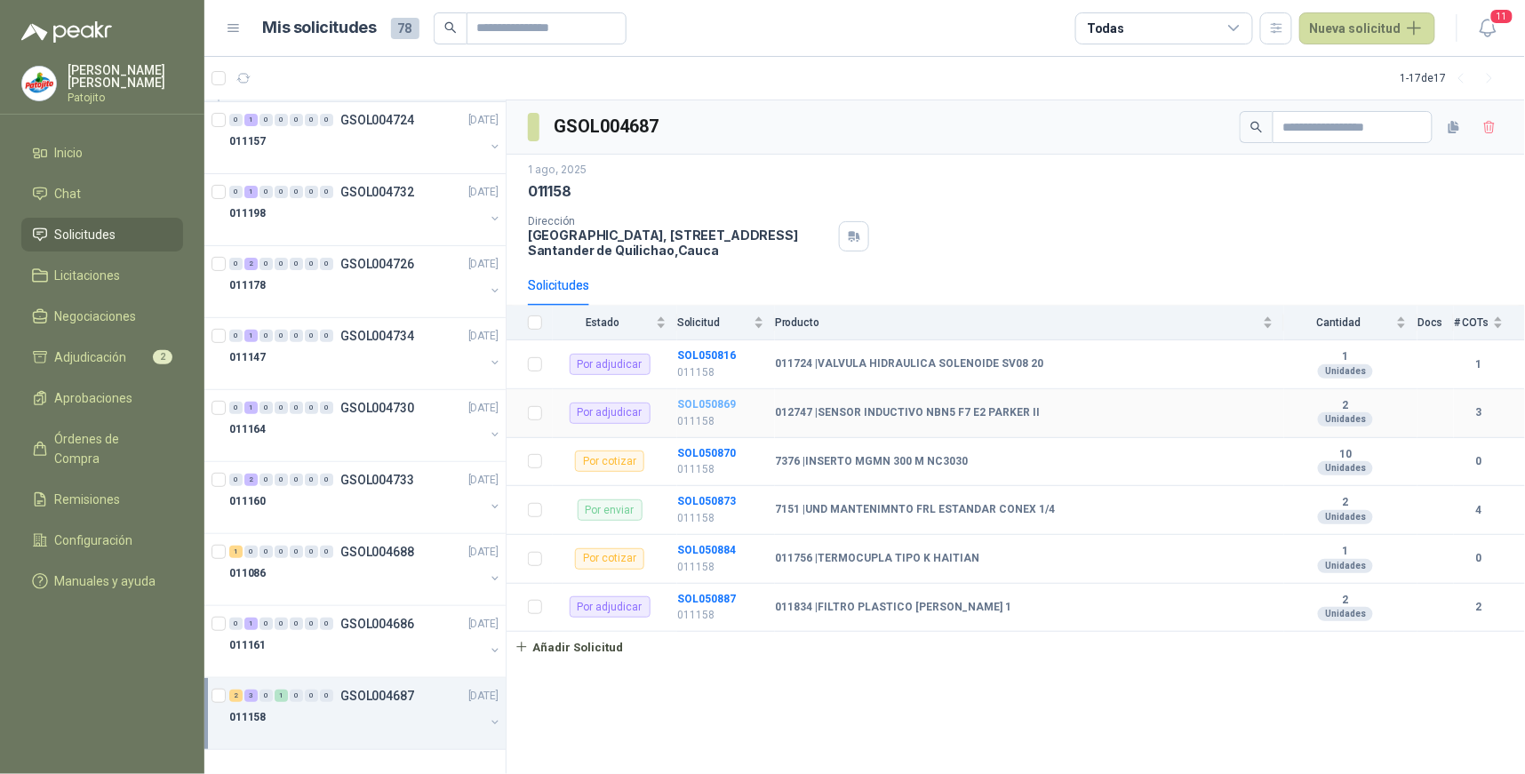
click at [725, 398] on b "SOL050869" at bounding box center [706, 404] width 59 height 12
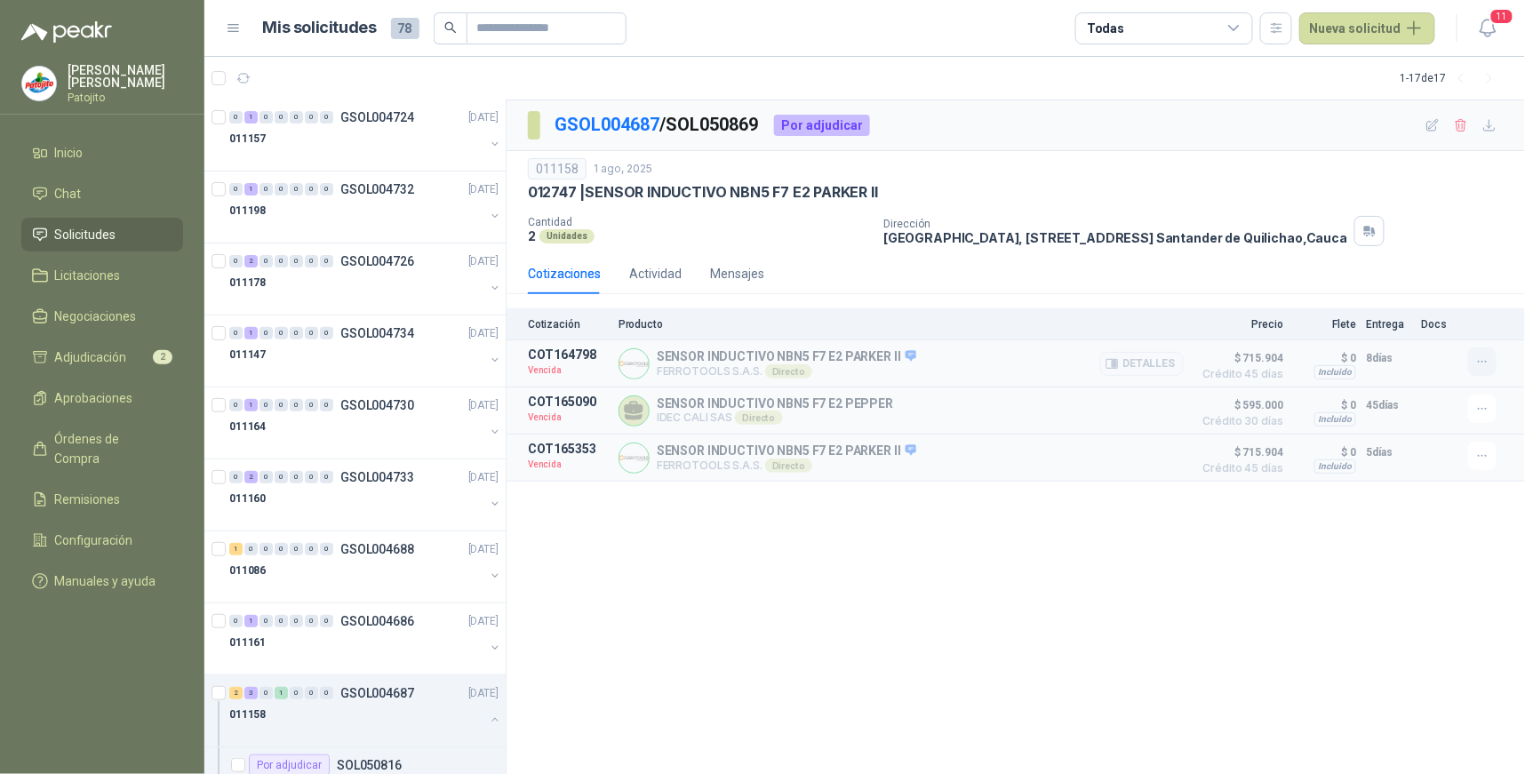
click at [1479, 358] on icon "button" at bounding box center [1482, 362] width 15 height 15
click at [1462, 324] on button "Solicitar Recotización" at bounding box center [1447, 322] width 142 height 28
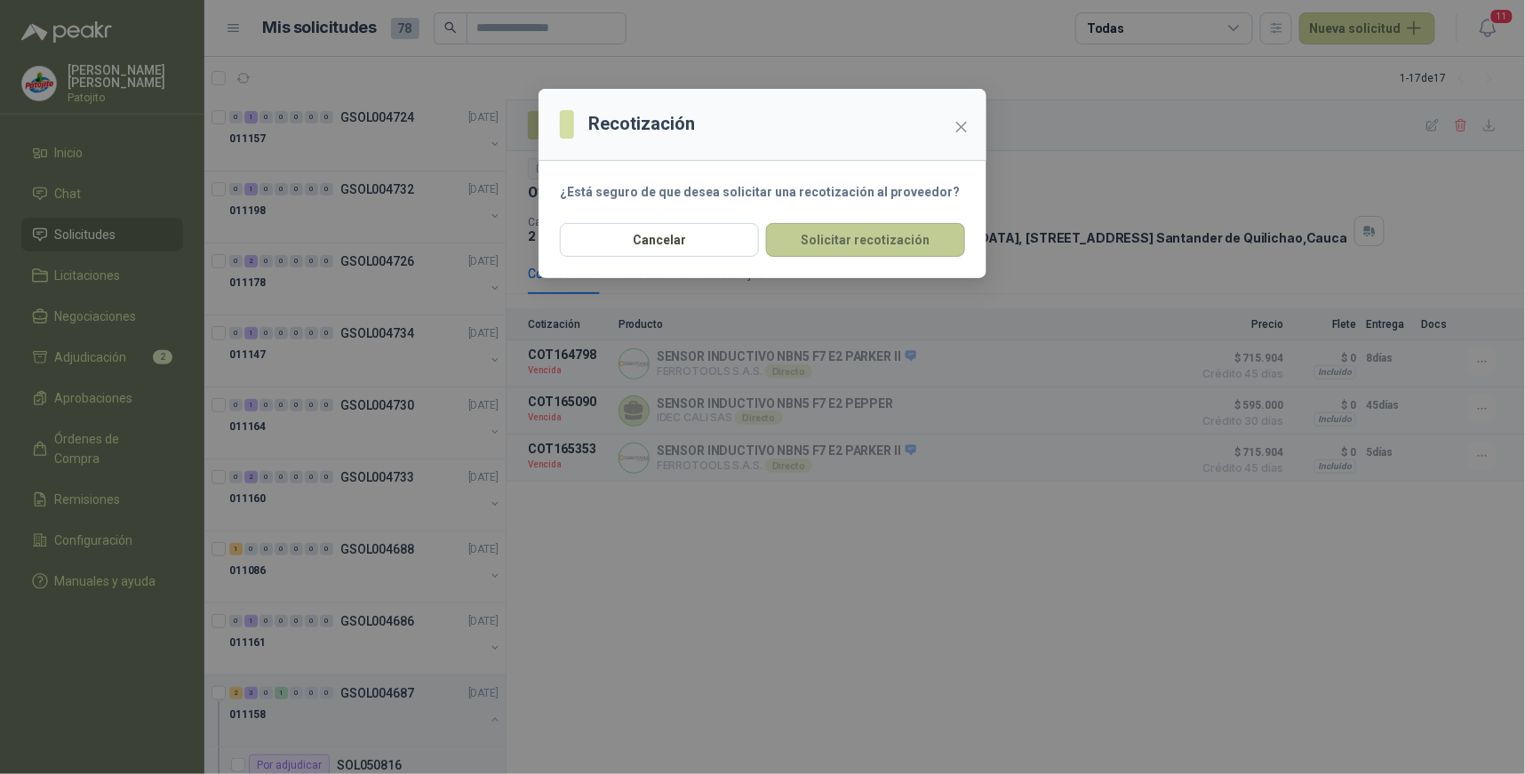
click at [900, 242] on button "Solicitar recotización" at bounding box center [865, 240] width 199 height 34
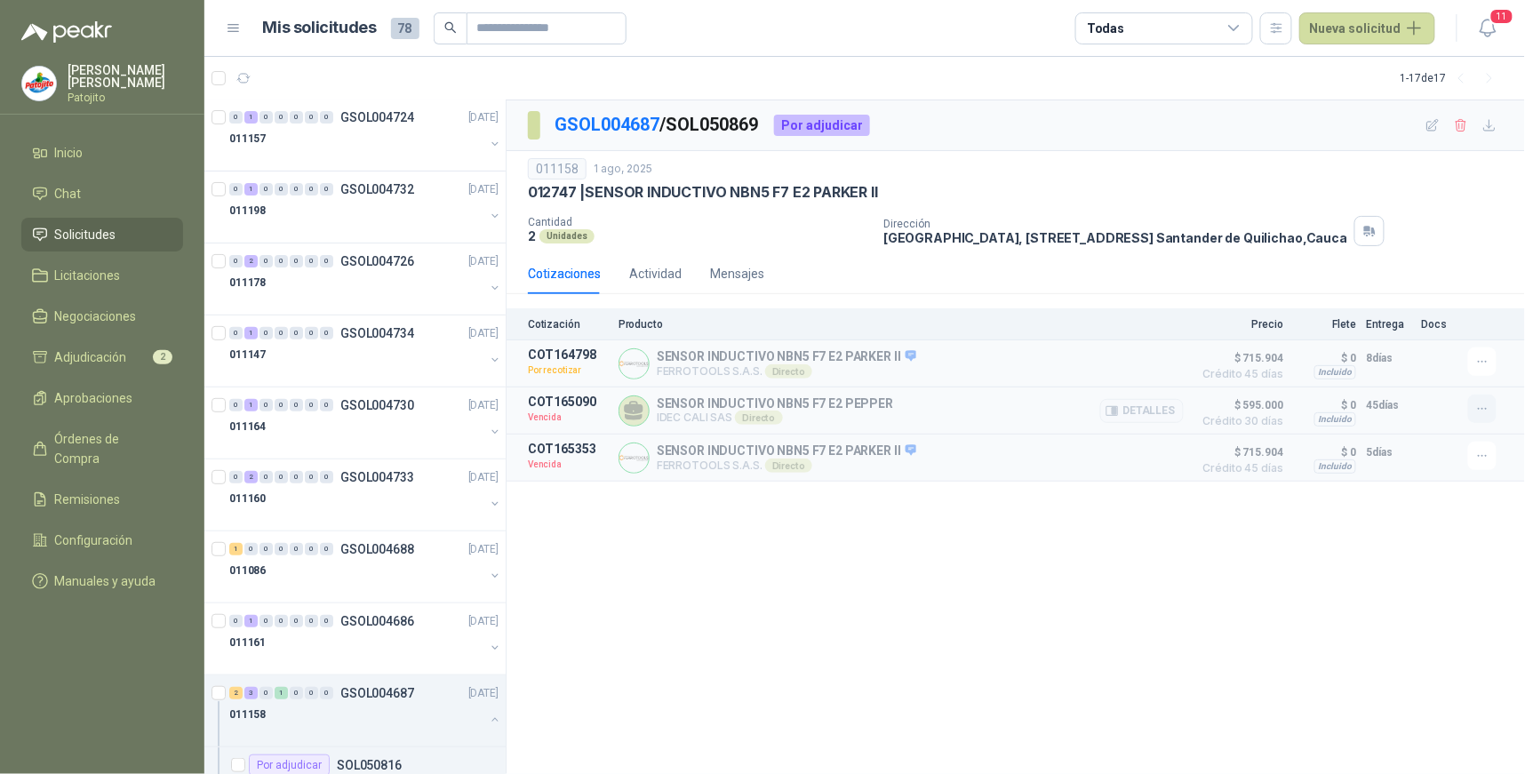
click at [1486, 410] on icon "button" at bounding box center [1482, 409] width 8 height 1
click at [1455, 369] on button "Solicitar Recotización" at bounding box center [1447, 370] width 142 height 28
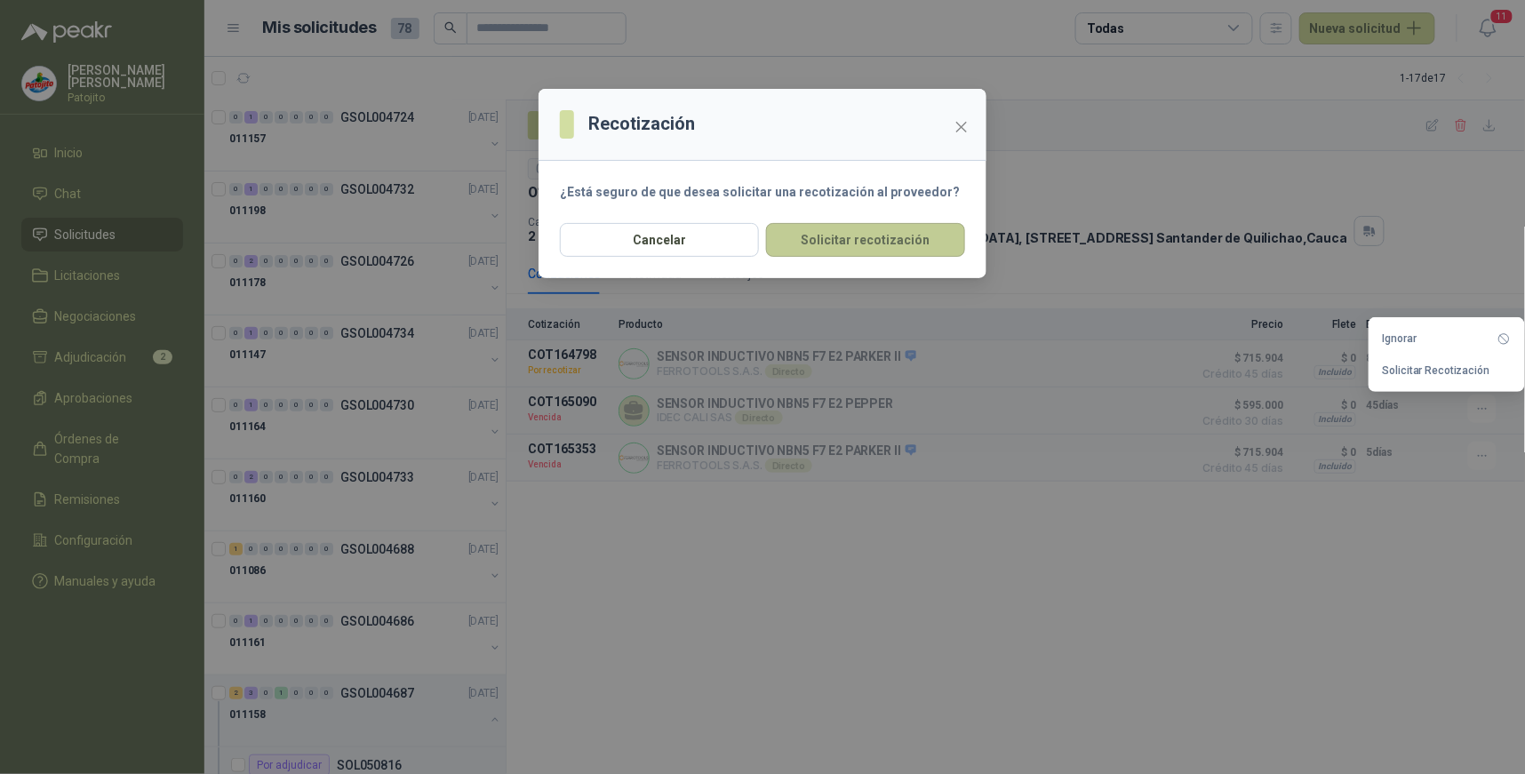
click at [851, 240] on button "Solicitar recotización" at bounding box center [865, 240] width 199 height 34
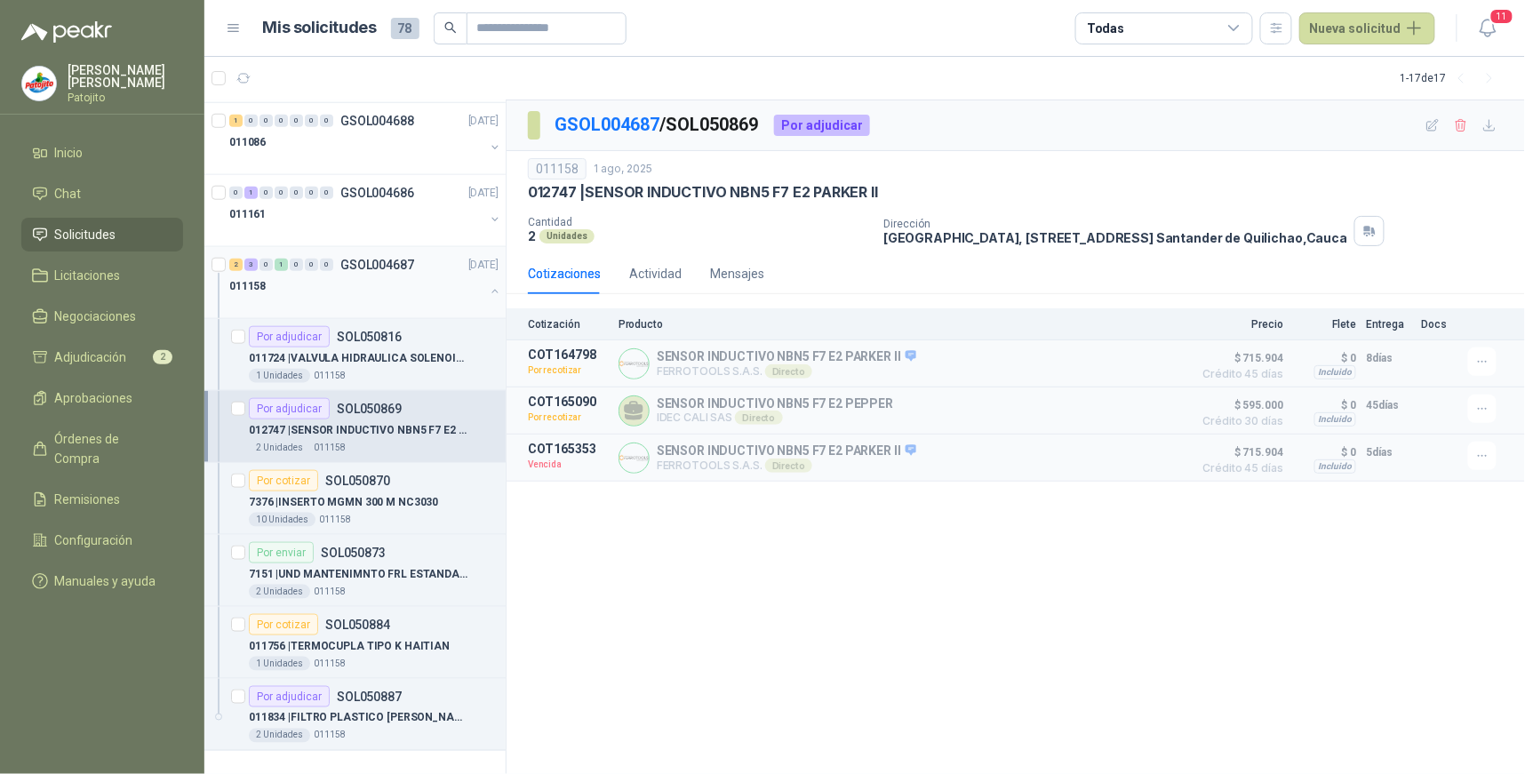
scroll to position [5112, 0]
click at [251, 264] on div "3" at bounding box center [250, 264] width 13 height 12
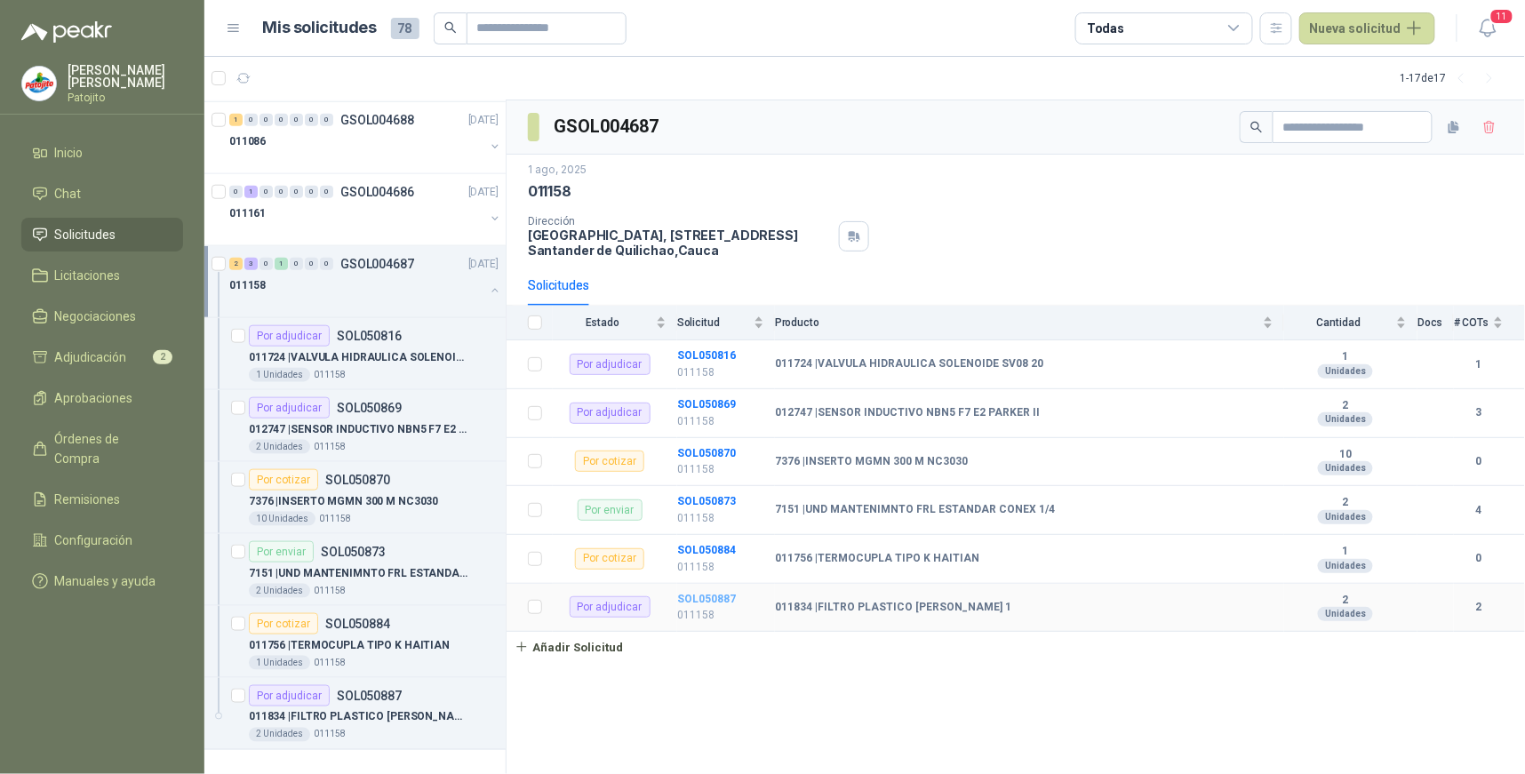
click at [722, 593] on b "SOL050887" at bounding box center [706, 599] width 59 height 12
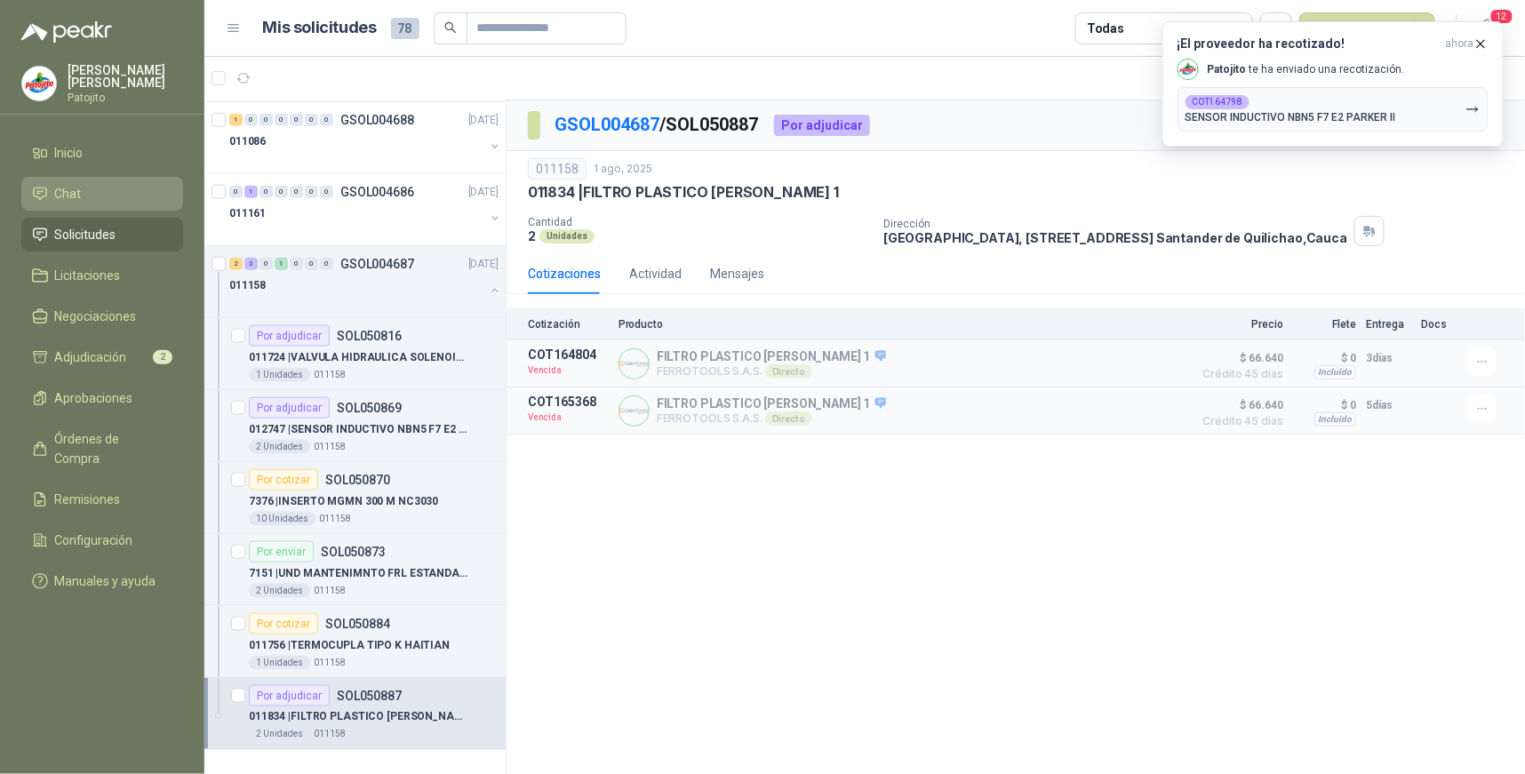
click at [89, 192] on li "Chat" at bounding box center [102, 194] width 140 height 20
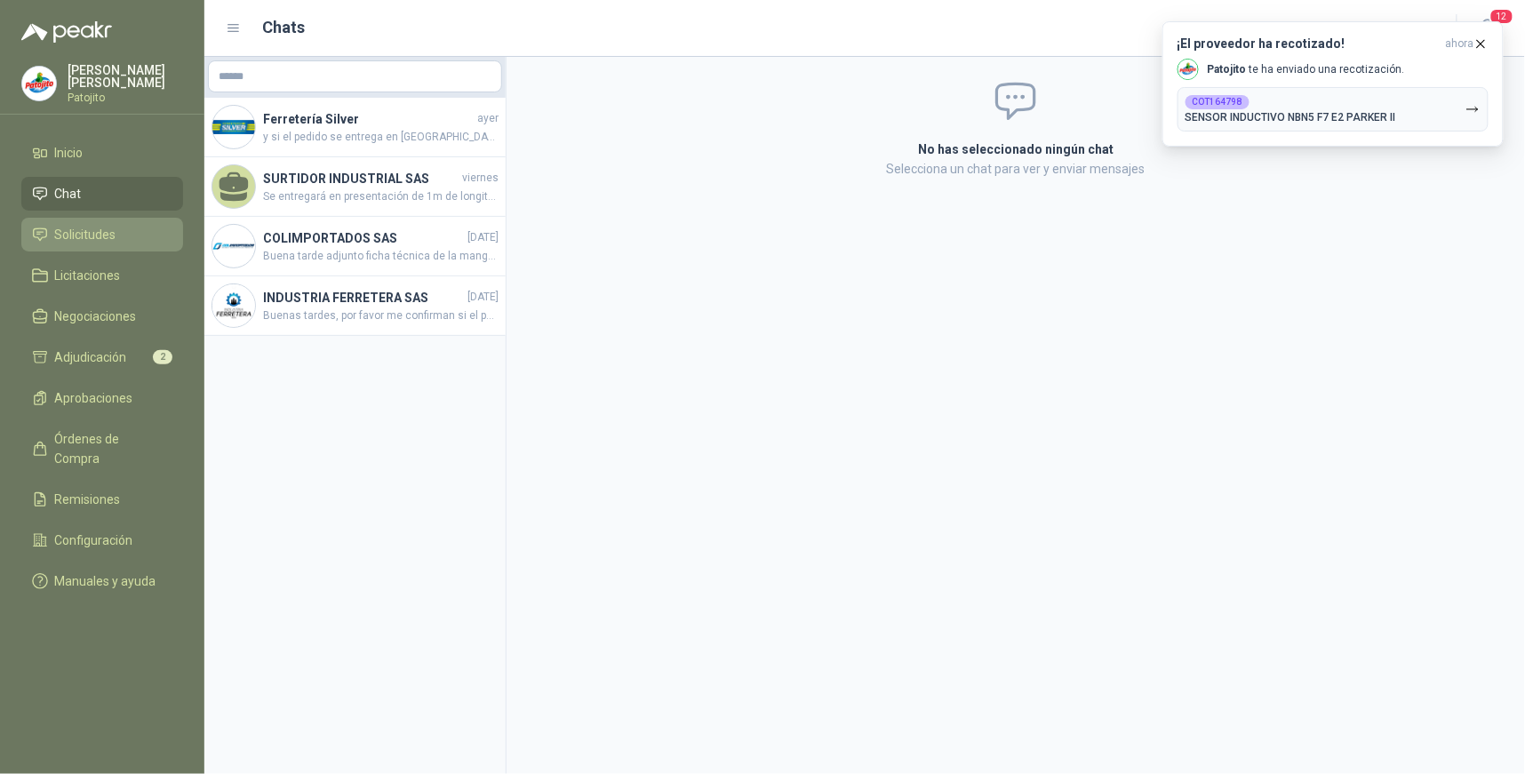
click at [109, 240] on span "Solicitudes" at bounding box center [85, 235] width 61 height 20
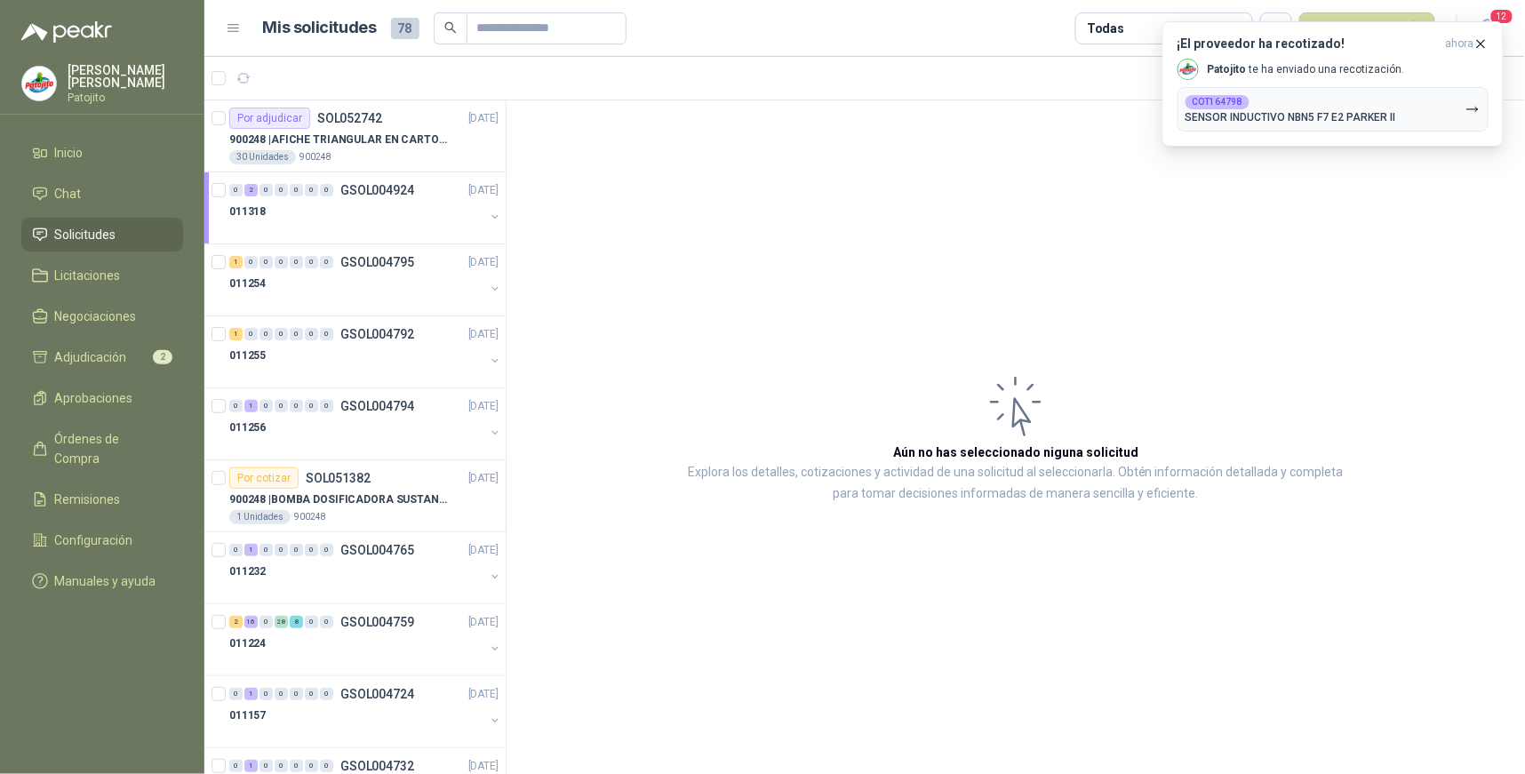
click at [149, 501] on ul "Inicio Chat Solicitudes Licitaciones Negociaciones Adjudicación 2 Aprobaciones …" at bounding box center [102, 370] width 204 height 469
click at [148, 530] on li "Configuración" at bounding box center [102, 540] width 140 height 20
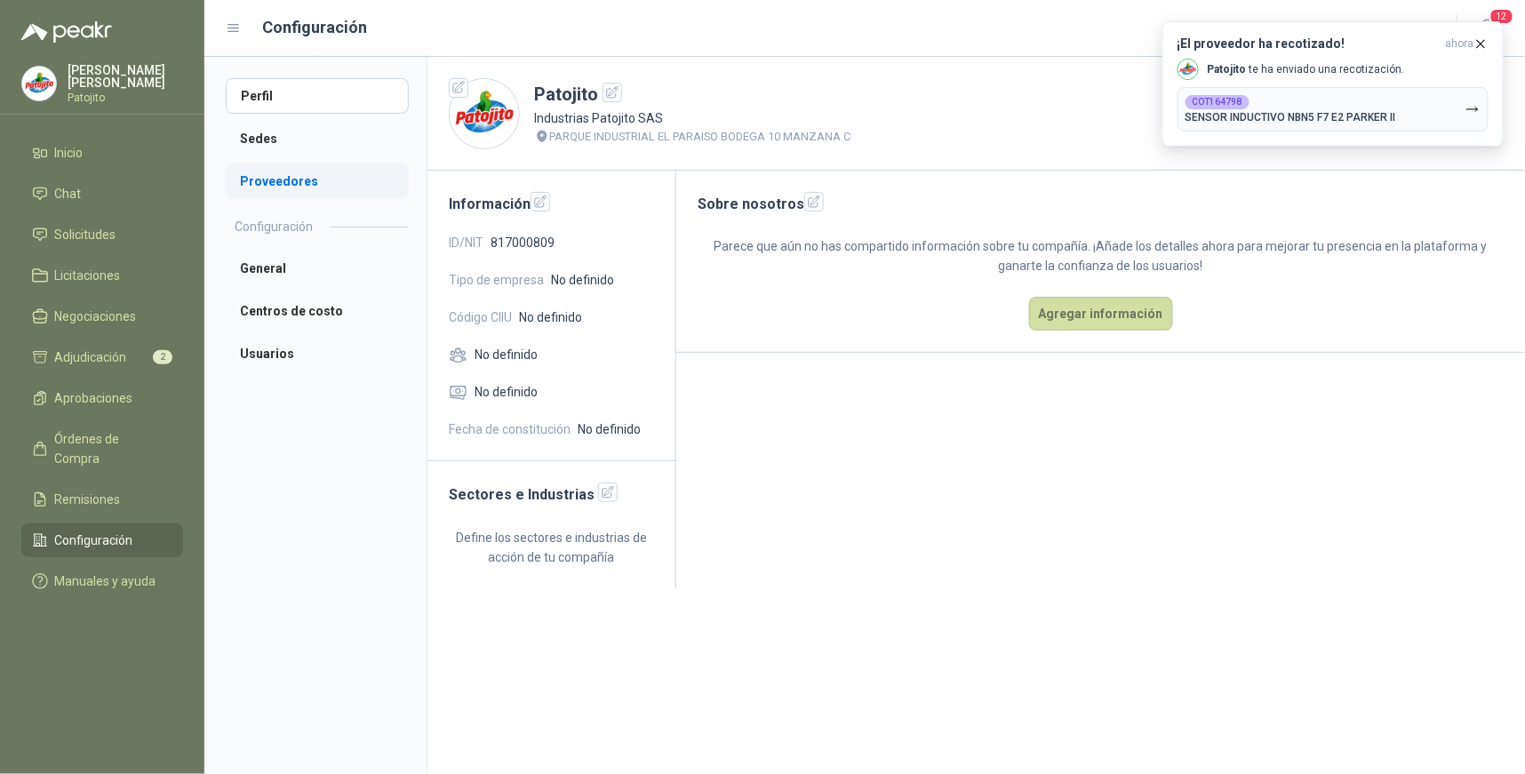
click at [320, 184] on li "Proveedores" at bounding box center [317, 181] width 183 height 36
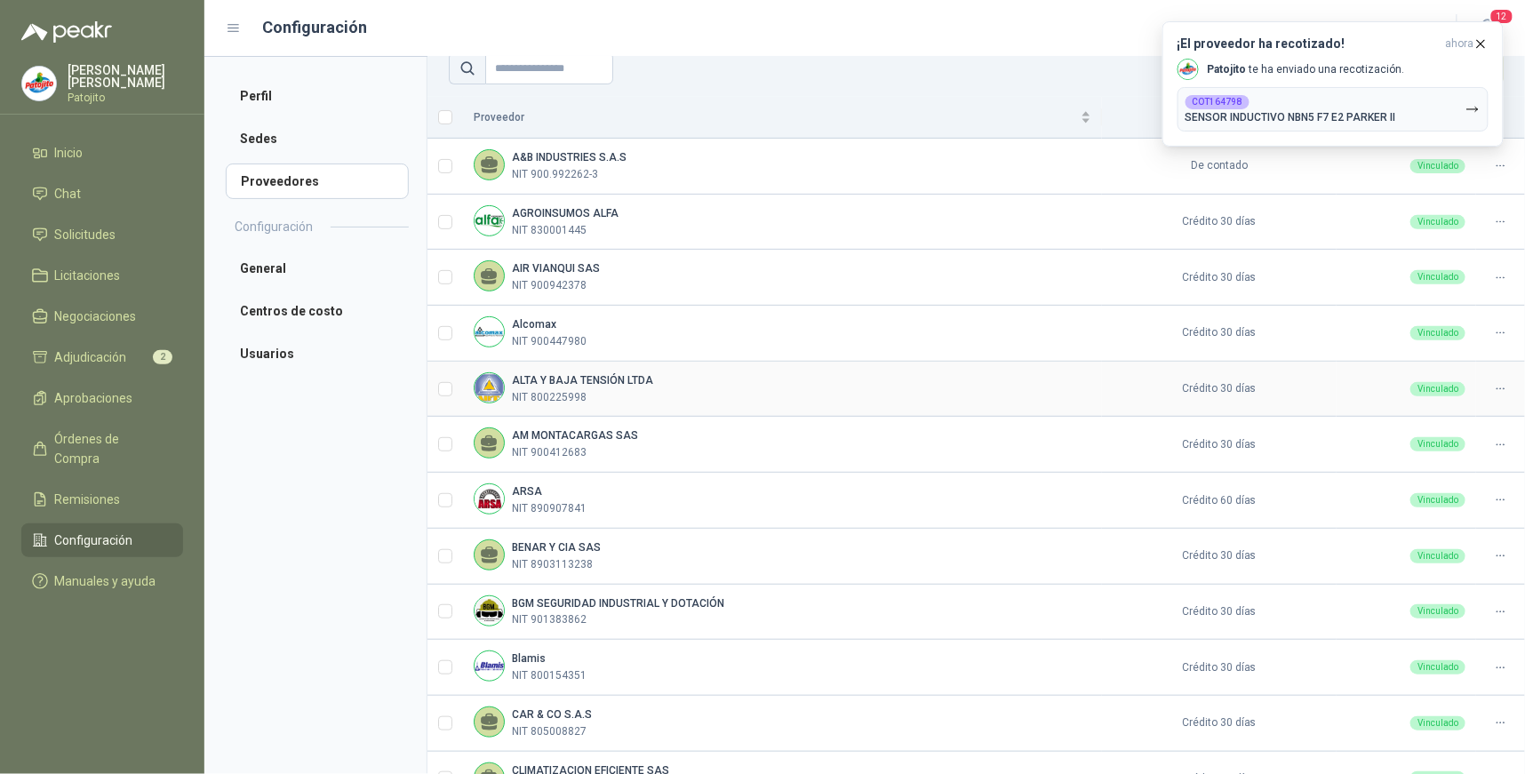
scroll to position [393, 0]
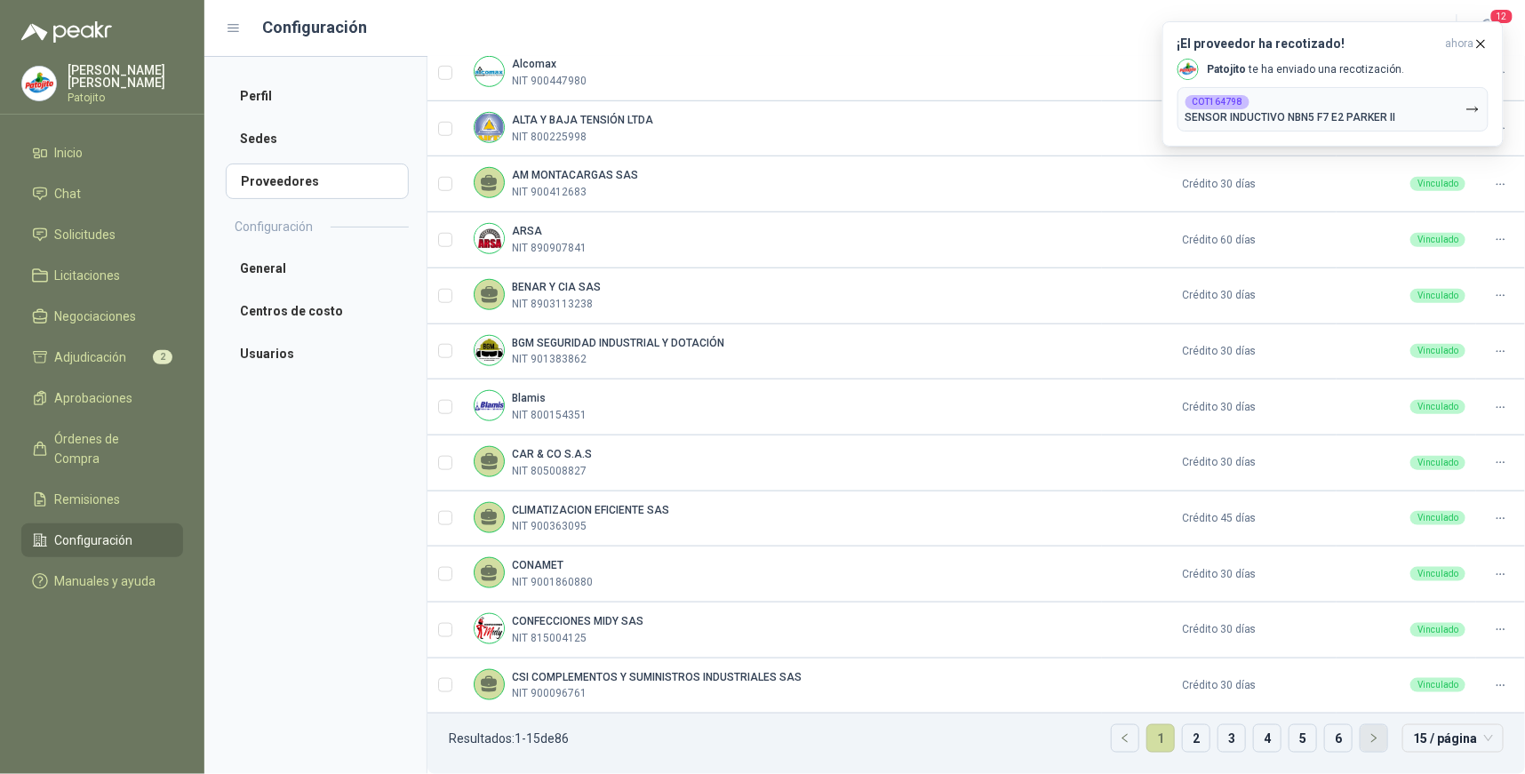
click at [1360, 734] on button "button" at bounding box center [1373, 738] width 27 height 27
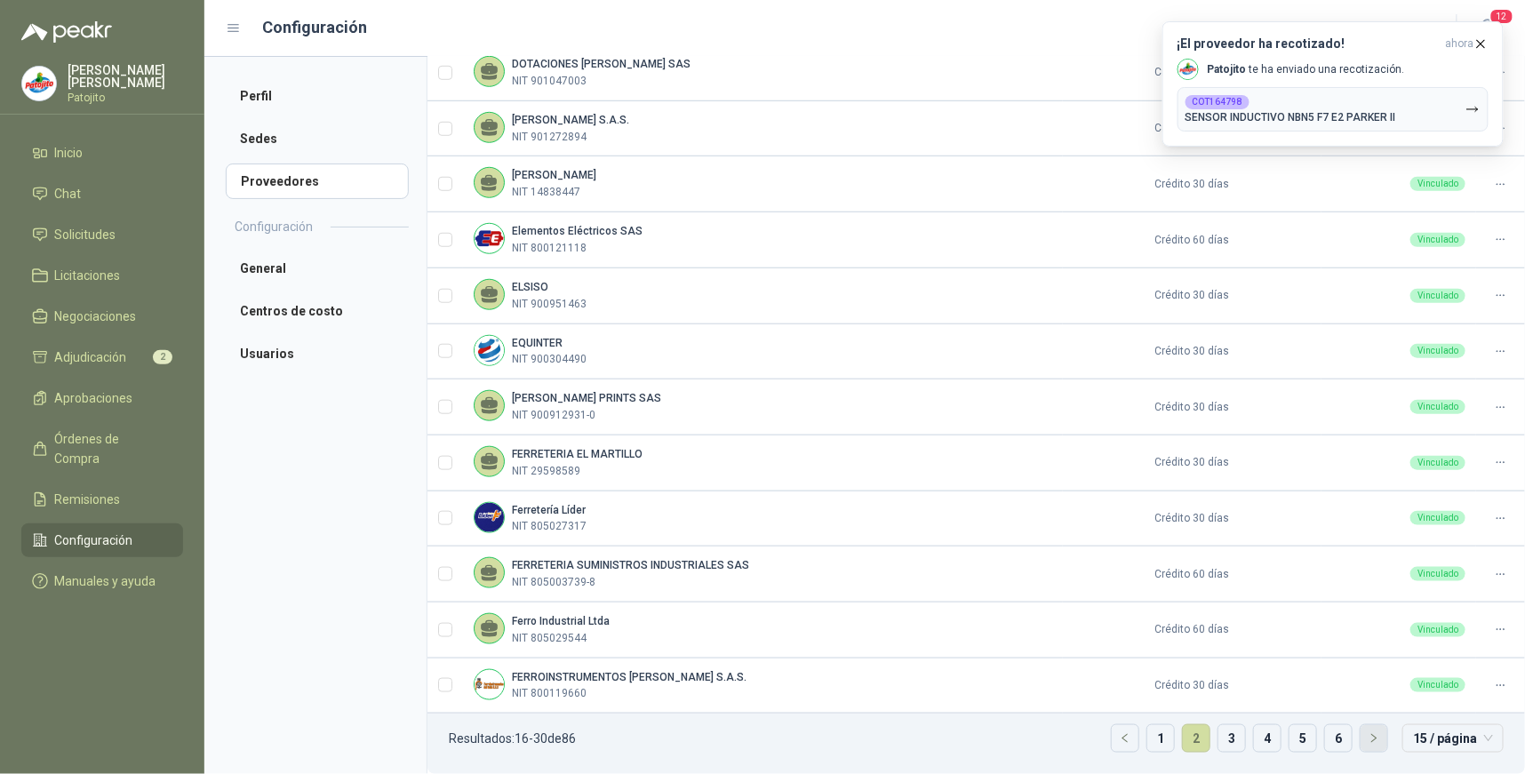
click at [1360, 734] on button "button" at bounding box center [1373, 738] width 27 height 27
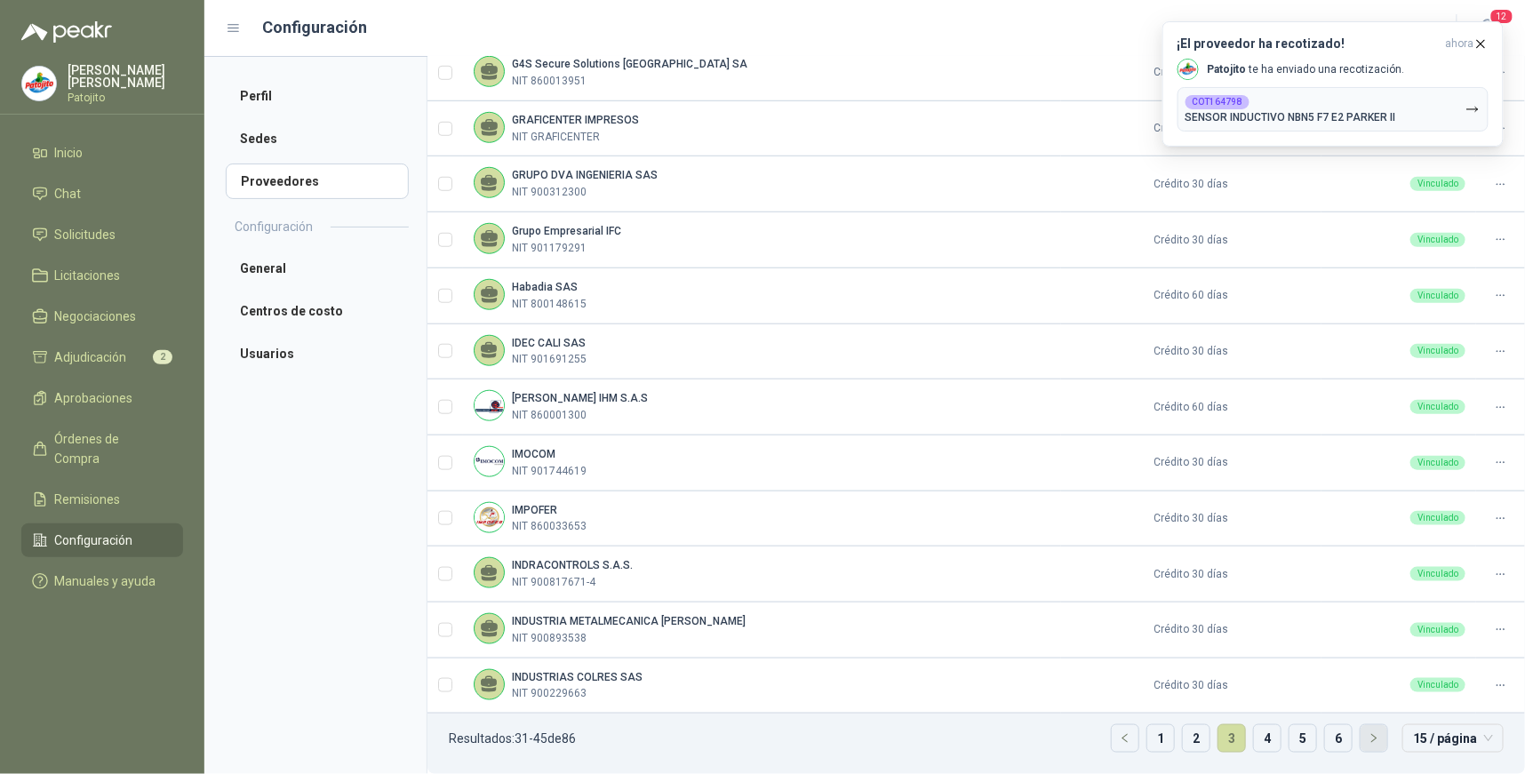
click at [1360, 734] on button "button" at bounding box center [1373, 738] width 27 height 27
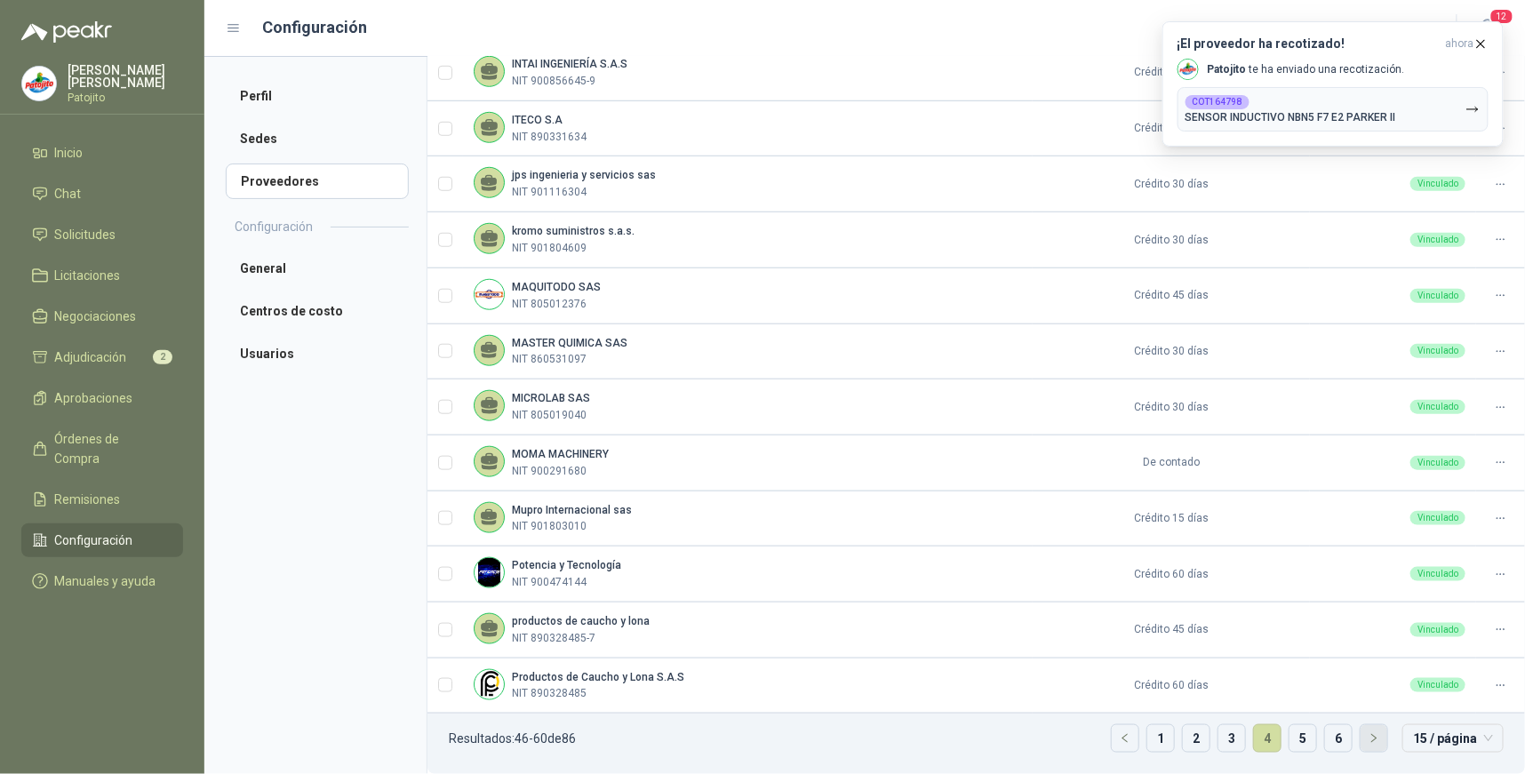
click at [1360, 734] on button "button" at bounding box center [1373, 738] width 27 height 27
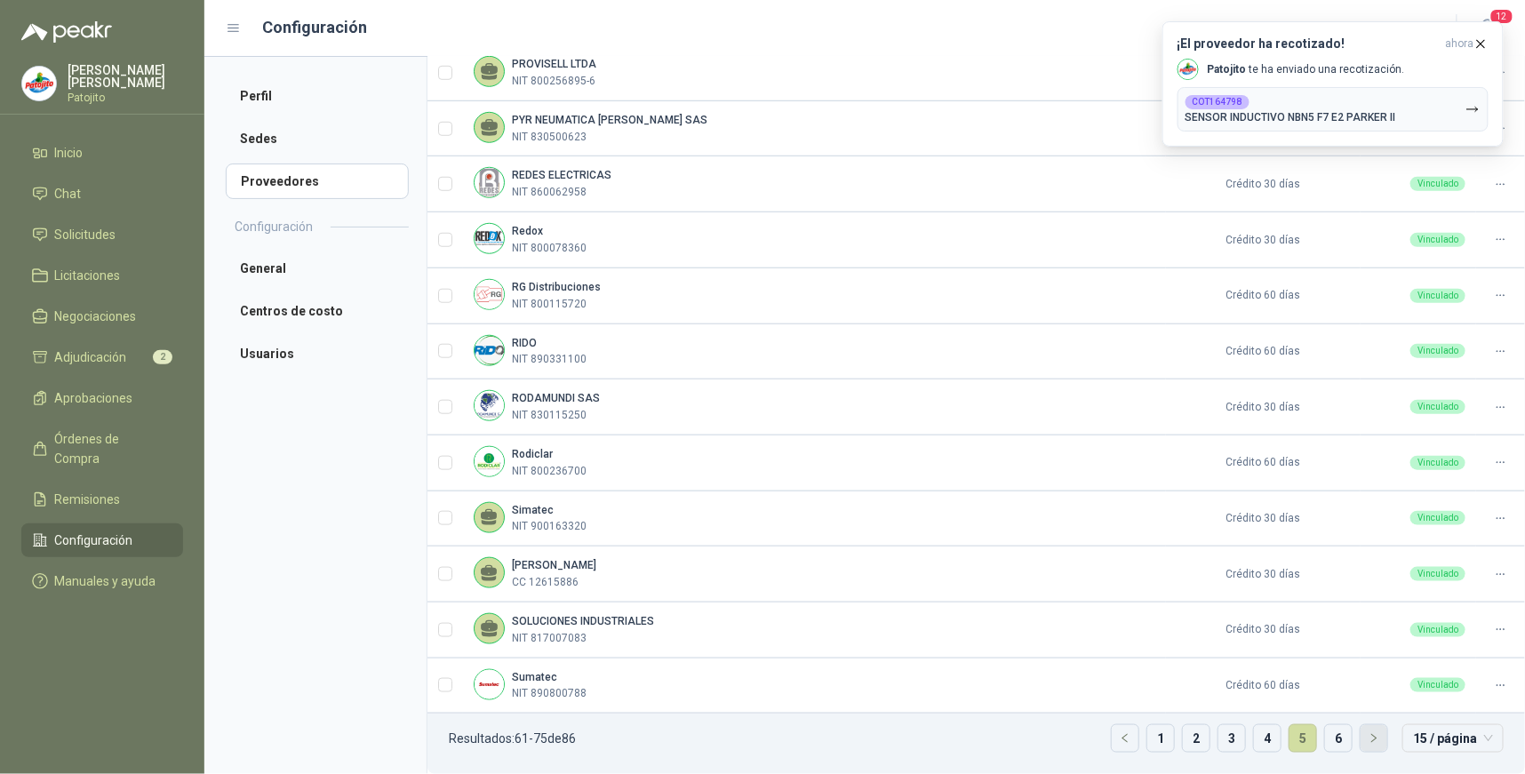
click at [1360, 734] on button "button" at bounding box center [1373, 738] width 27 height 27
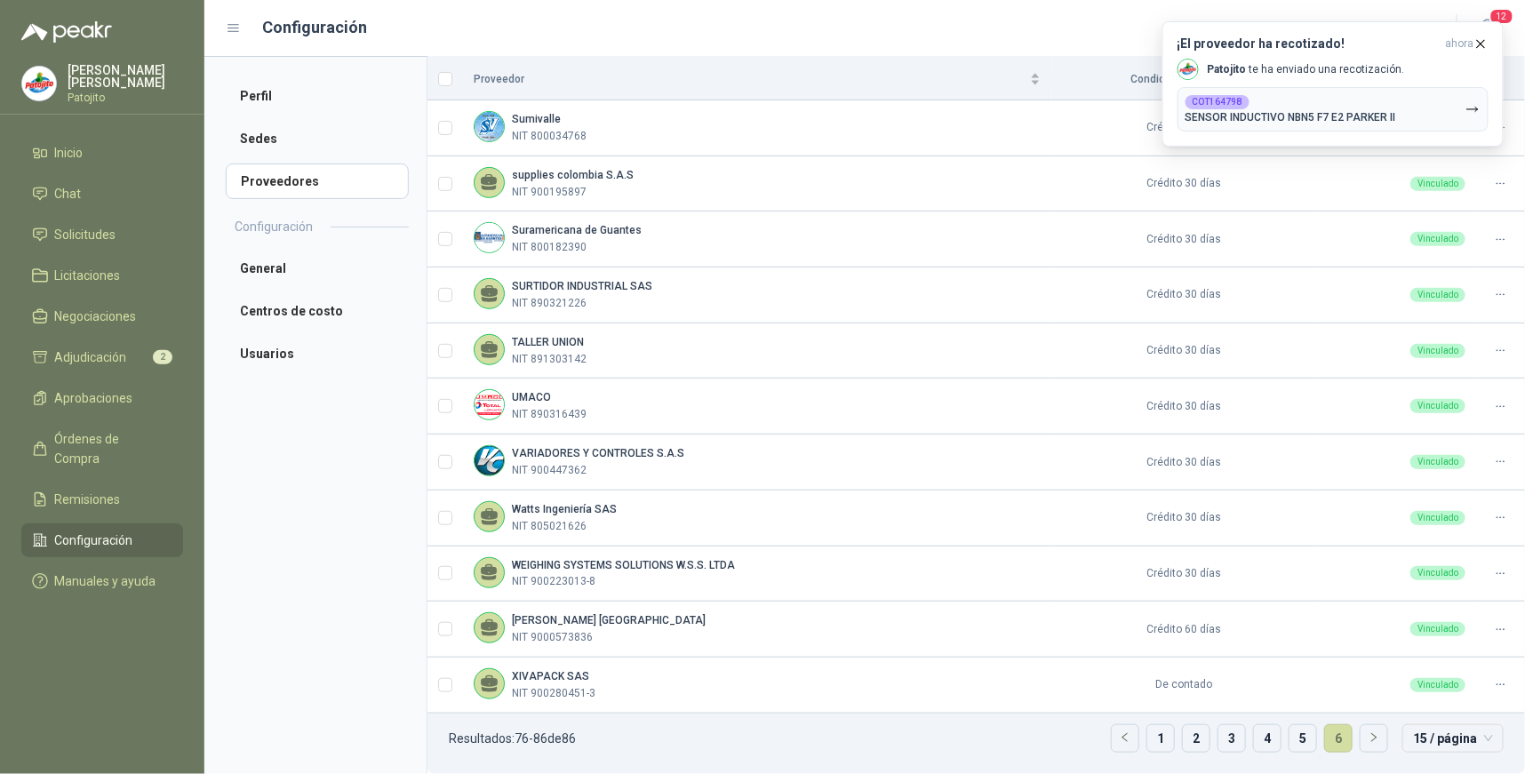
scroll to position [170, 0]
click at [93, 227] on span "Solicitudes" at bounding box center [85, 235] width 61 height 20
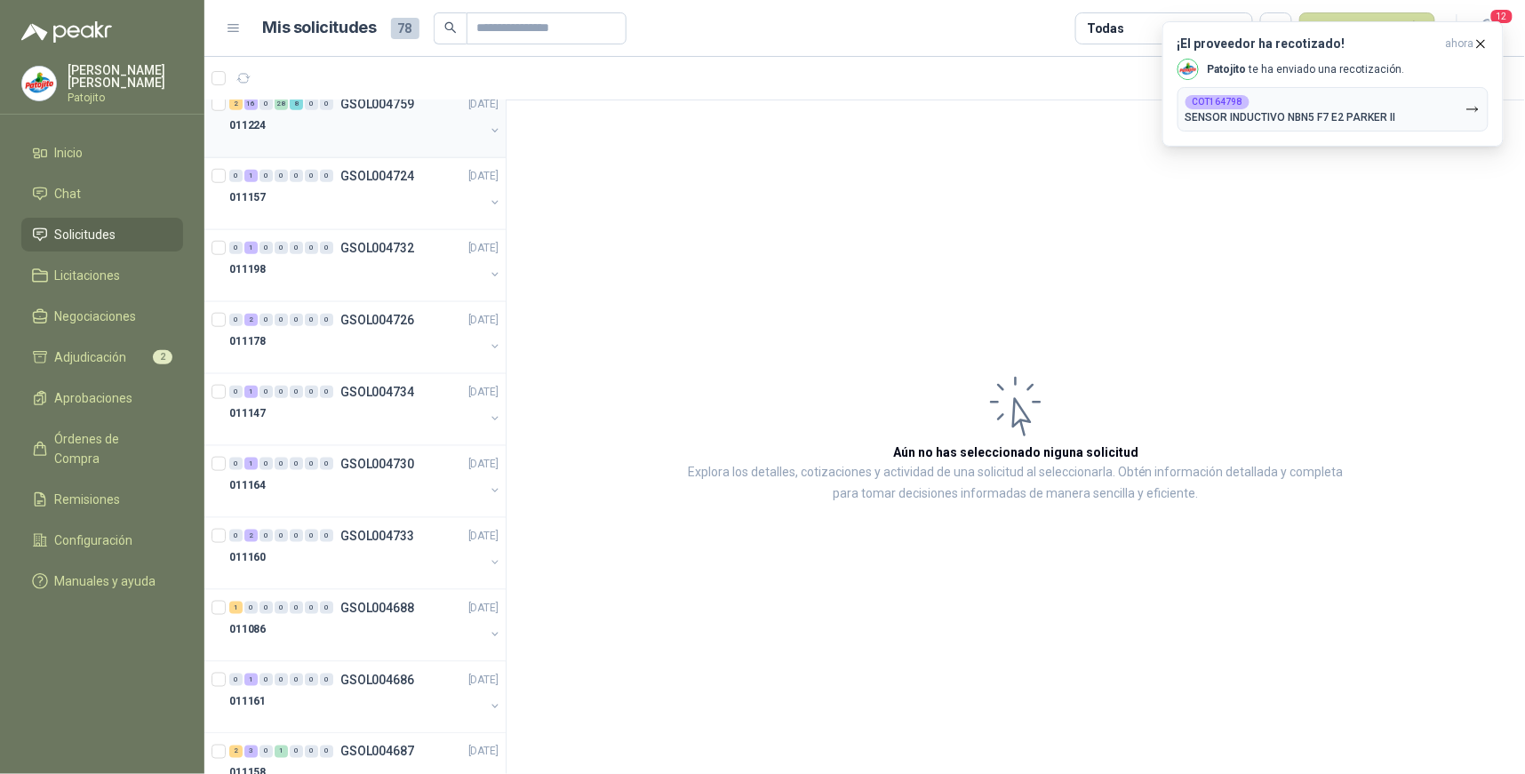
scroll to position [574, 0]
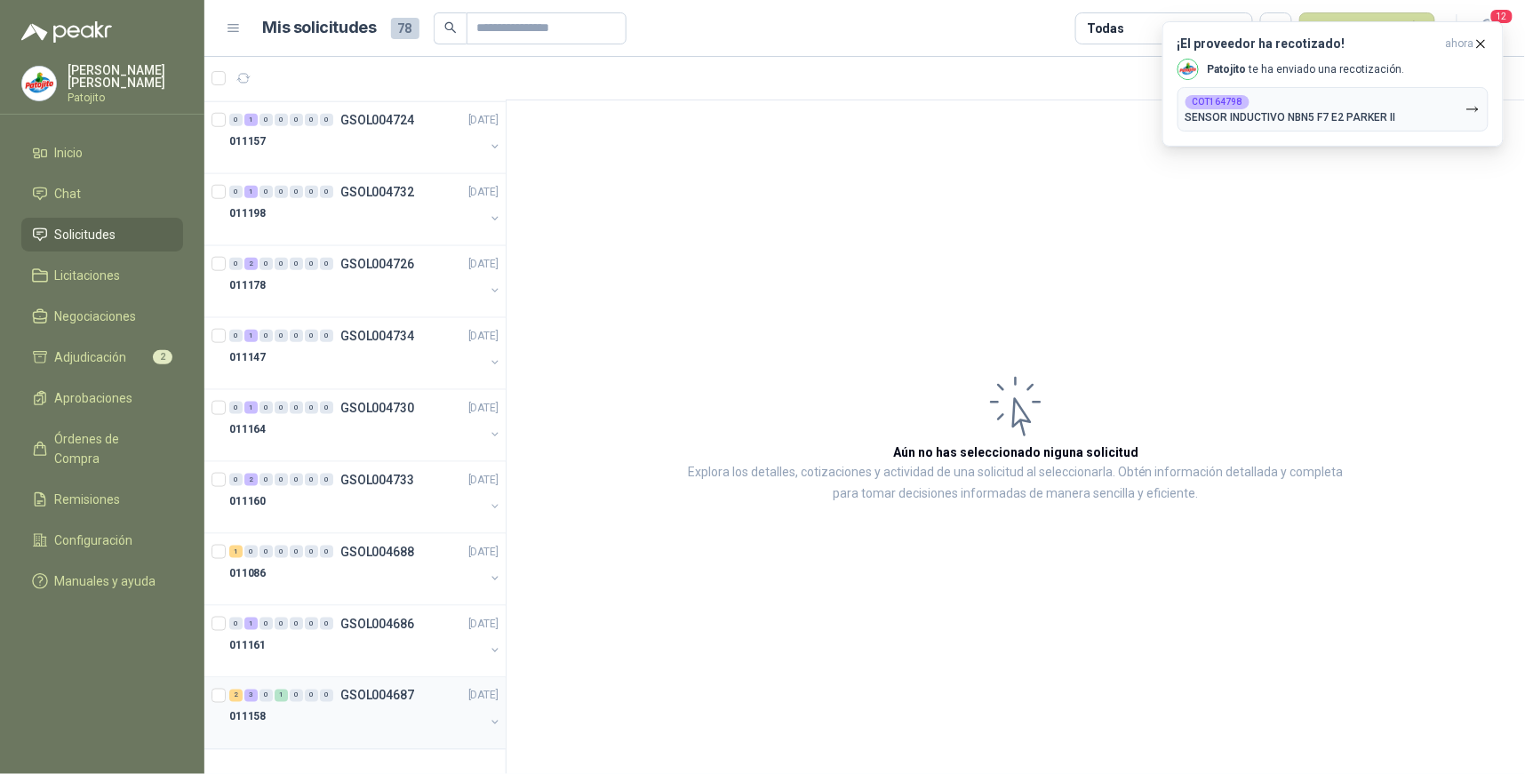
click at [251, 697] on div "3" at bounding box center [250, 696] width 13 height 12
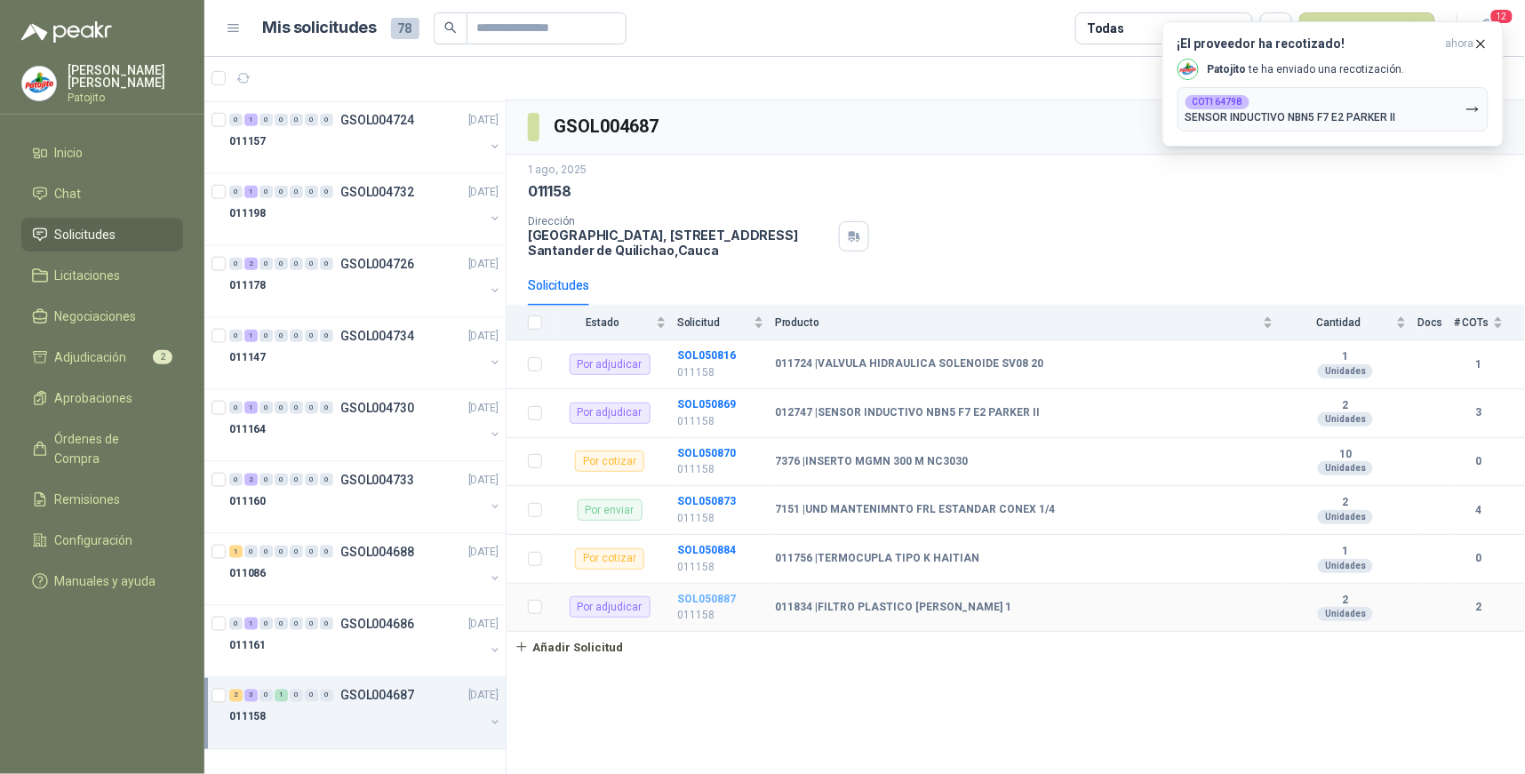
click at [707, 597] on b "SOL050887" at bounding box center [706, 599] width 59 height 12
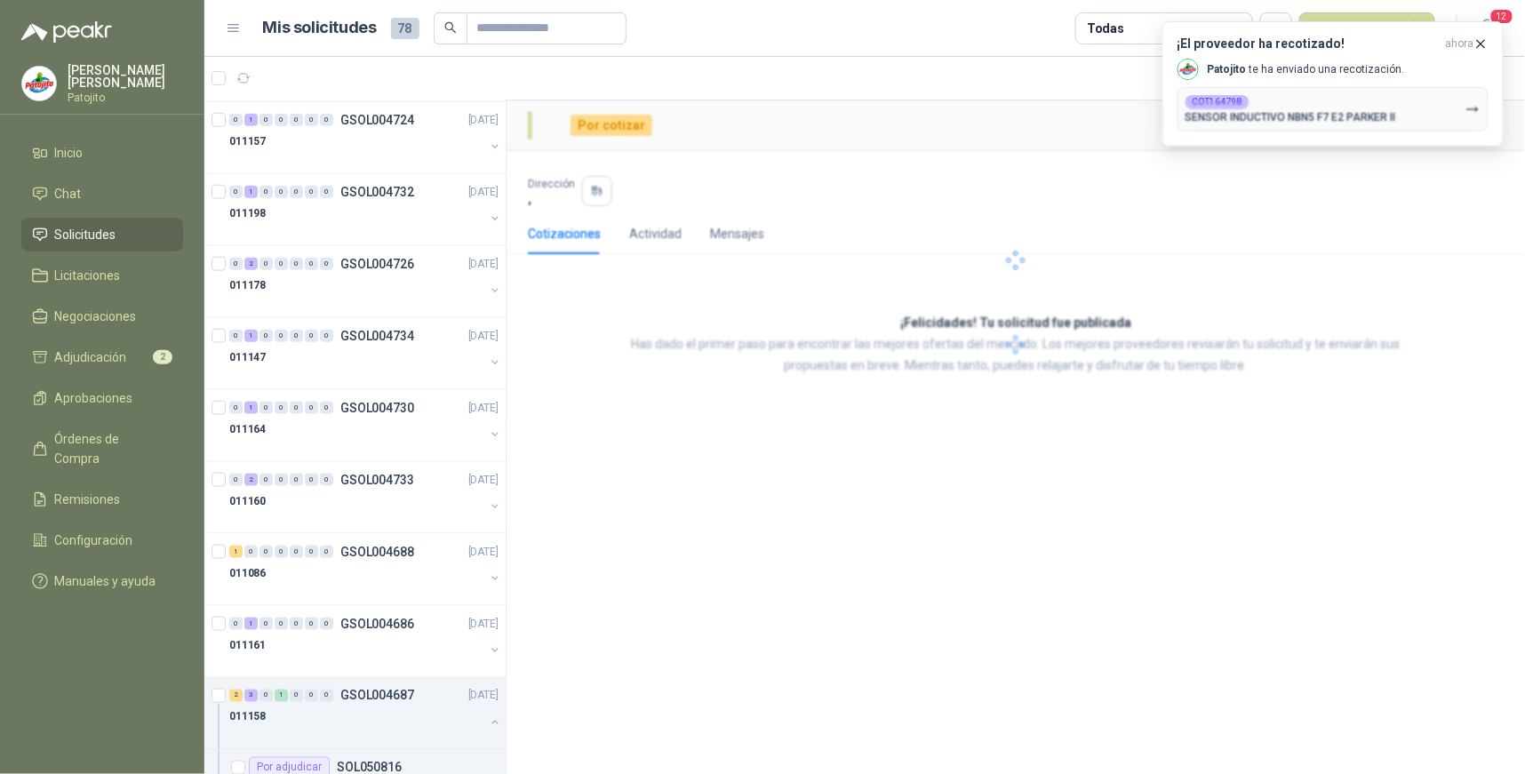
click at [707, 597] on div "Por cotizar Dirección , Cotizaciones Actividad Mensajes ¡Felicidades! Tu solici…" at bounding box center [1015, 437] width 1018 height 674
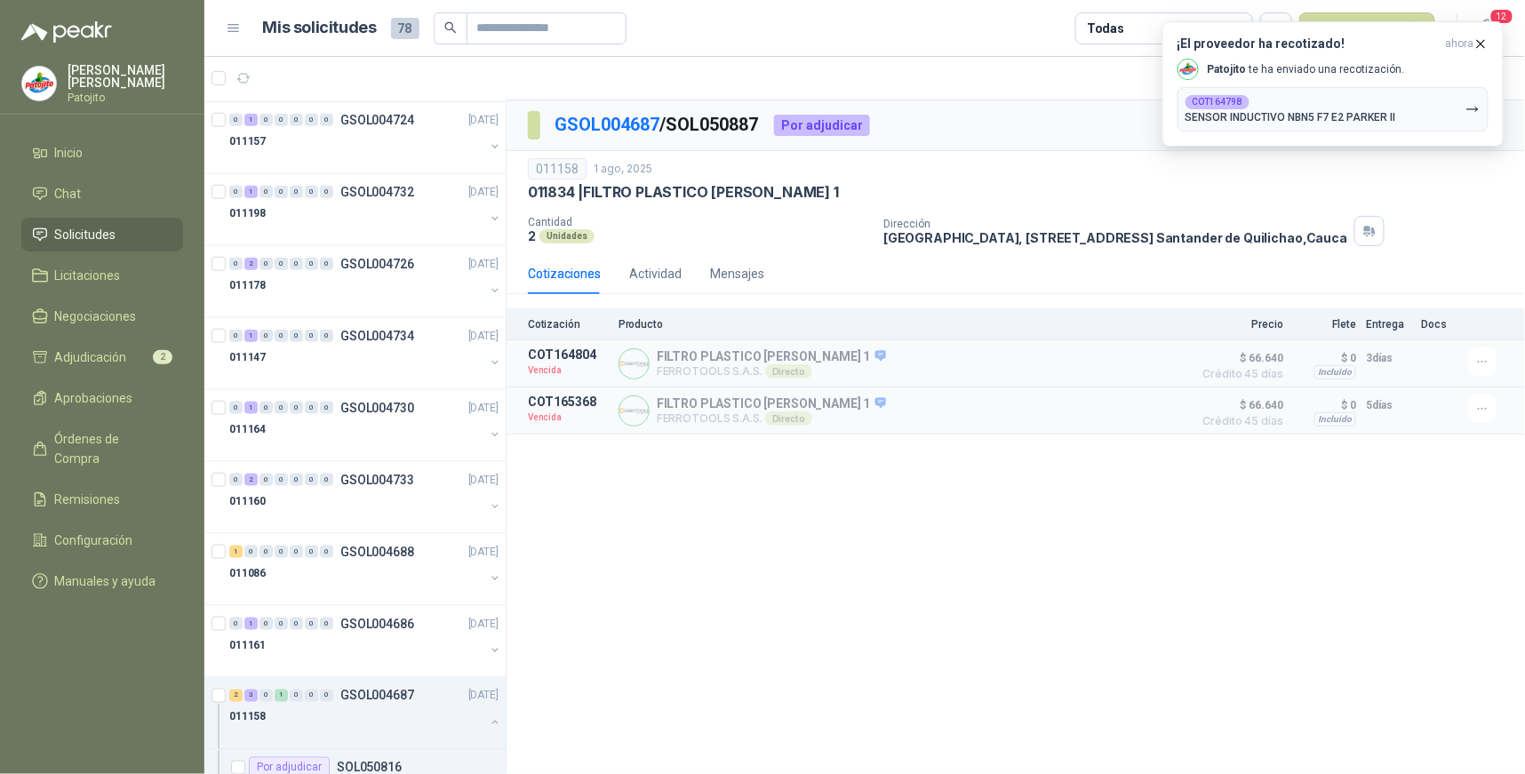
click at [1197, 562] on div "GSOL004687 / SOL050887 Por adjudicar 011158 1 ago, 2025 011834 | FILTRO PLASTIC…" at bounding box center [1015, 437] width 1018 height 674
drag, startPoint x: 1042, startPoint y: 644, endPoint x: 942, endPoint y: 690, distance: 110.5
click at [1042, 644] on div "GSOL004687 / SOL050887 Por adjudicar 011158 1 ago, 2025 011834 | FILTRO PLASTIC…" at bounding box center [1015, 437] width 1018 height 674
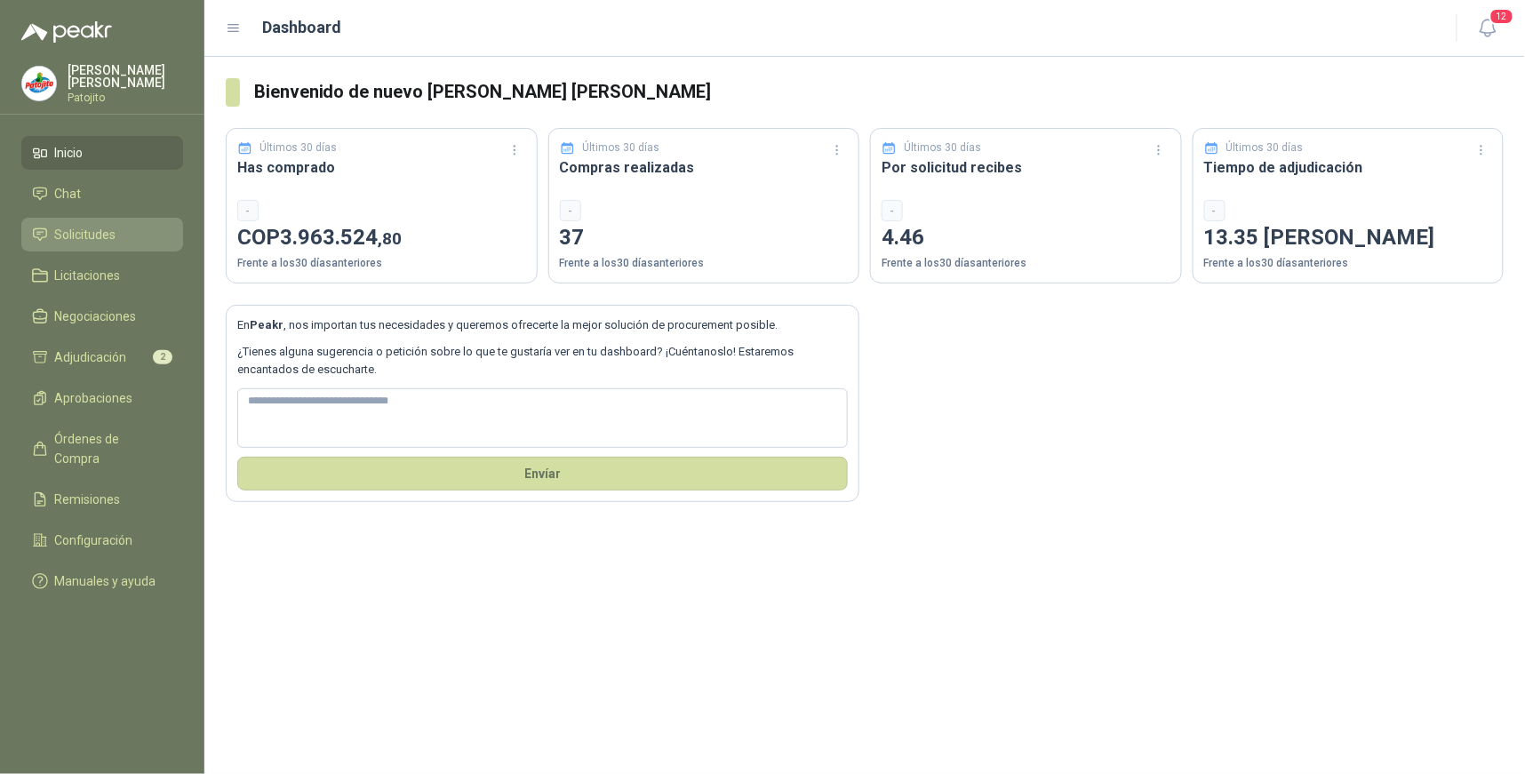
click at [107, 232] on span "Solicitudes" at bounding box center [85, 235] width 61 height 20
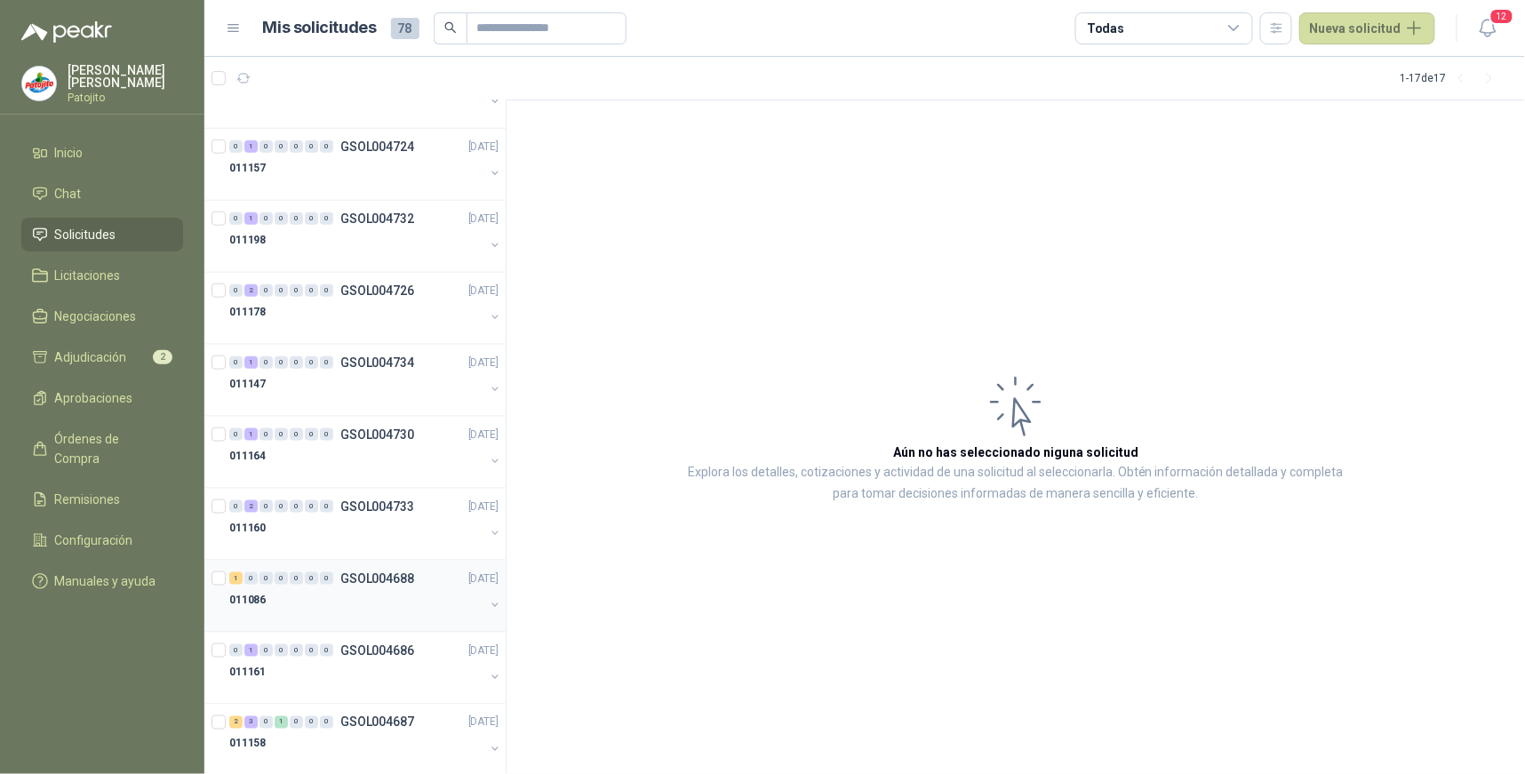
scroll to position [574, 0]
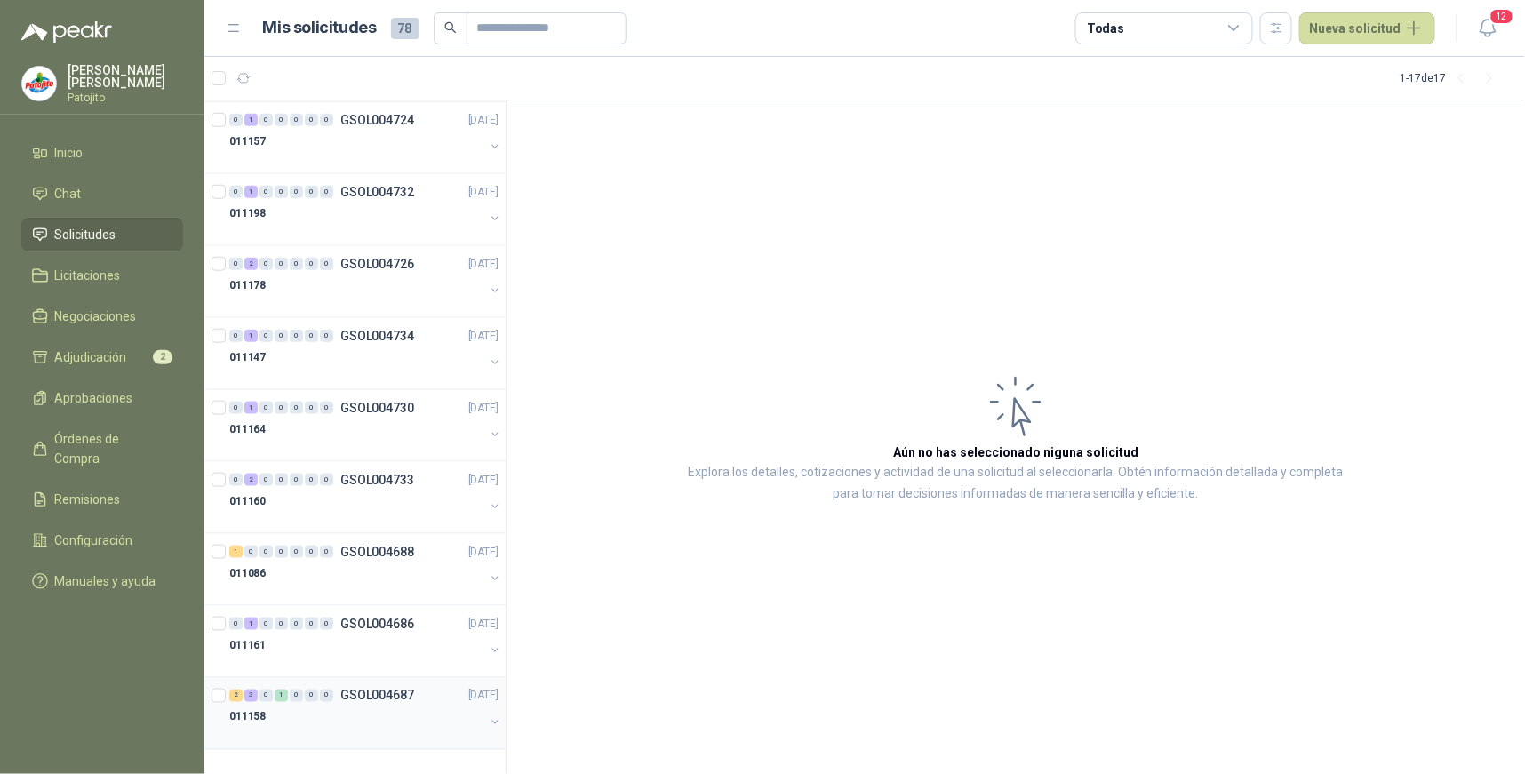
click at [251, 691] on div "3" at bounding box center [250, 696] width 13 height 12
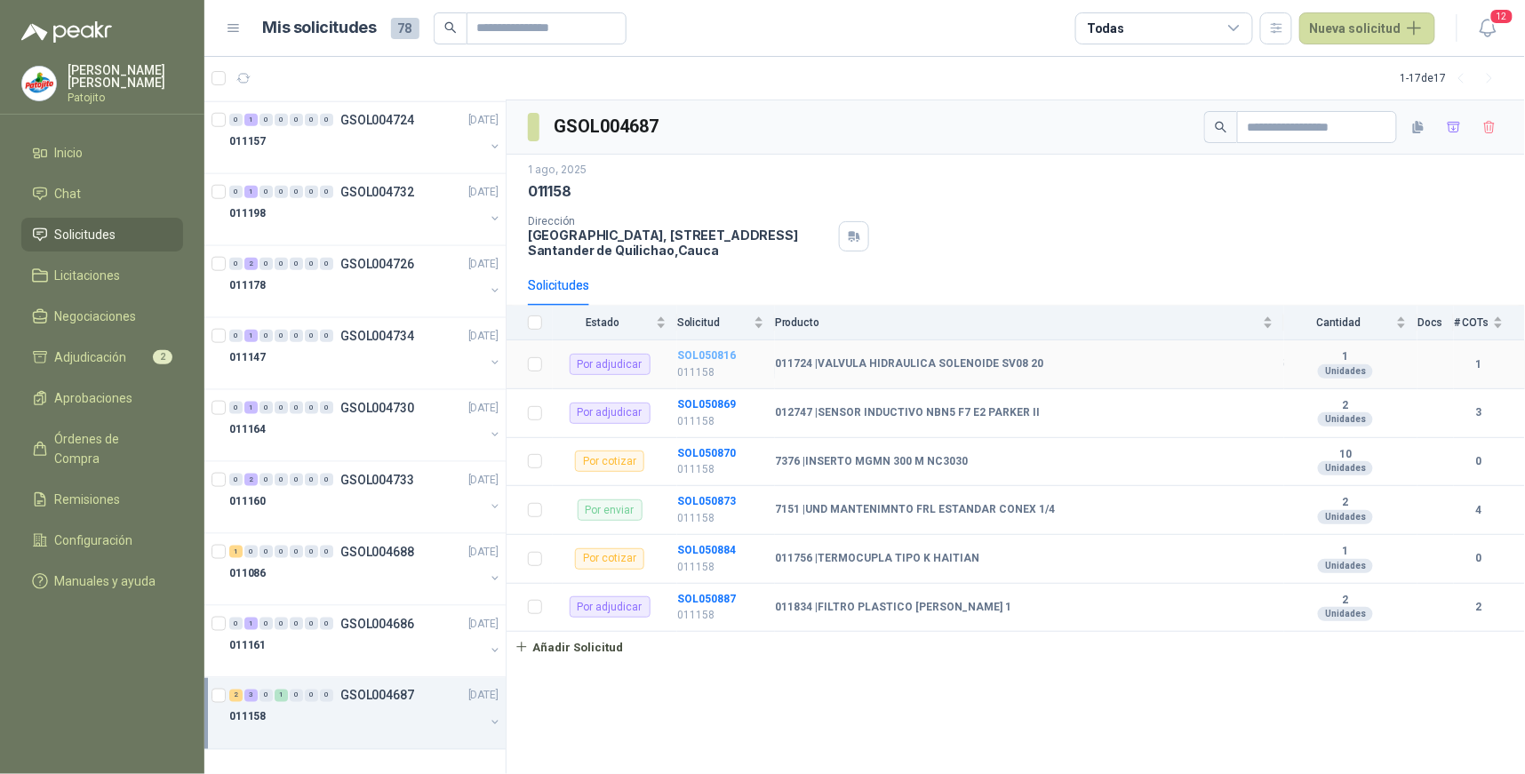
click at [715, 354] on b "SOL050816" at bounding box center [706, 355] width 59 height 12
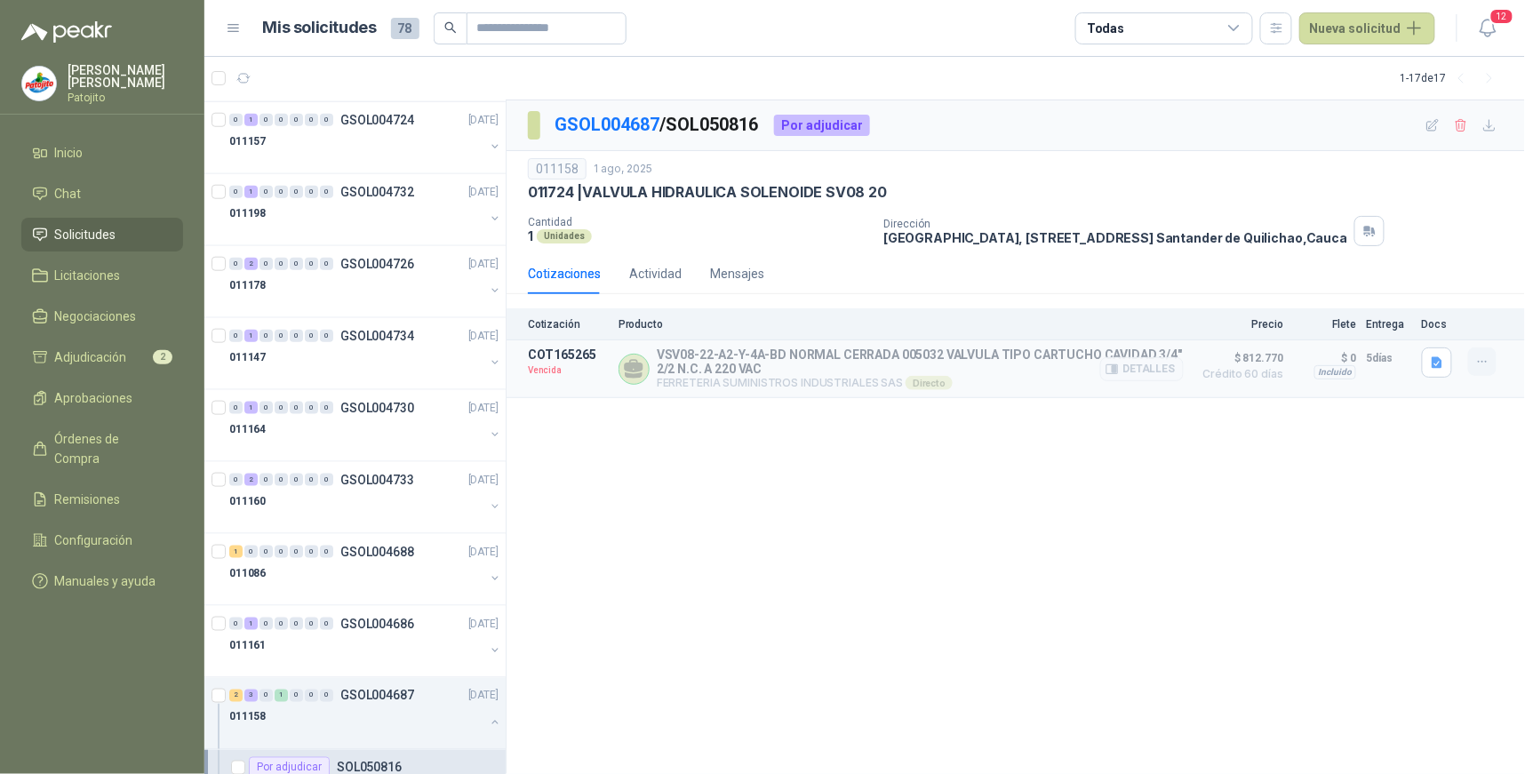
click at [1477, 366] on icon "button" at bounding box center [1482, 362] width 15 height 15
click at [1026, 564] on div "GSOL004687 / SOL050816 Por adjudicar 011158 1 ago, 2025 011724 | VALVULA HIDRAU…" at bounding box center [1015, 437] width 1018 height 674
click at [1473, 363] on button "button" at bounding box center [1482, 361] width 28 height 28
click at [1459, 323] on button "Solicitar Recotización" at bounding box center [1447, 322] width 142 height 28
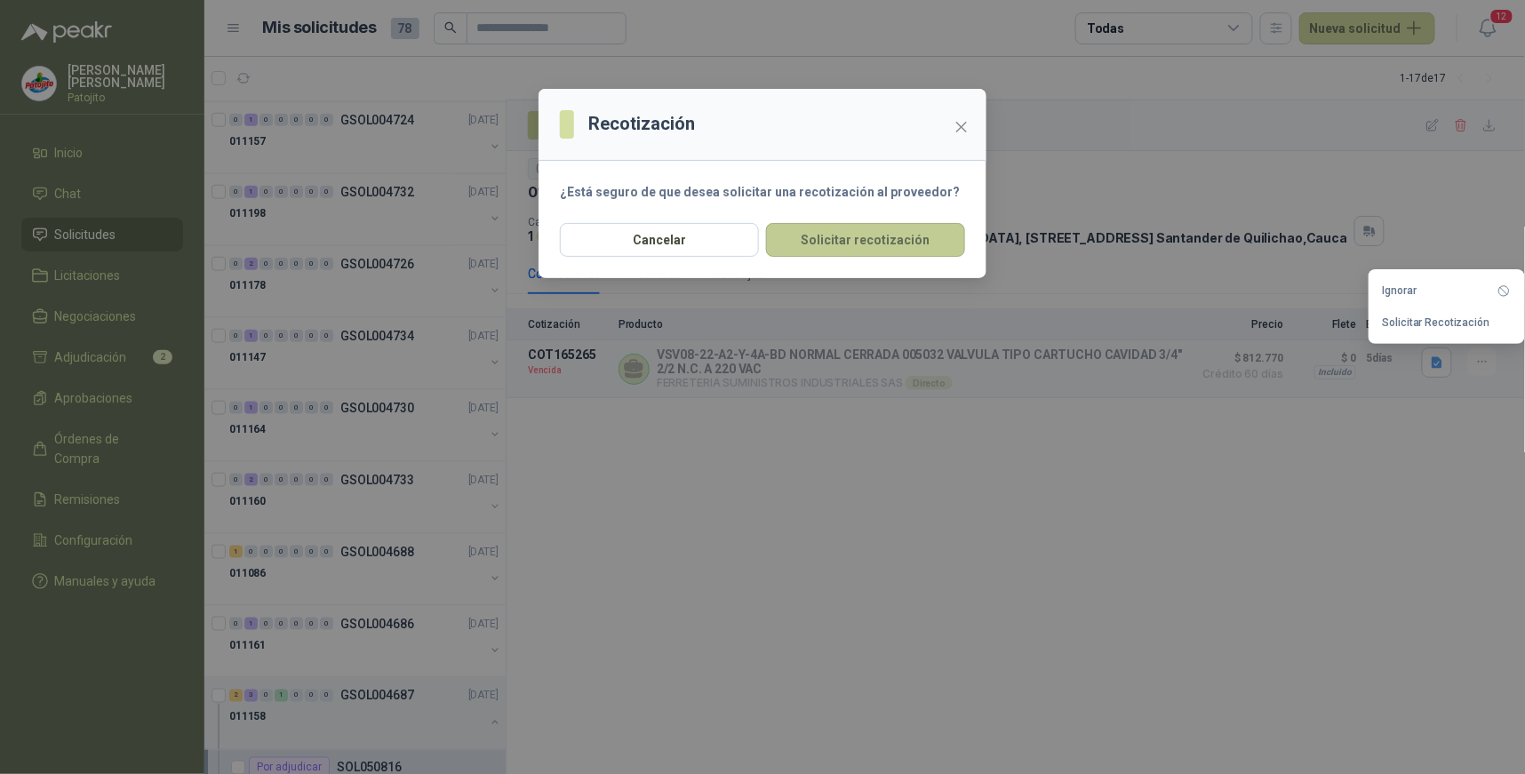
click at [865, 238] on button "Solicitar recotización" at bounding box center [865, 240] width 199 height 34
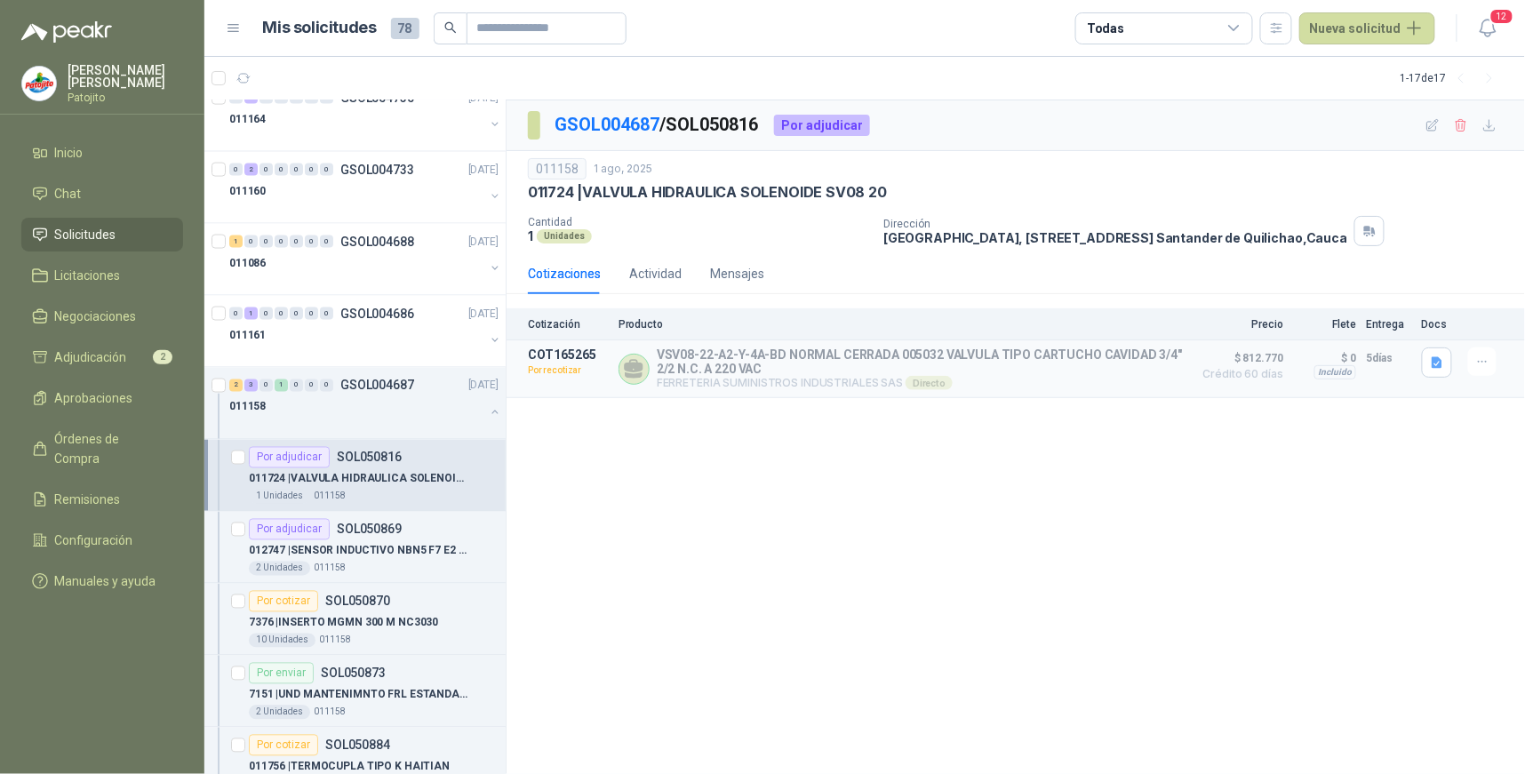
scroll to position [1007, 0]
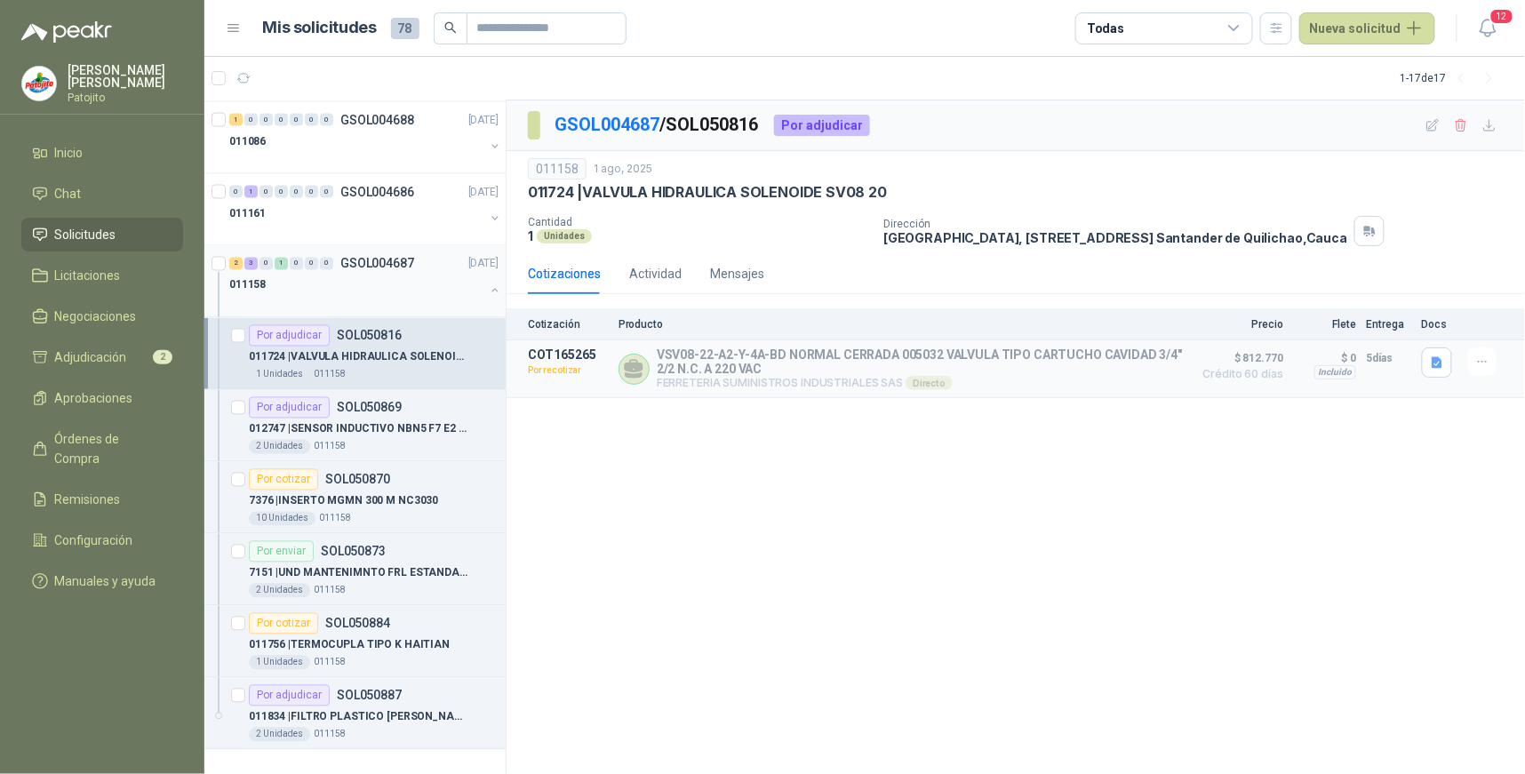
click at [251, 258] on div "3" at bounding box center [250, 264] width 13 height 12
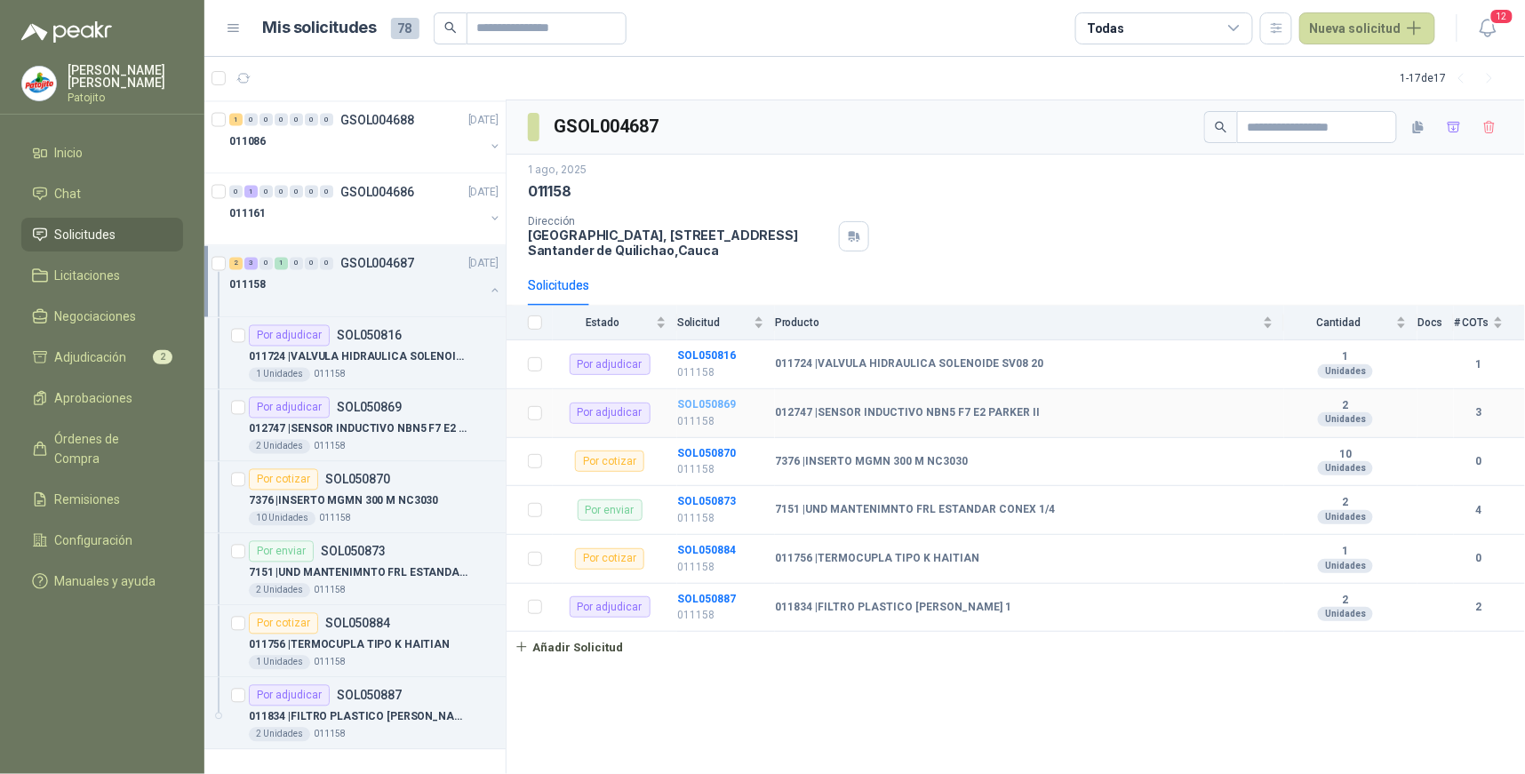
click at [706, 398] on b "SOL050869" at bounding box center [706, 404] width 59 height 12
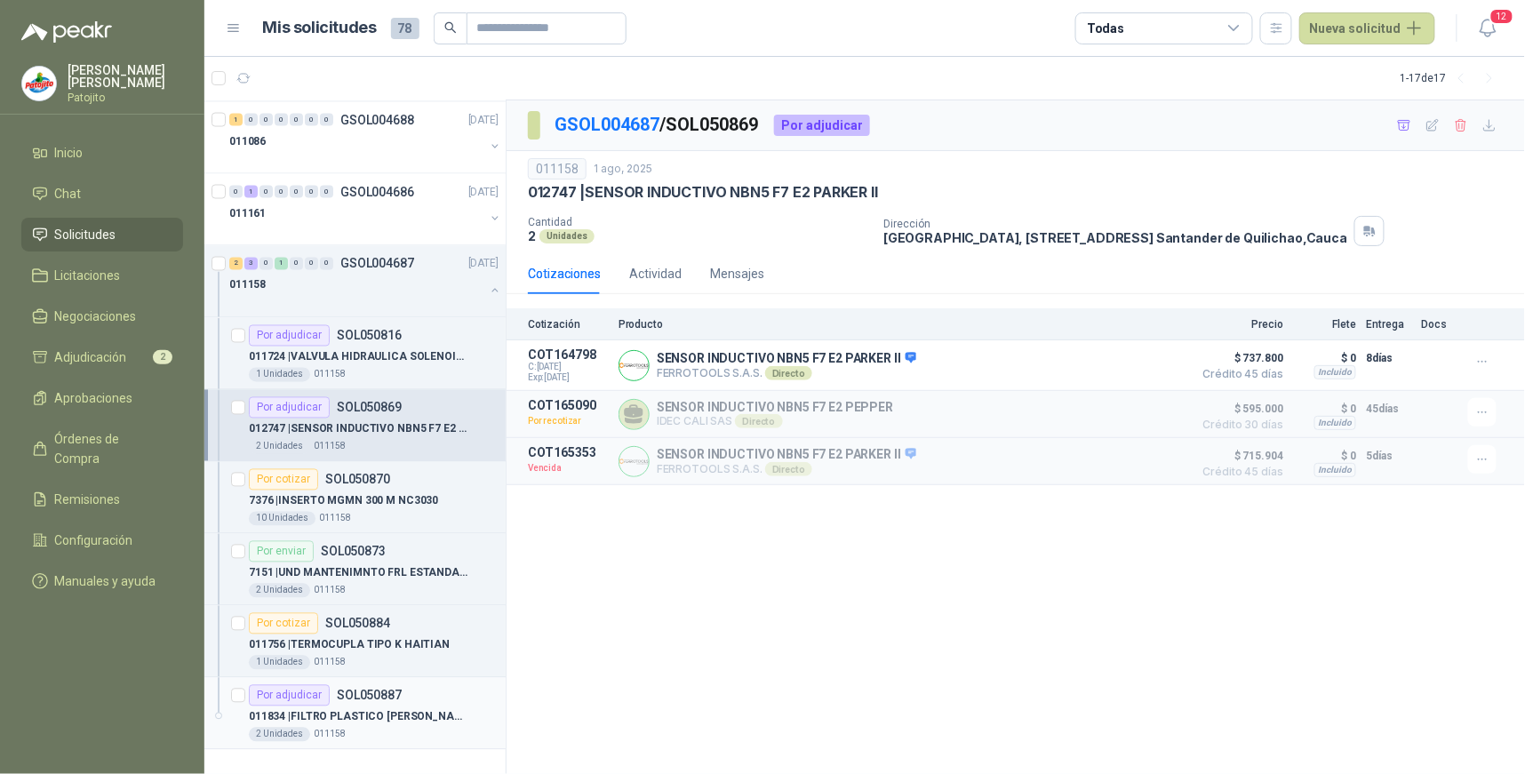
click at [318, 691] on div "Por adjudicar" at bounding box center [289, 695] width 81 height 21
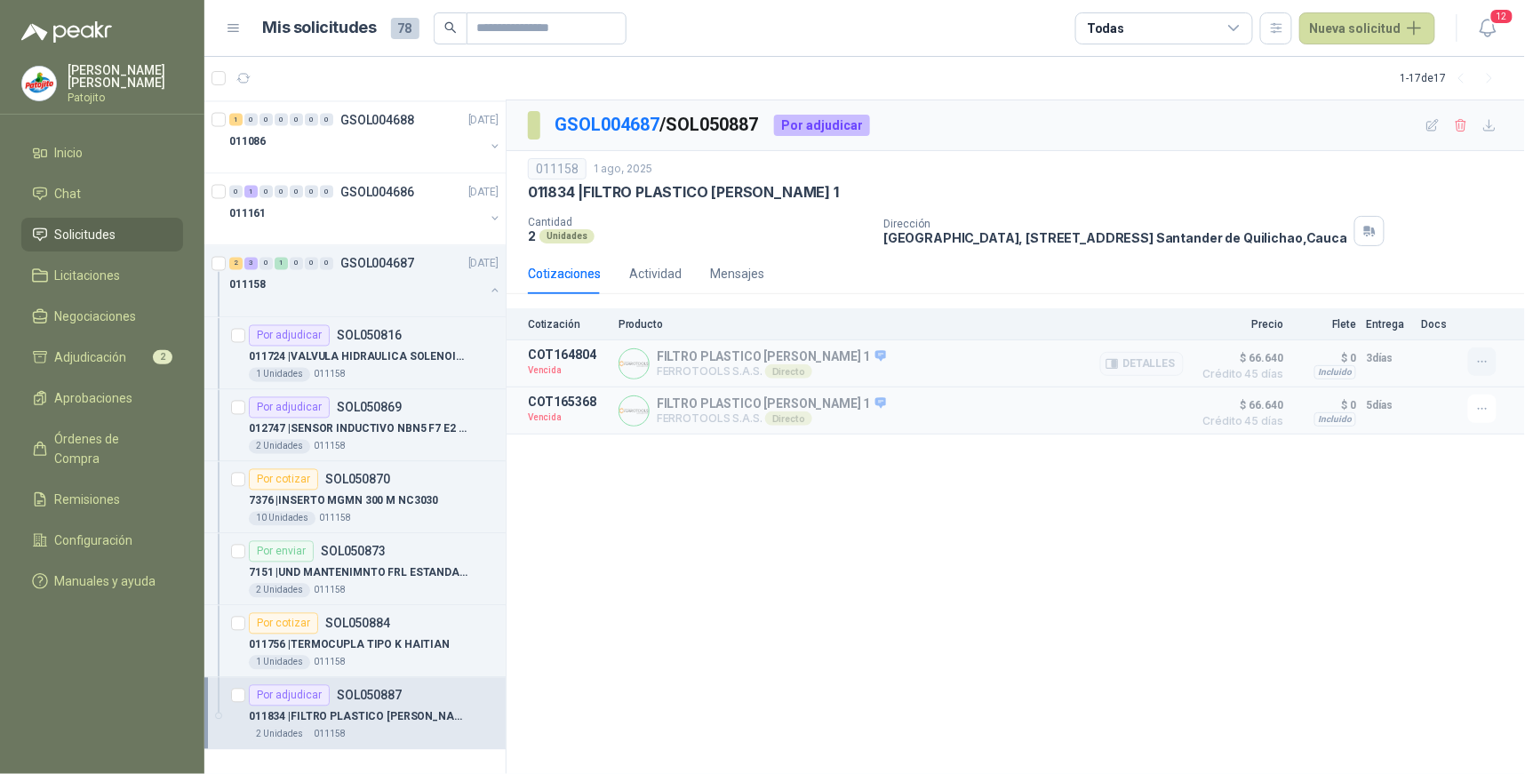
click at [1484, 361] on icon "button" at bounding box center [1482, 362] width 15 height 15
click at [1459, 323] on button "Solicitar Recotización" at bounding box center [1447, 322] width 142 height 28
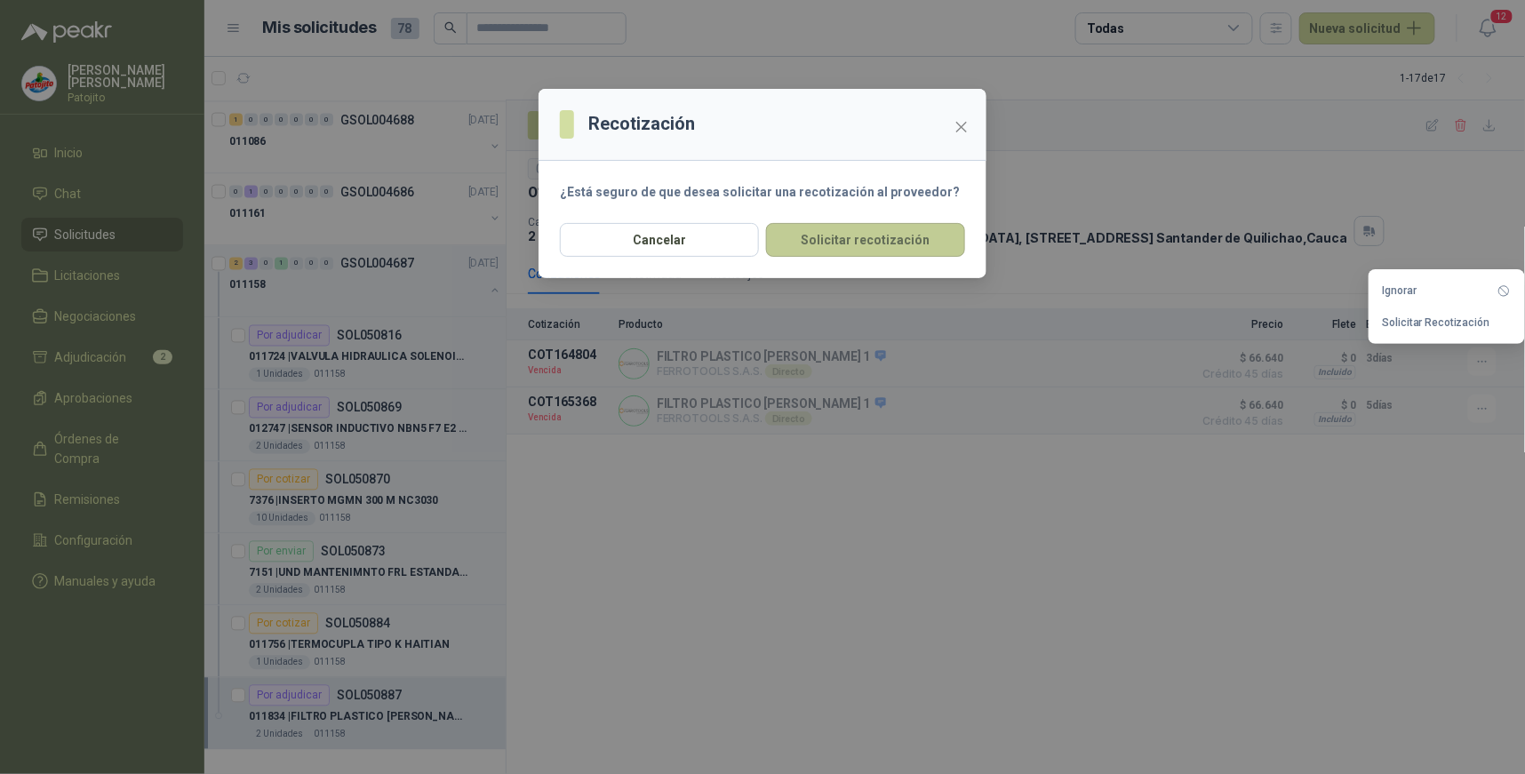
click at [827, 242] on button "Solicitar recotización" at bounding box center [865, 240] width 199 height 34
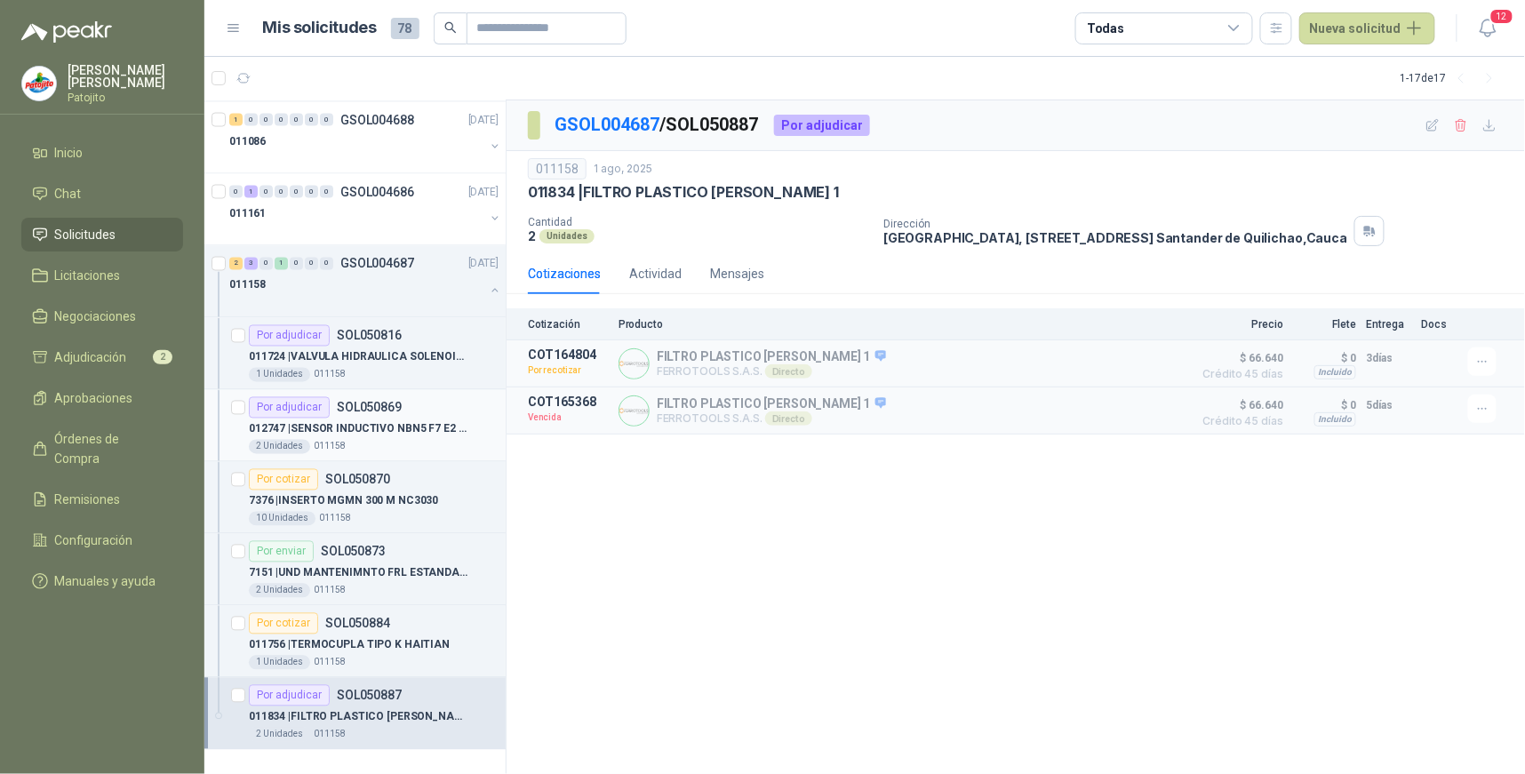
click at [315, 407] on div "Por adjudicar" at bounding box center [289, 407] width 81 height 21
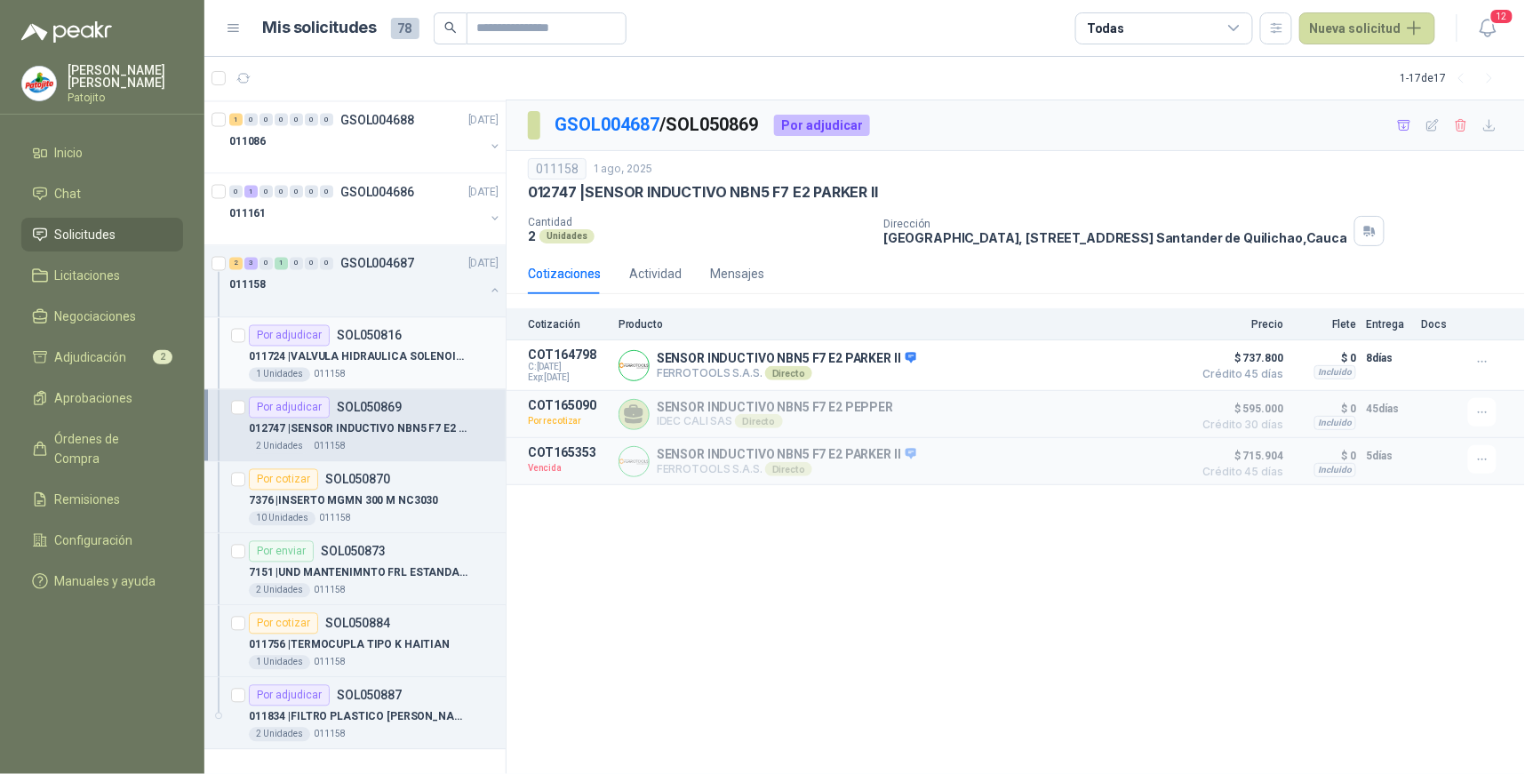
click at [344, 336] on p "SOL050816" at bounding box center [369, 336] width 65 height 12
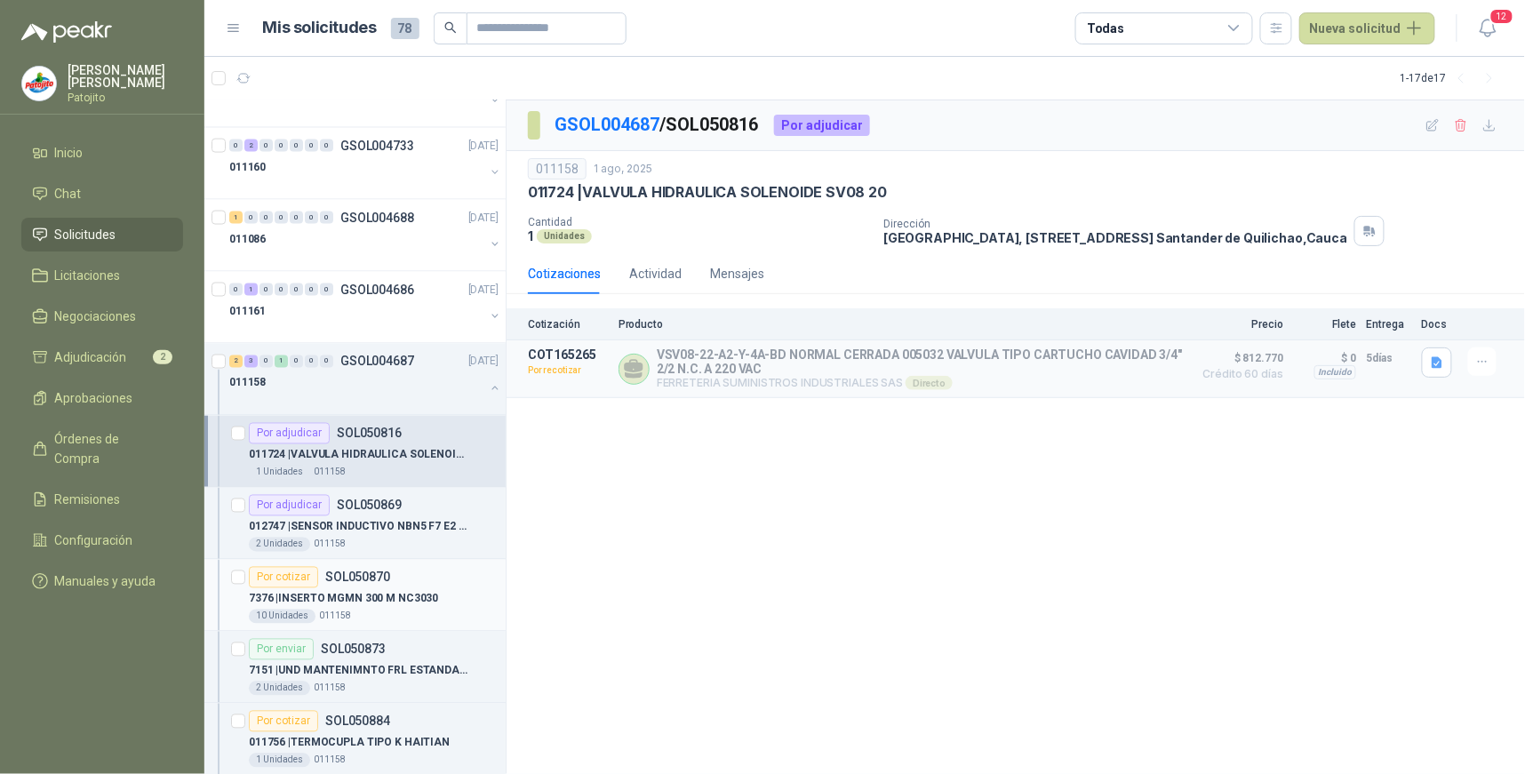
scroll to position [809, 0]
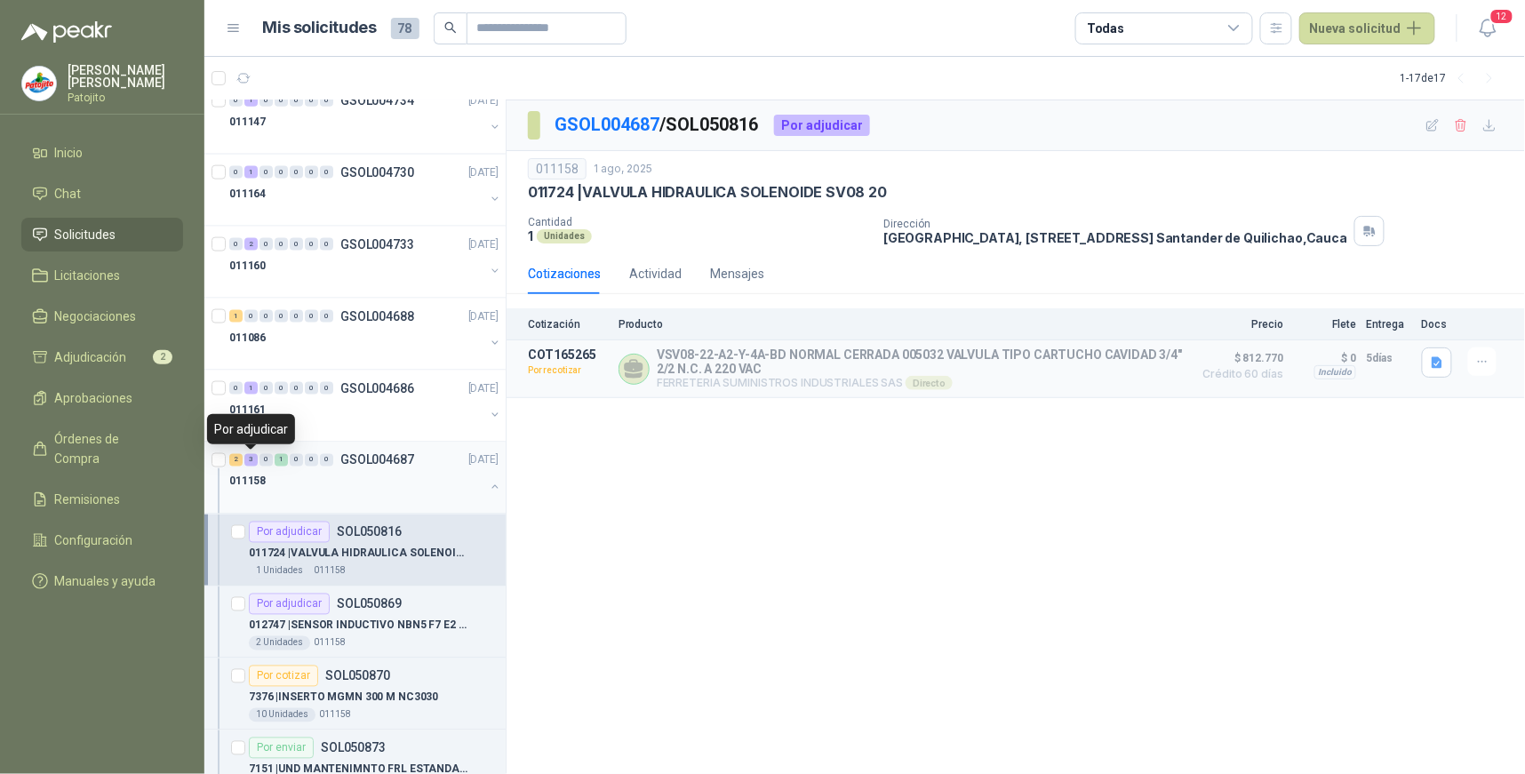
click at [252, 457] on div "3" at bounding box center [250, 460] width 13 height 12
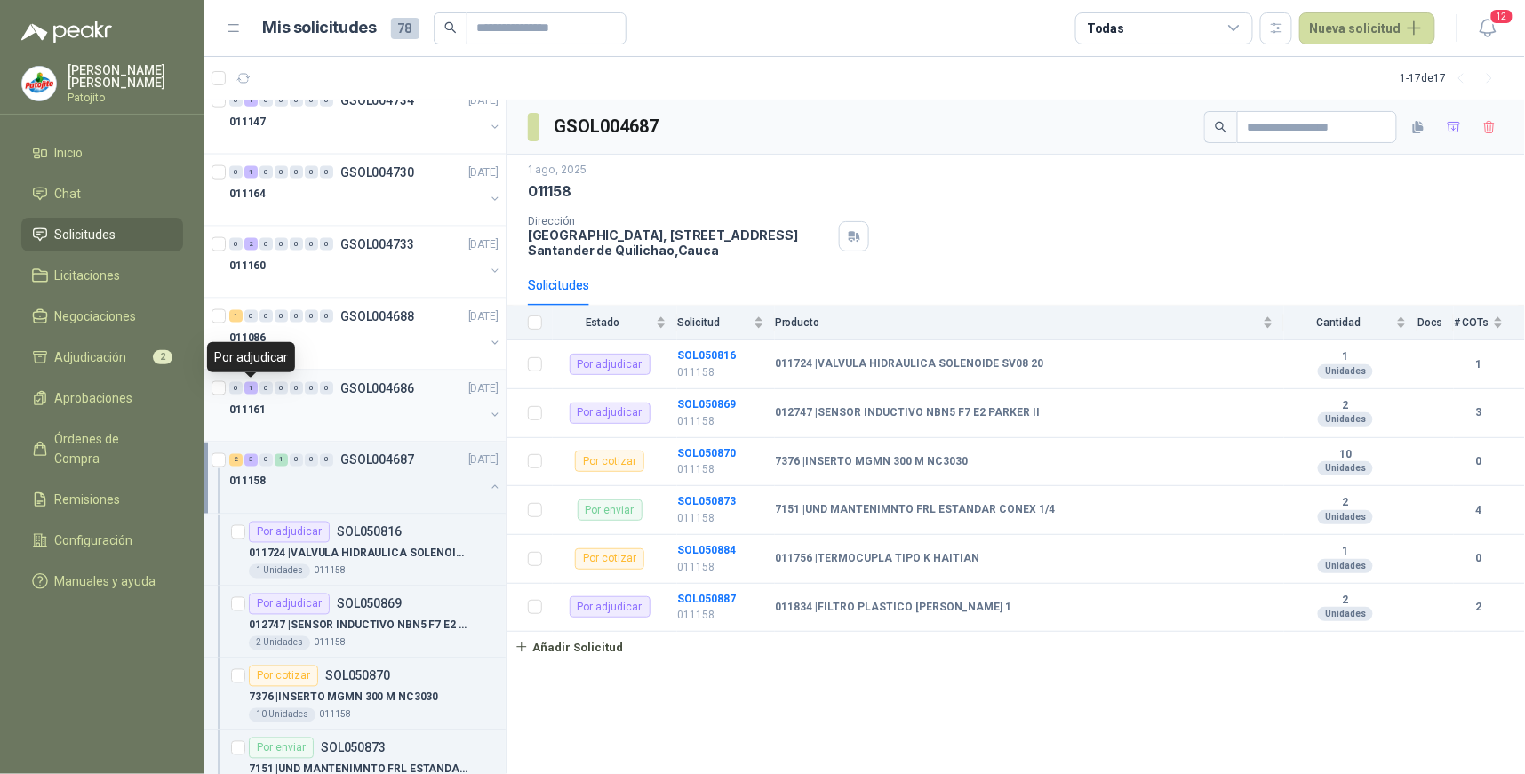
click at [249, 387] on div "1" at bounding box center [250, 388] width 13 height 12
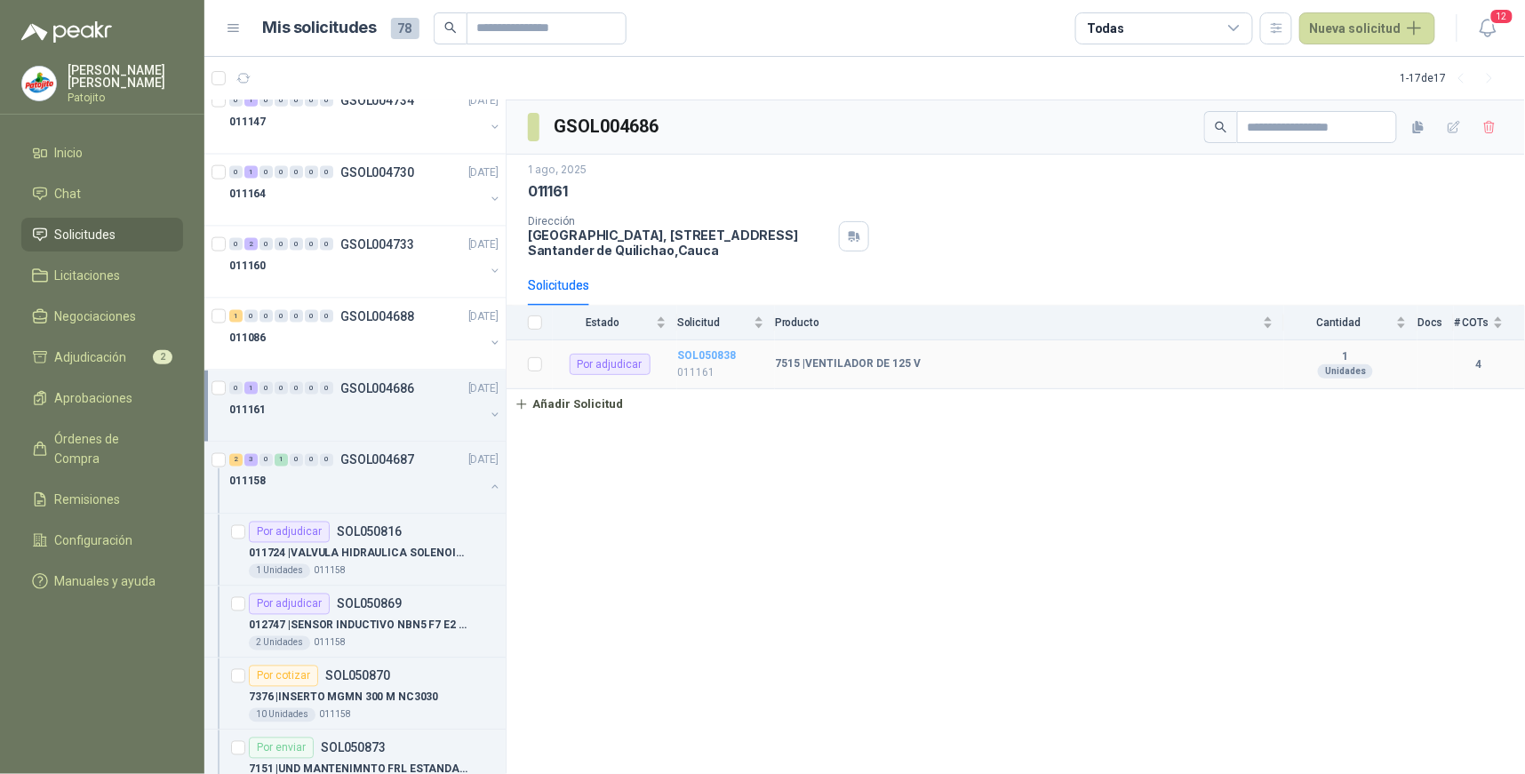
click at [709, 355] on b "SOL050838" at bounding box center [706, 355] width 59 height 12
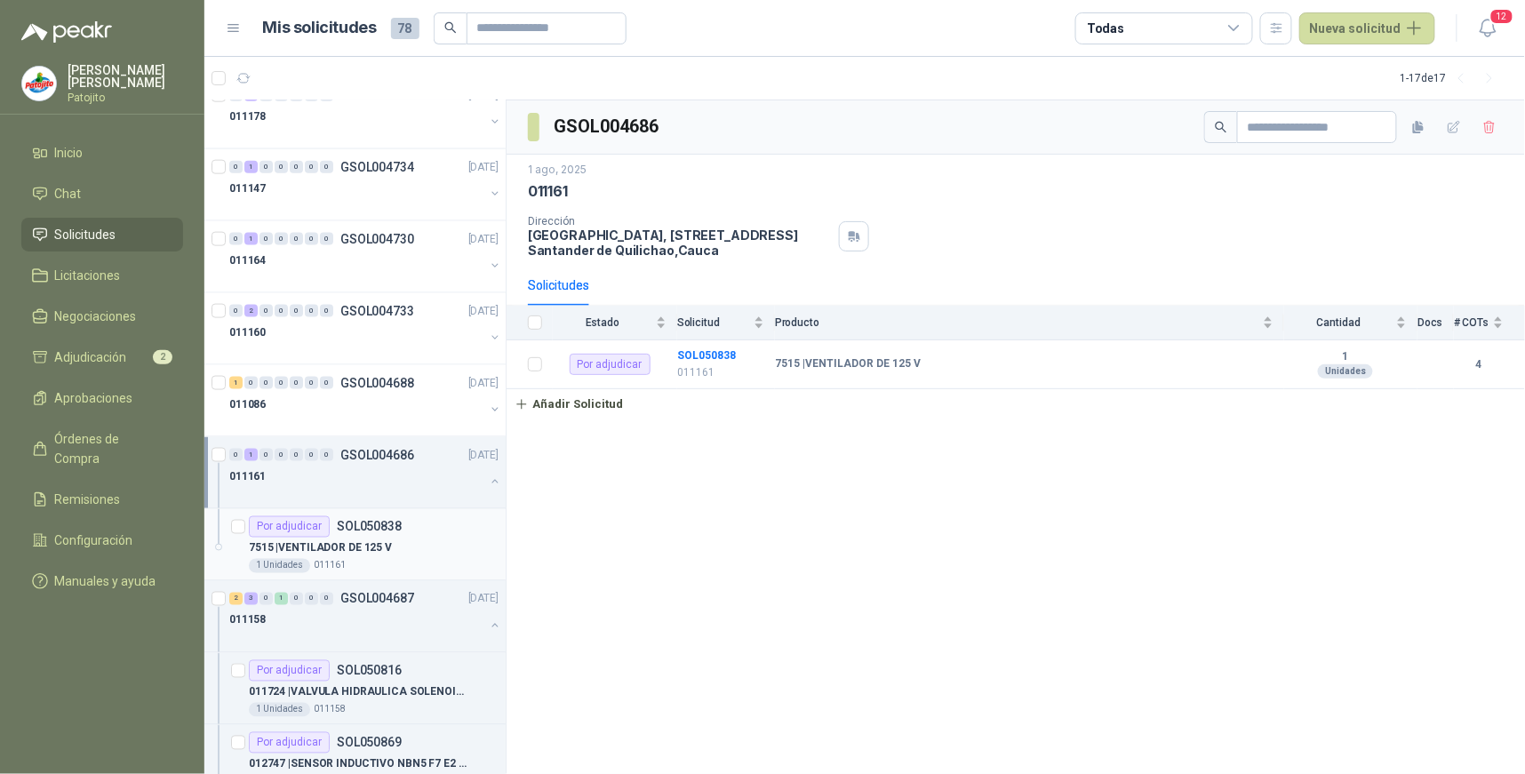
scroll to position [711, 0]
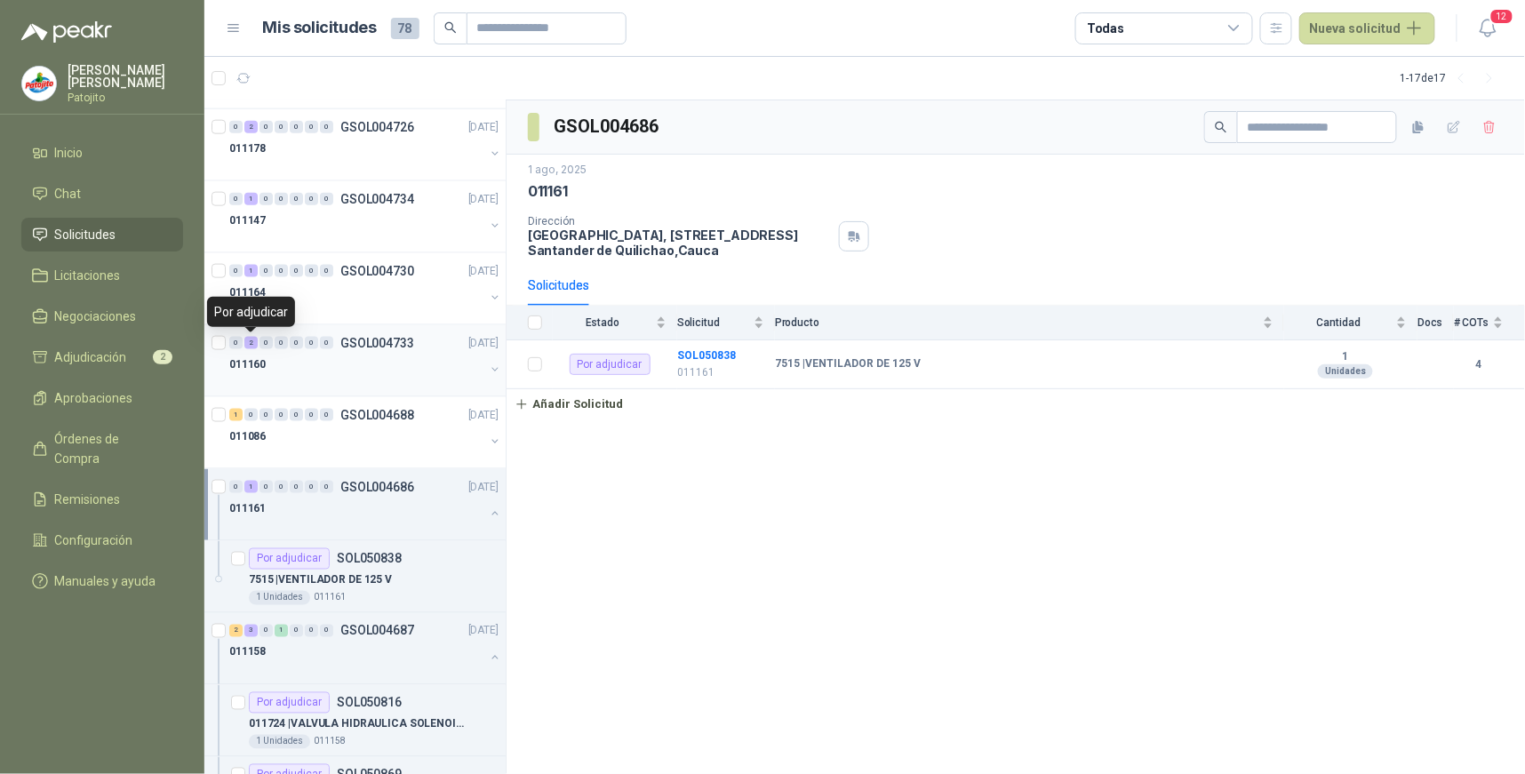
click at [247, 342] on div "2" at bounding box center [250, 343] width 13 height 12
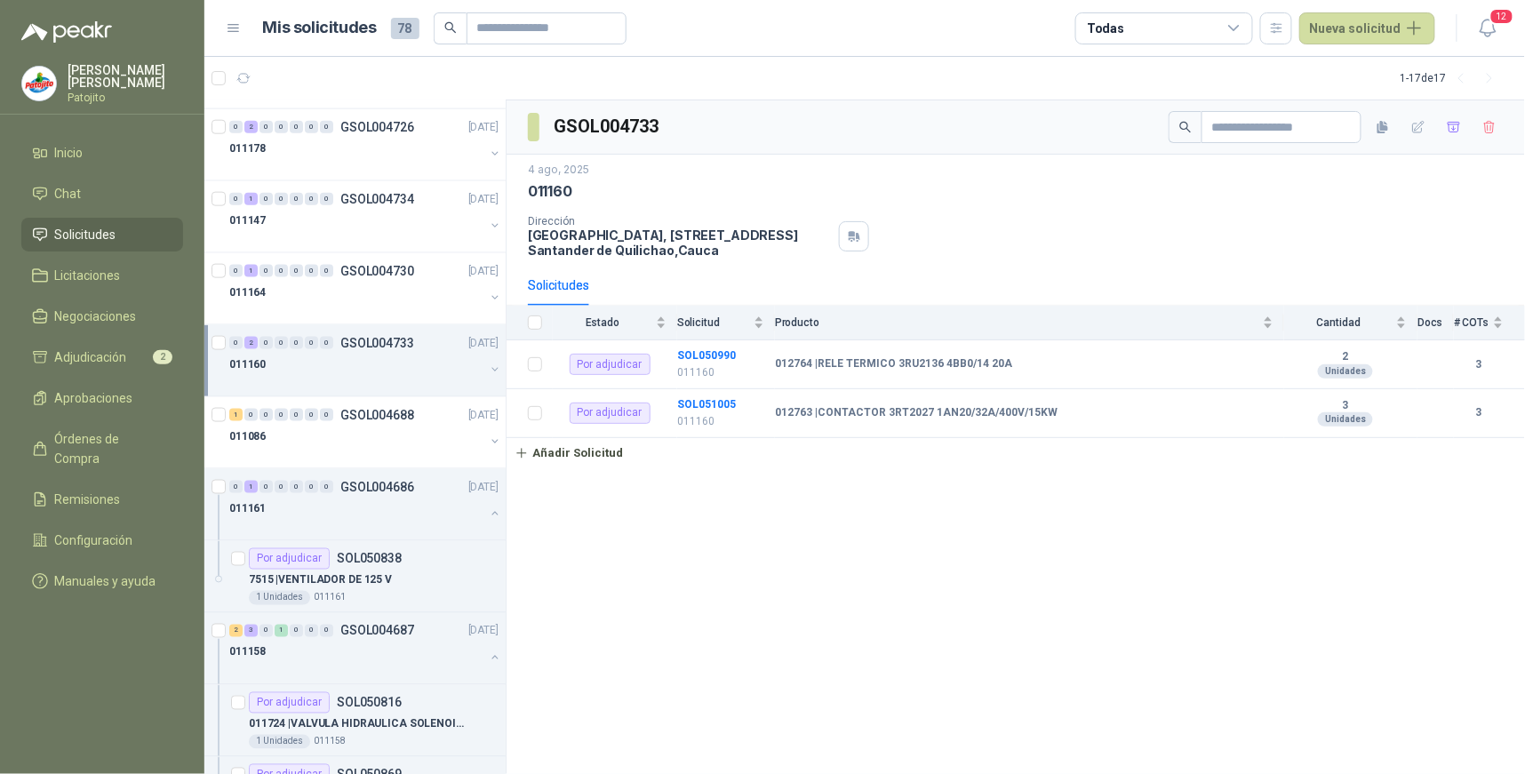
click at [919, 634] on div "GSOL004733 4 ago, 2025 011160 Dirección Parque Industrial el Paraiso, Bodega 10…" at bounding box center [1015, 437] width 1018 height 674
click at [723, 354] on b "SOL050990" at bounding box center [706, 355] width 59 height 12
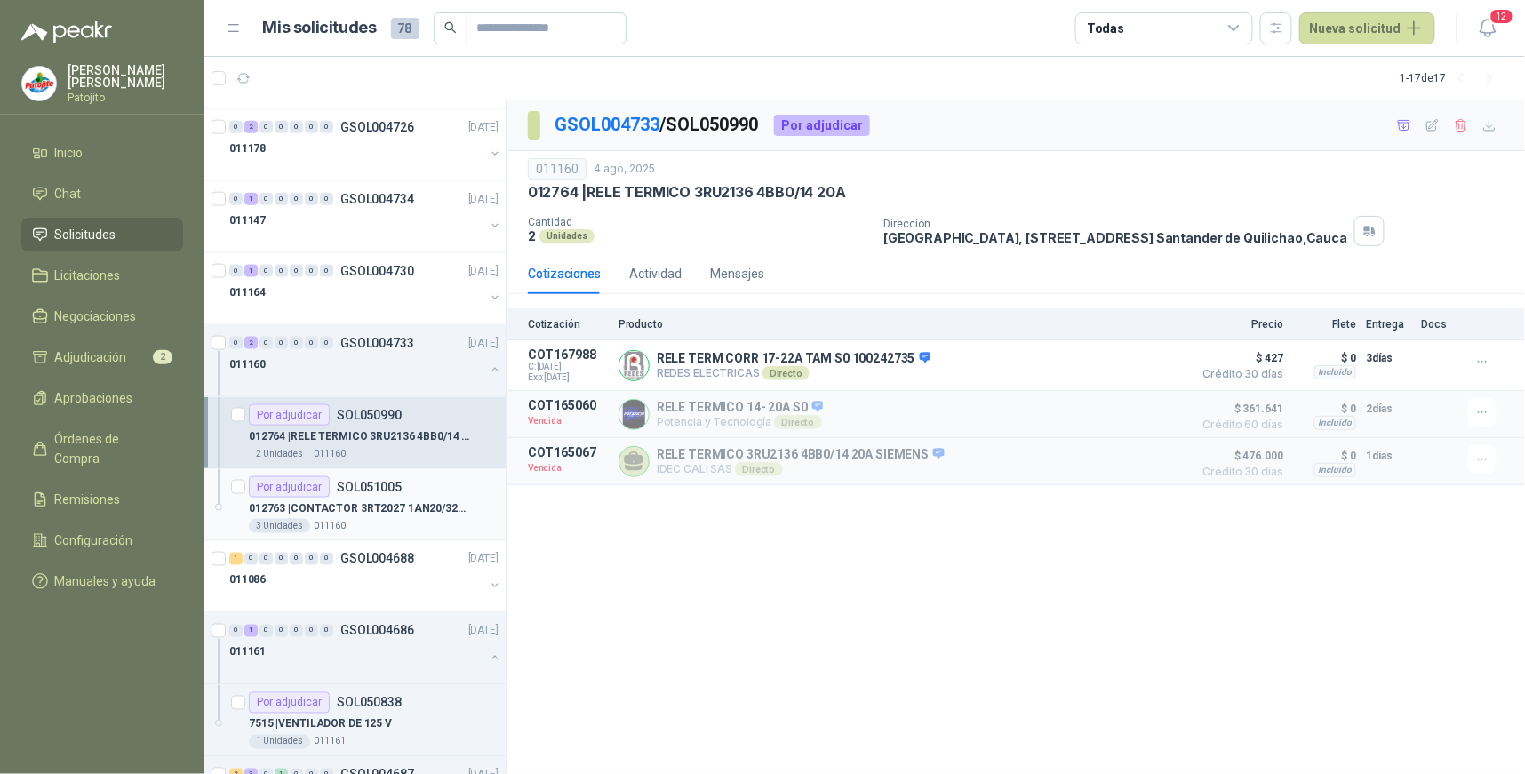
click at [365, 499] on div "012763 | CONTACTOR 3RT2027 1AN20/32A/400V/15KW" at bounding box center [374, 508] width 250 height 21
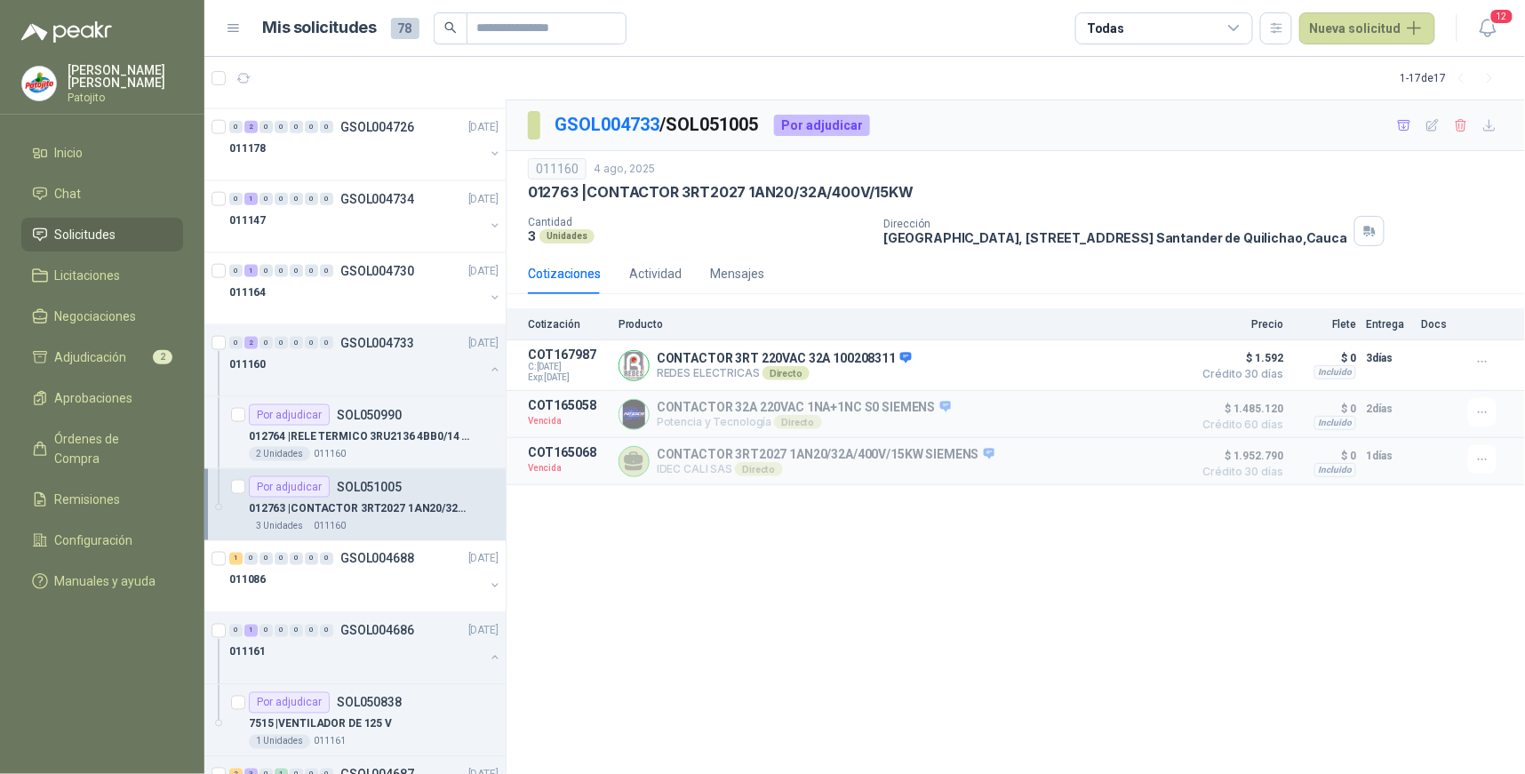
click at [652, 594] on div "GSOL004733 / SOL051005 Por adjudicar 011160 4 ago, 2025 012763 | CONTACTOR 3RT2…" at bounding box center [1015, 437] width 1018 height 674
